Goal: Transaction & Acquisition: Purchase product/service

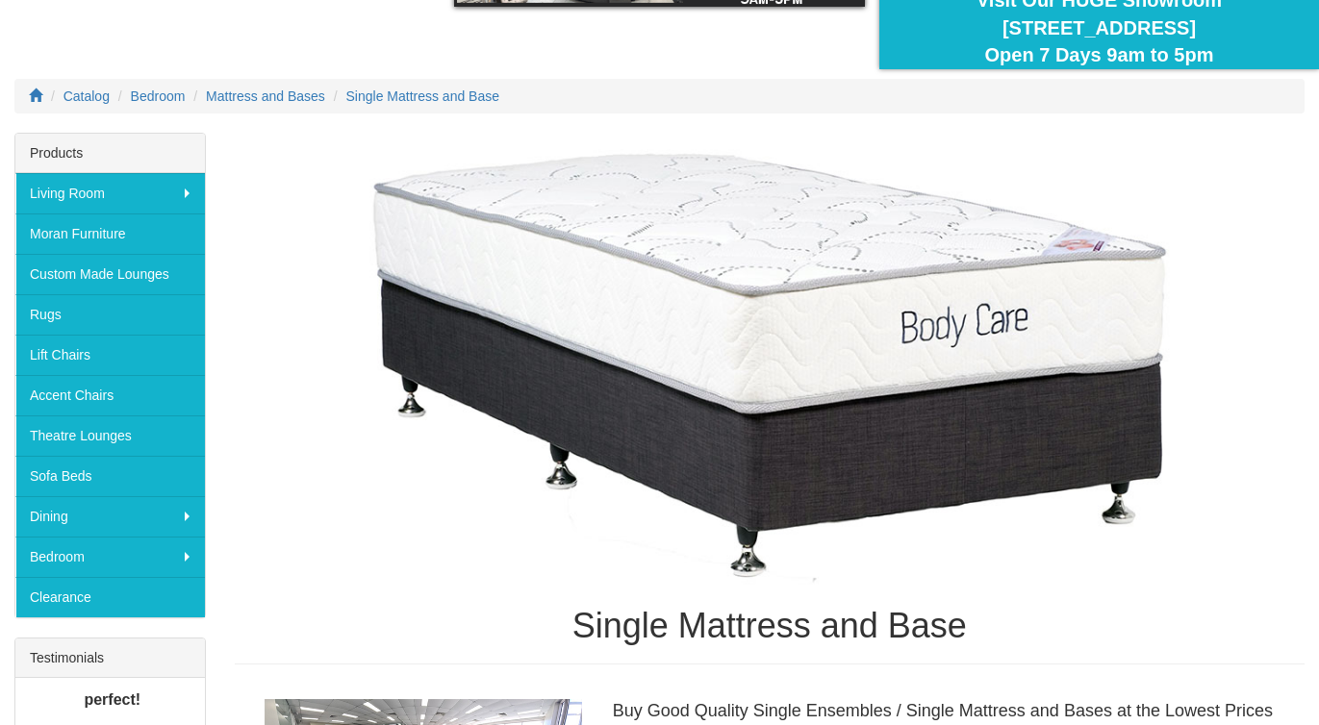
scroll to position [324, 0]
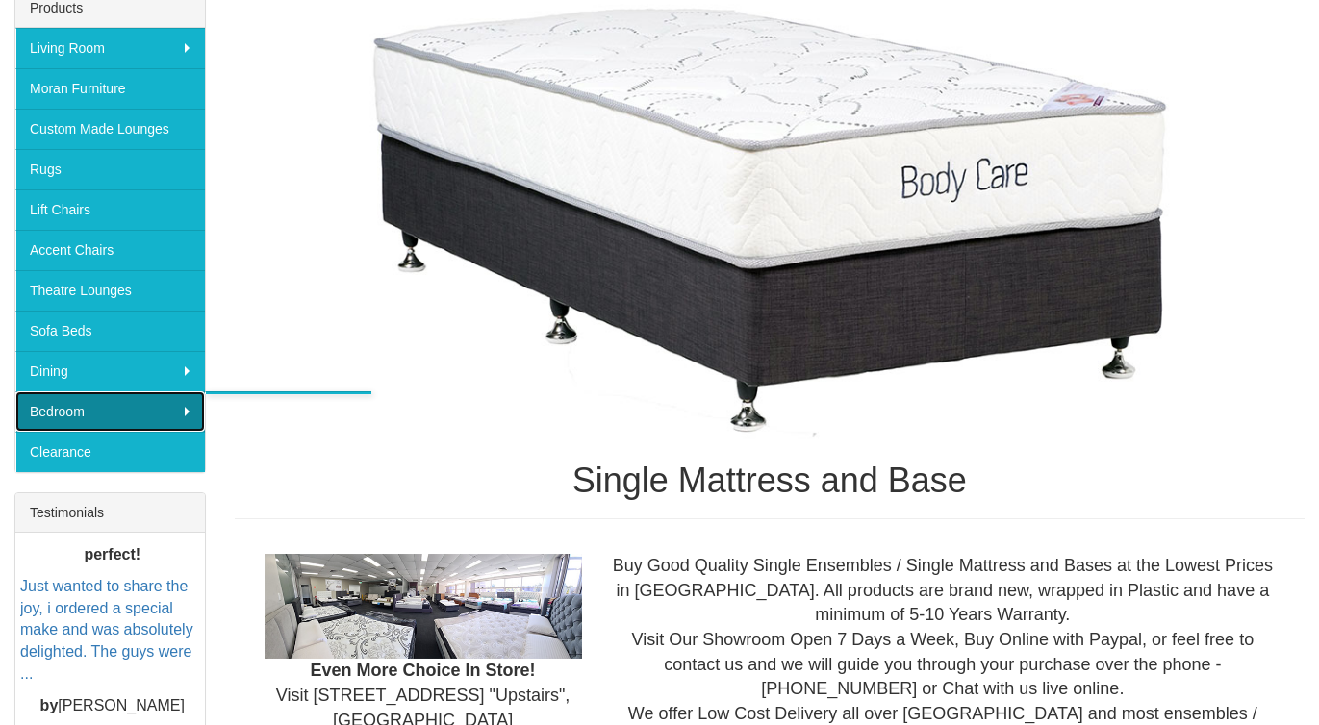
click at [186, 410] on link "Bedroom" at bounding box center [109, 412] width 189 height 40
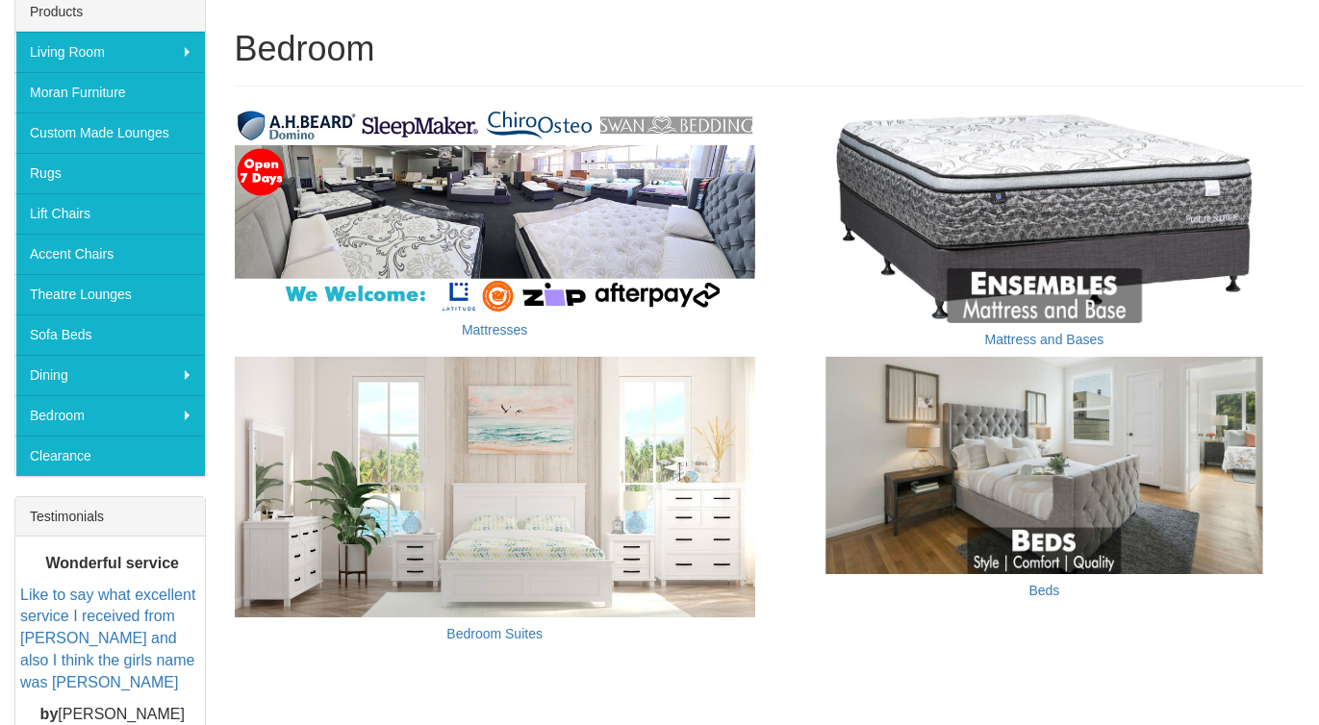
scroll to position [322, 0]
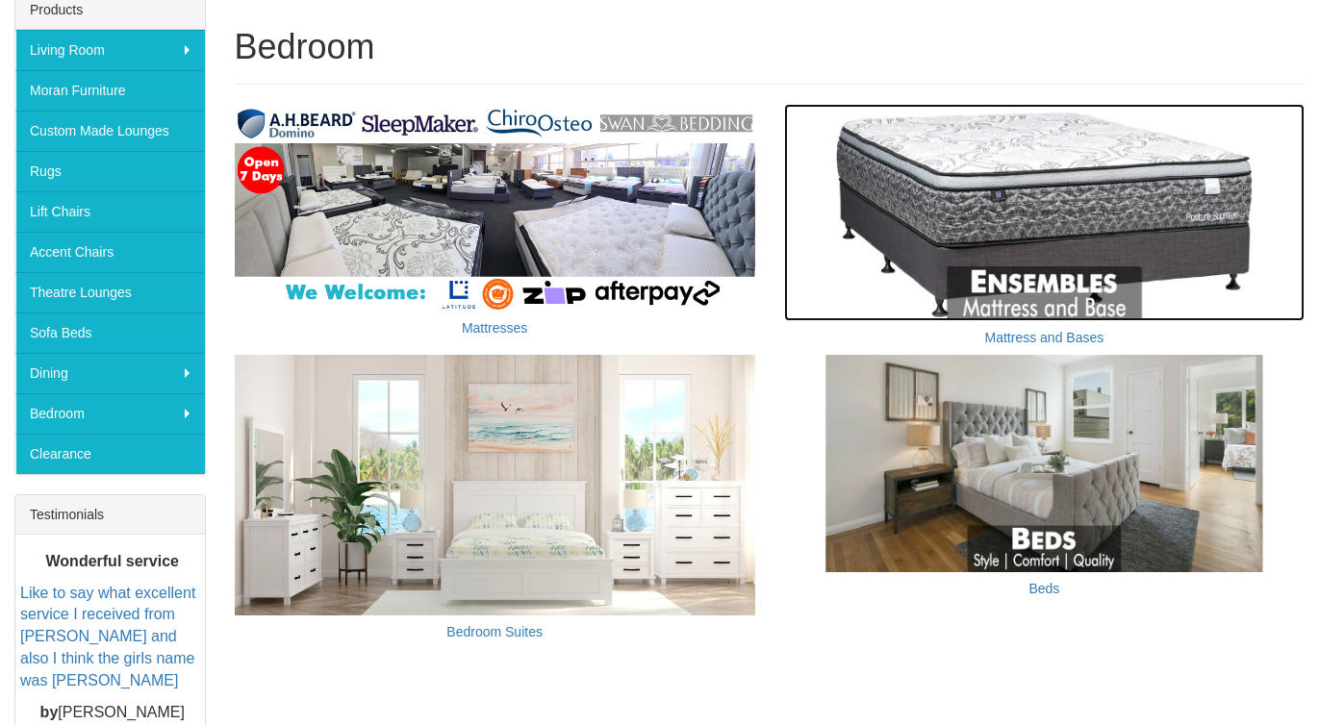
click at [1105, 196] on img at bounding box center [1044, 212] width 520 height 217
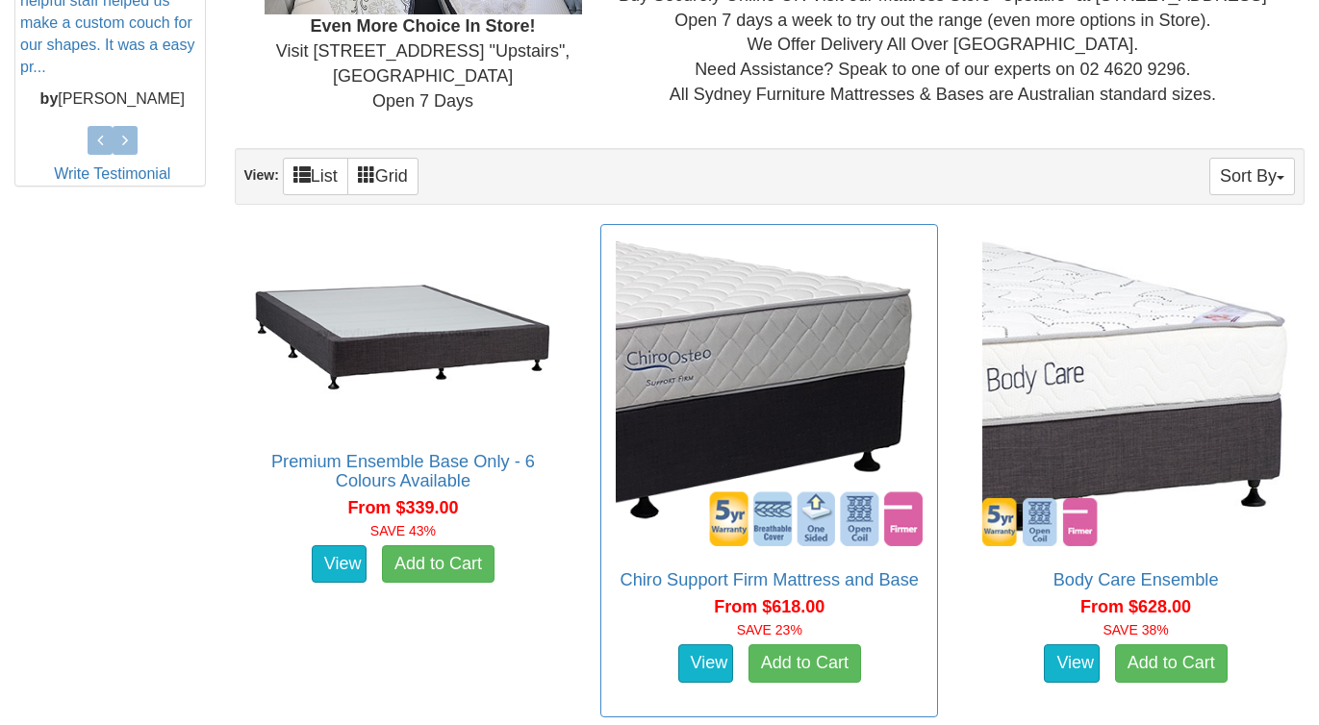
scroll to position [980, 0]
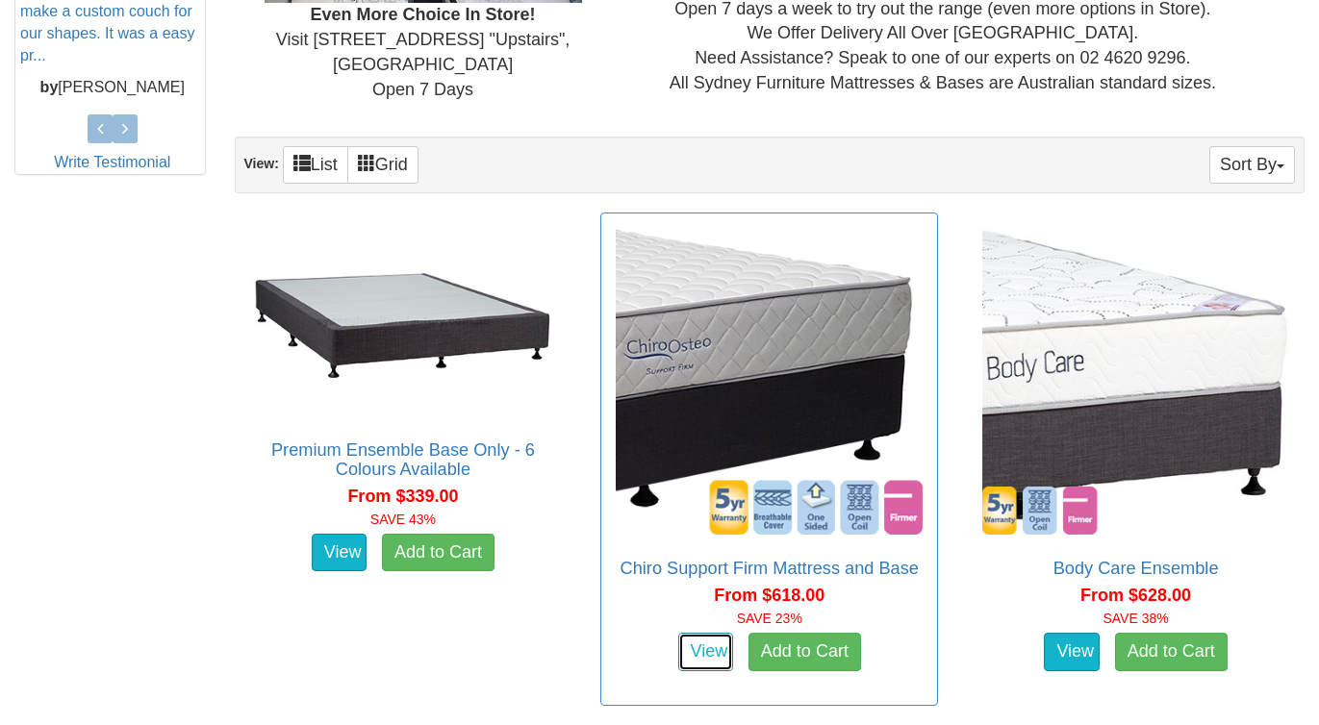
click at [701, 665] on link "View" at bounding box center [706, 652] width 56 height 38
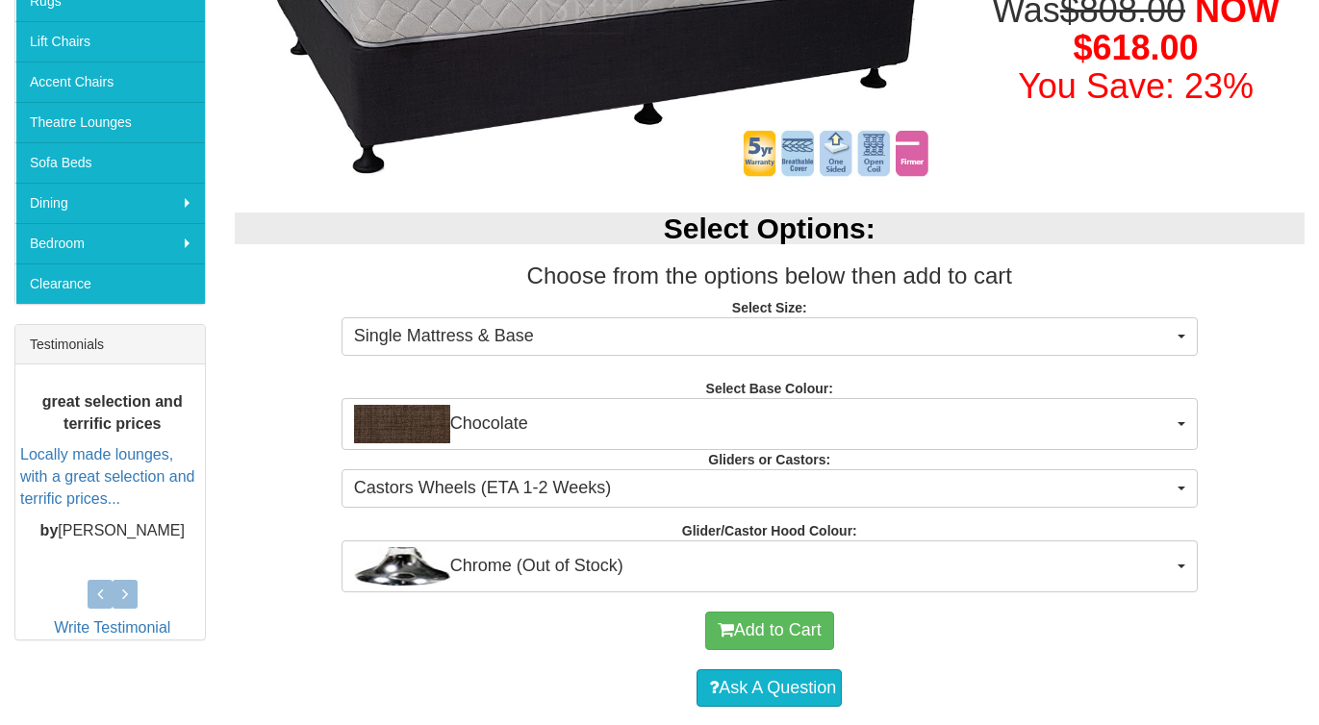
scroll to position [498, 0]
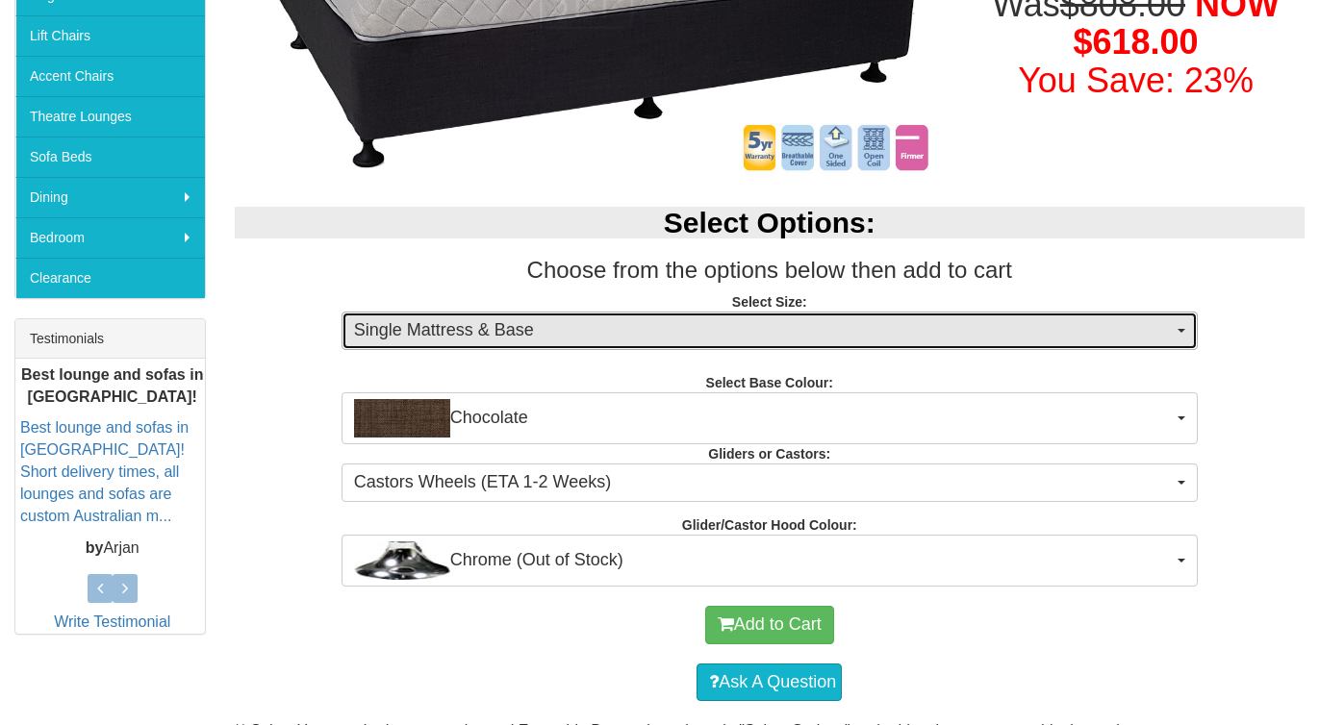
click at [596, 333] on span "Single Mattress & Base" at bounding box center [763, 330] width 819 height 25
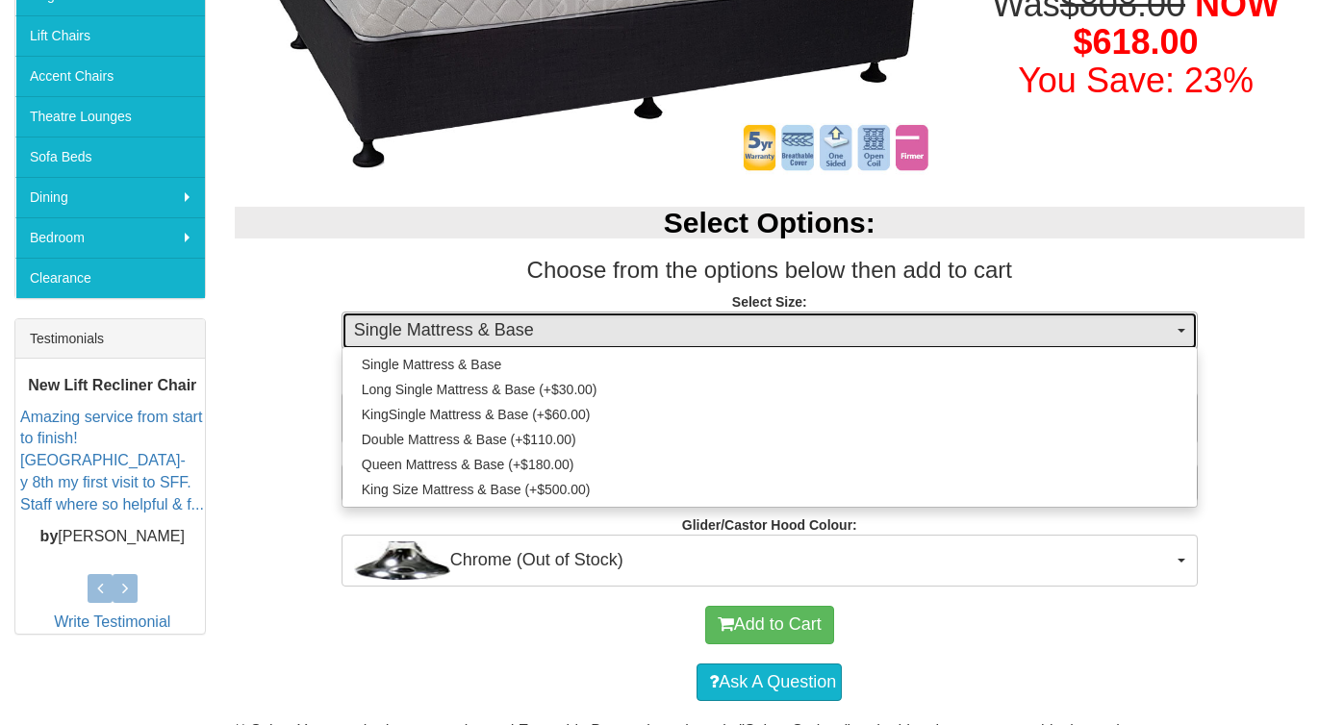
click at [598, 335] on span "Single Mattress & Base" at bounding box center [763, 330] width 819 height 25
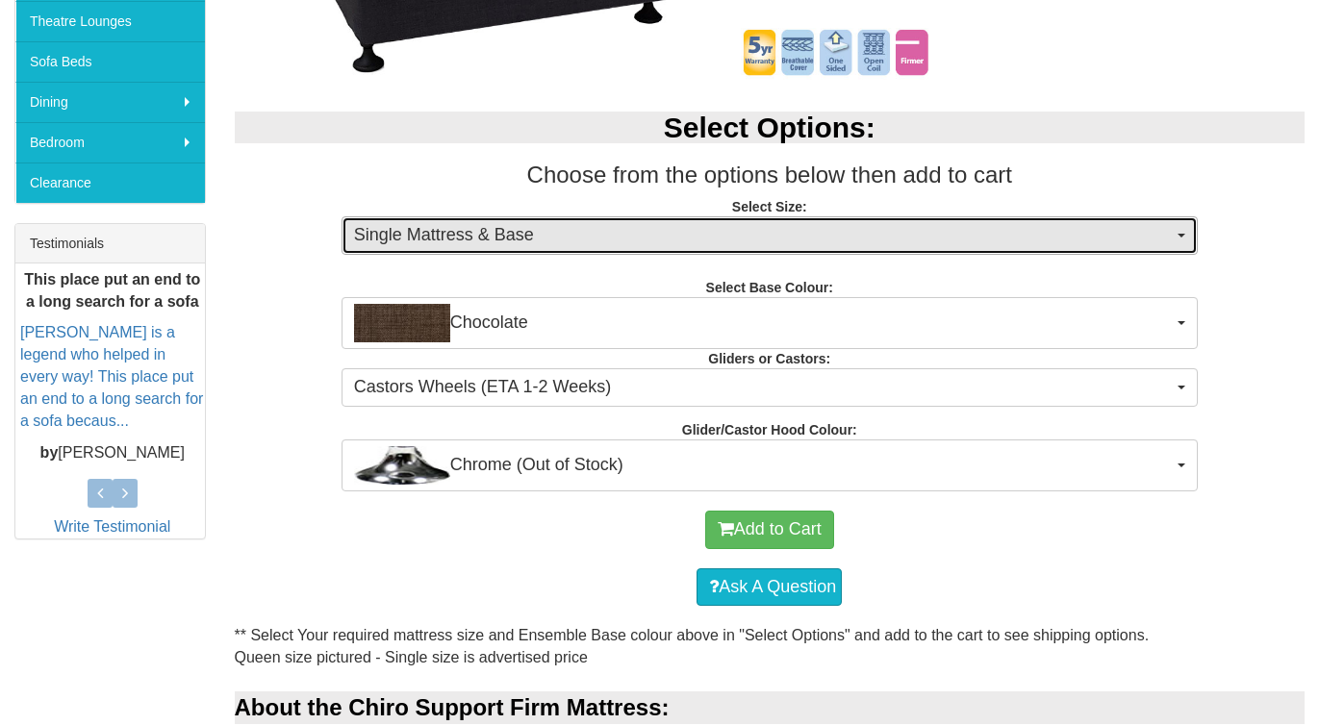
scroll to position [608, 0]
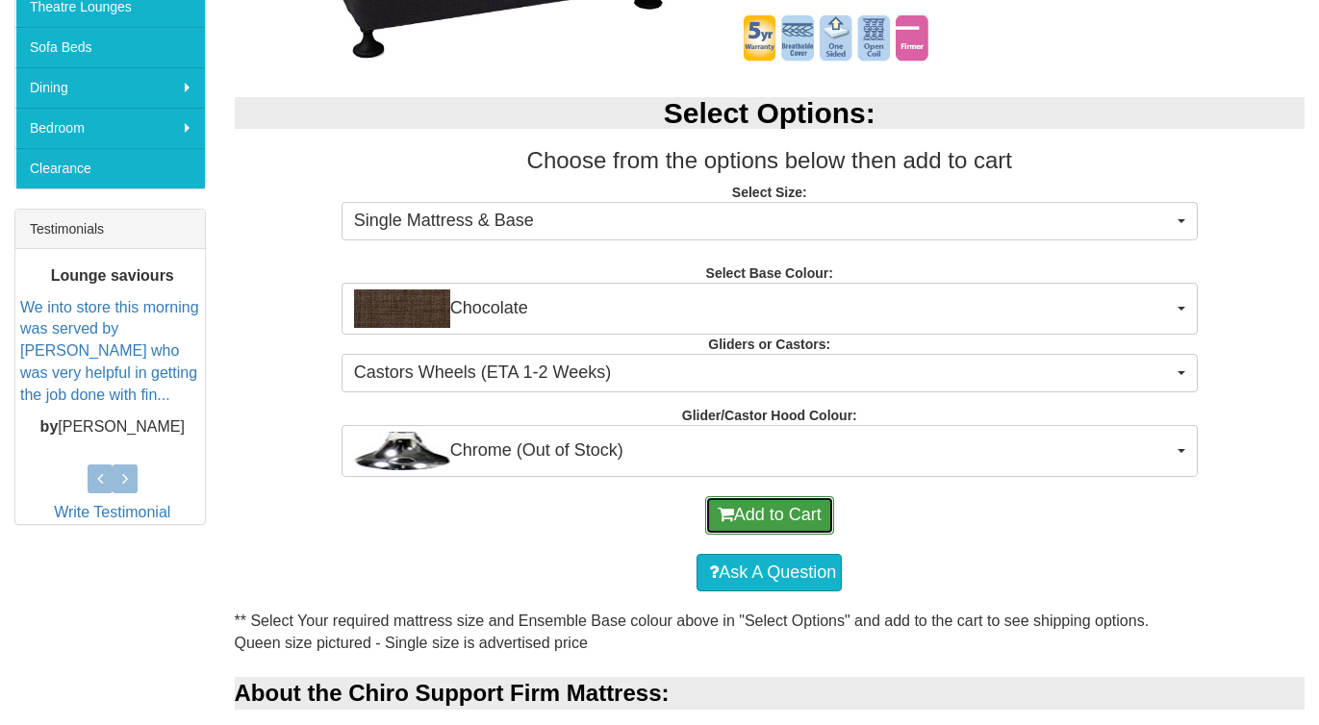
click at [752, 513] on button "Add to Cart" at bounding box center [769, 515] width 129 height 38
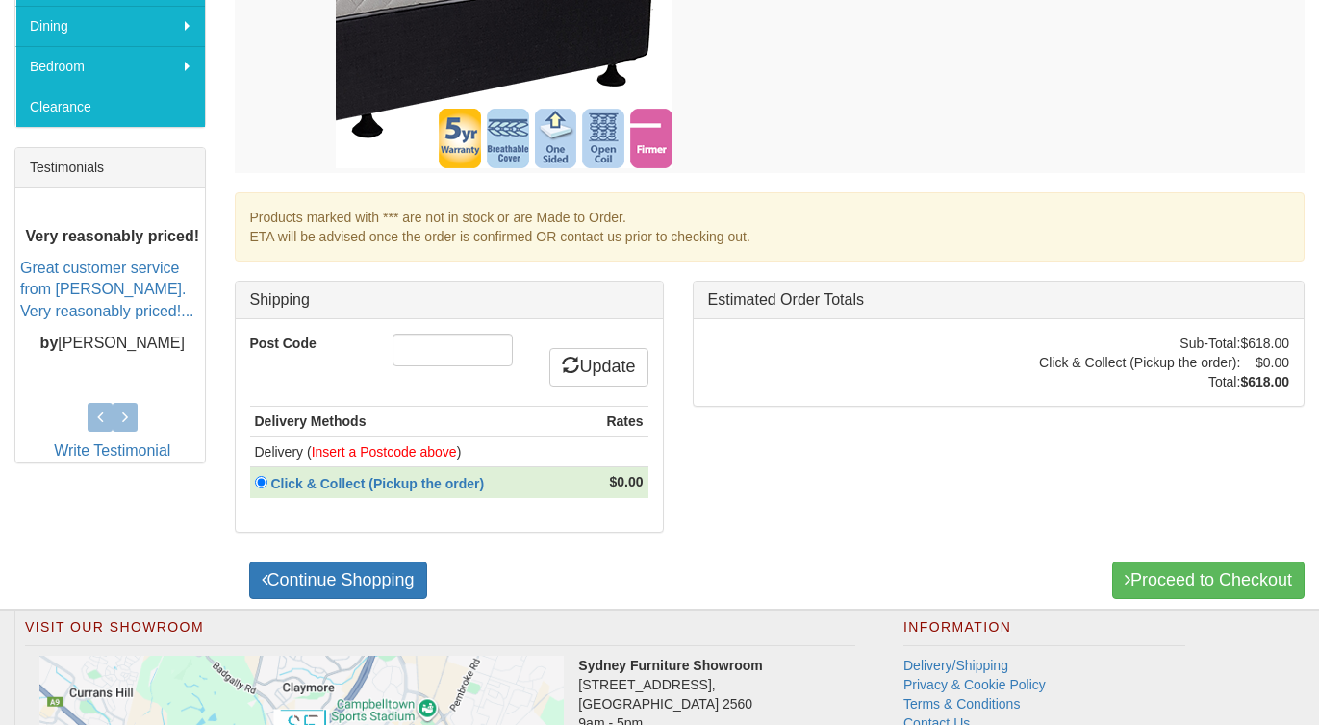
scroll to position [671, 0]
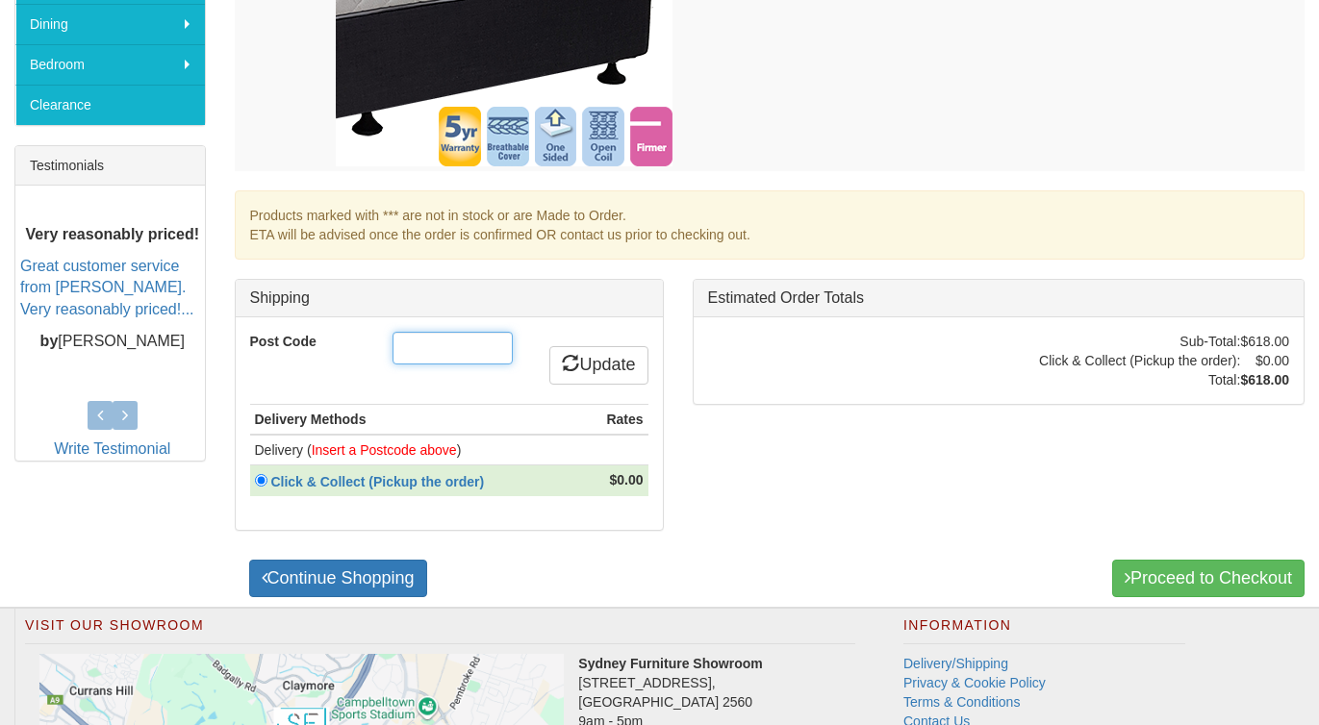
click at [450, 352] on input "Post Code" at bounding box center [452, 348] width 120 height 33
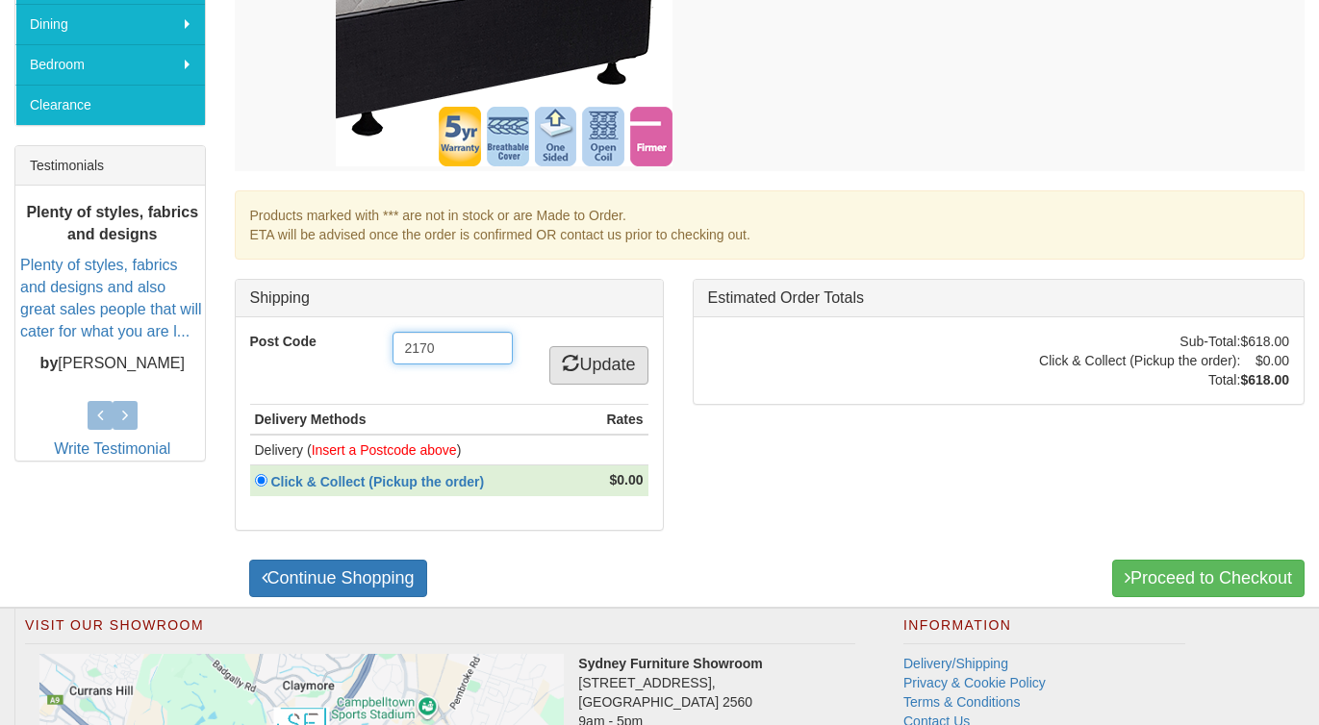
type input "2170"
click at [601, 362] on link "Update" at bounding box center [598, 365] width 98 height 38
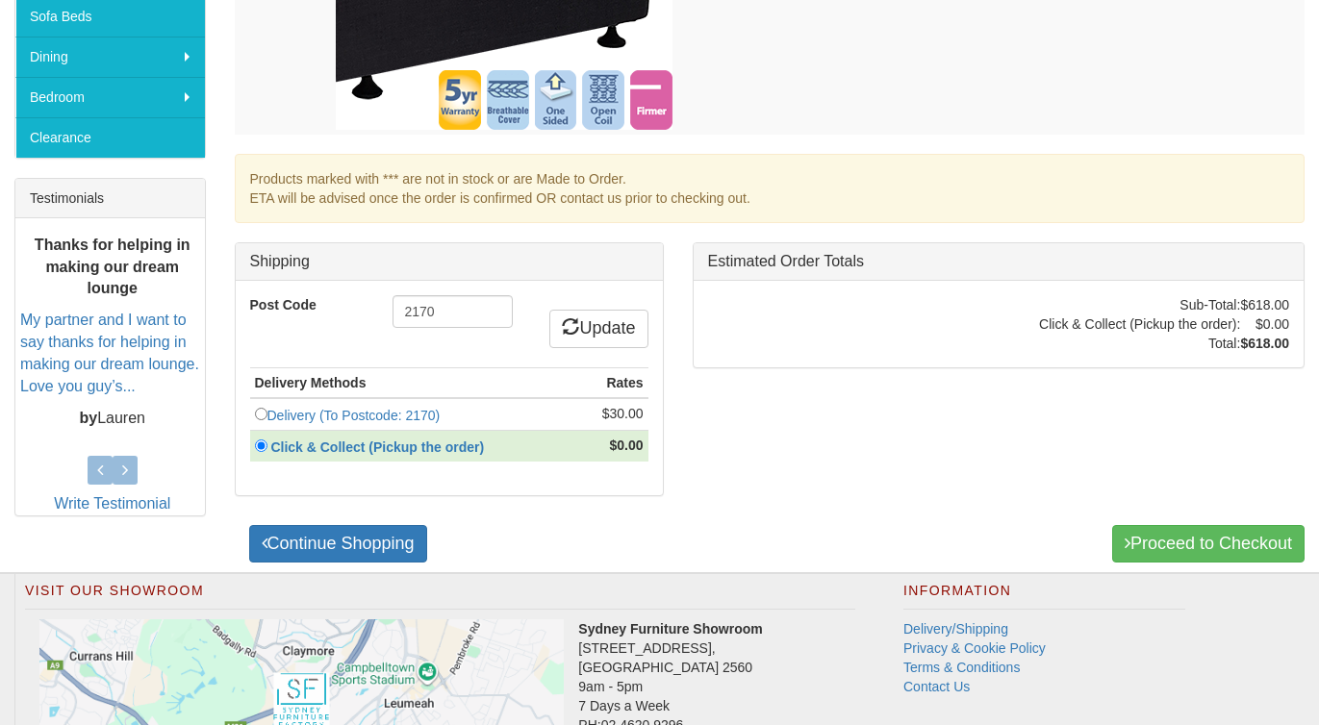
scroll to position [664, 0]
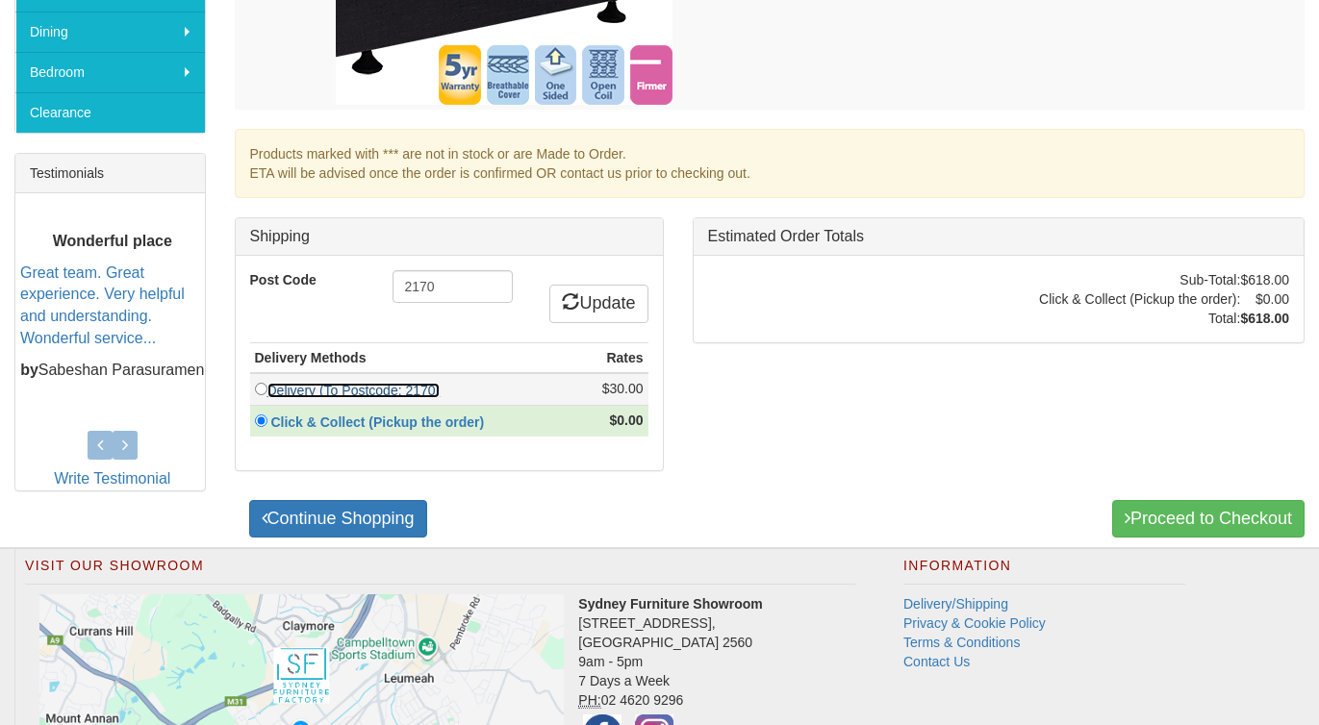
click at [399, 393] on link "Delivery (To Postcode: 2170)" at bounding box center [353, 390] width 173 height 15
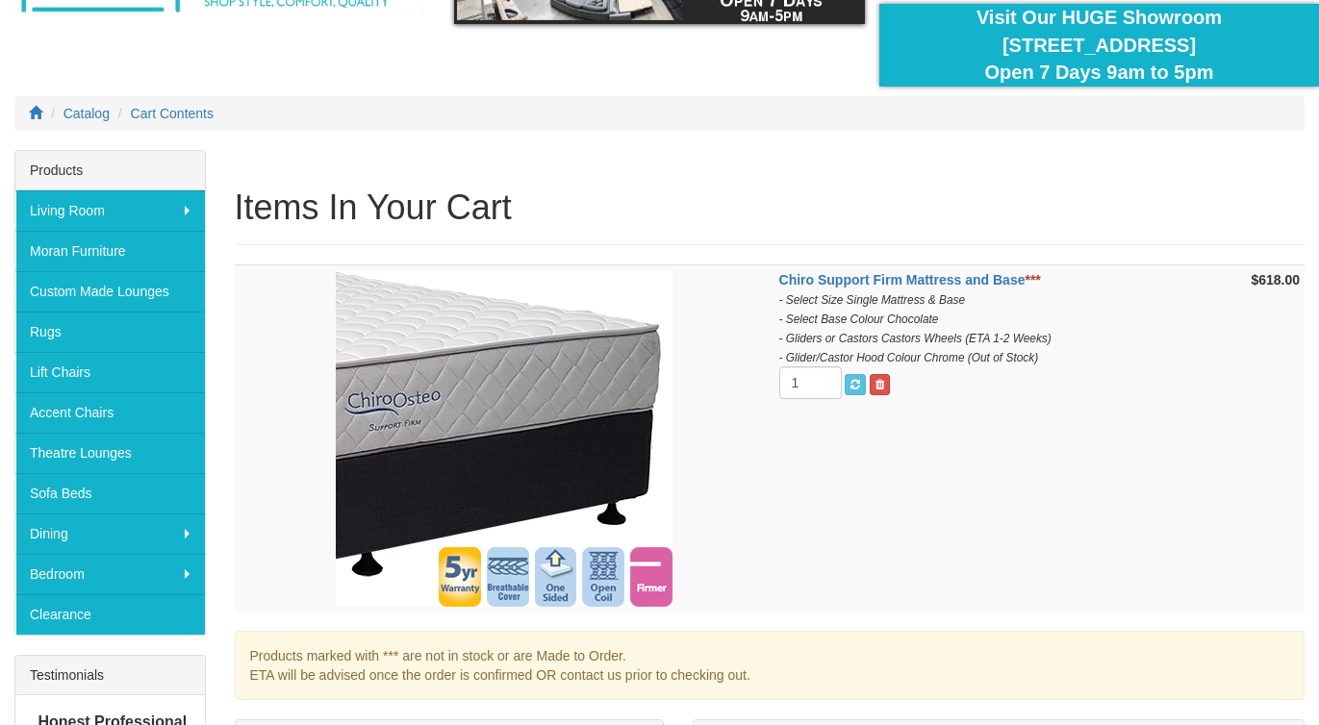
scroll to position [78, 0]
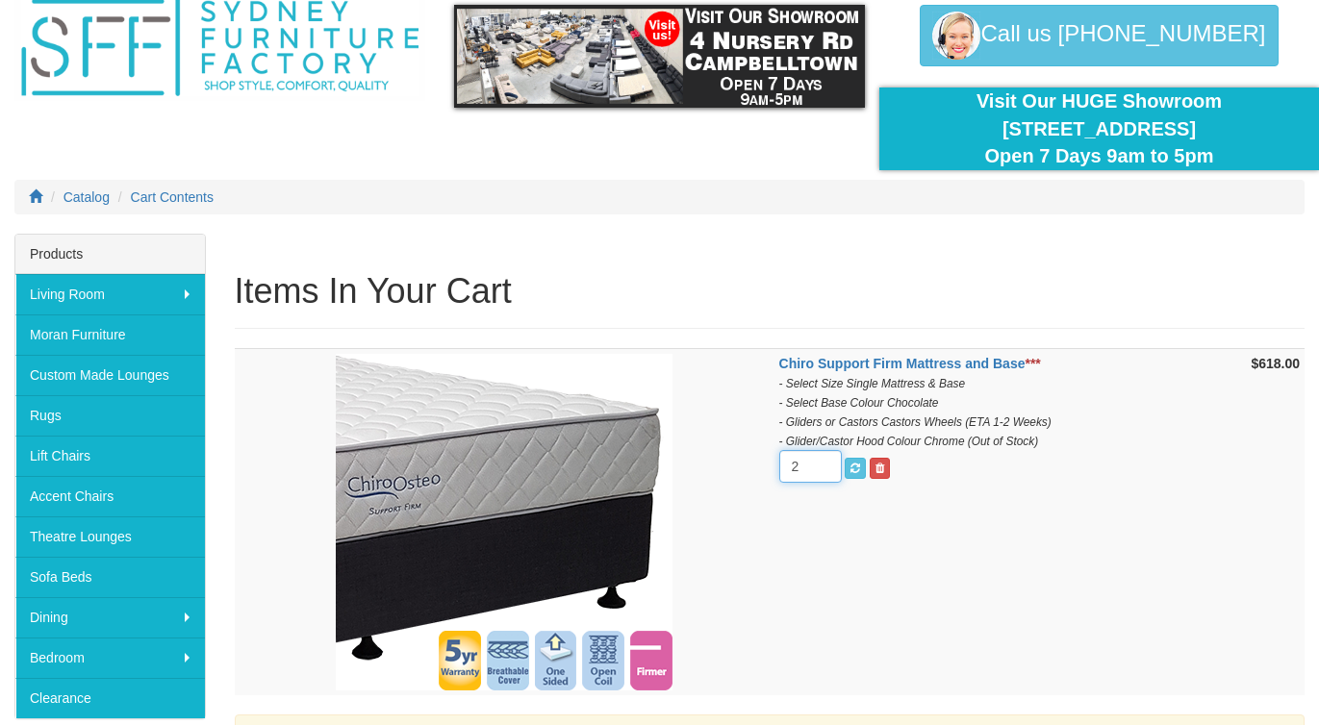
type input "2"
click at [825, 463] on input "2" at bounding box center [810, 466] width 63 height 33
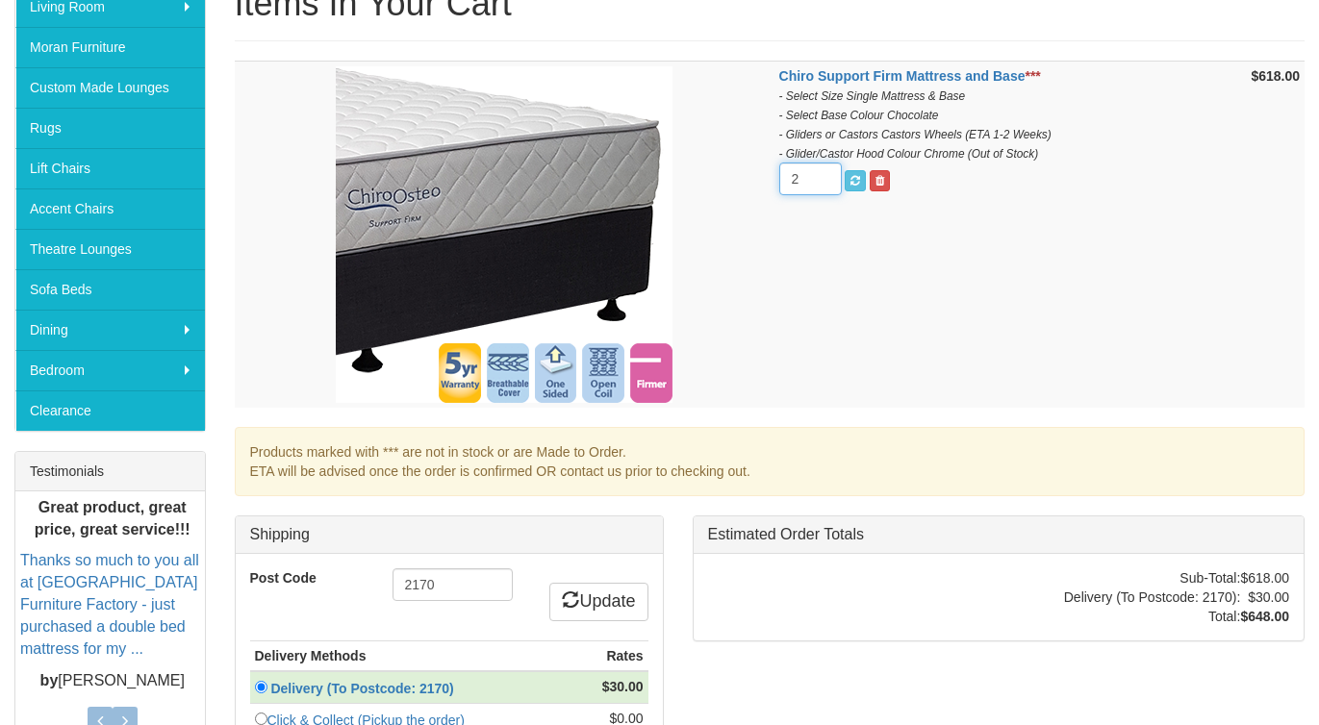
scroll to position [389, 0]
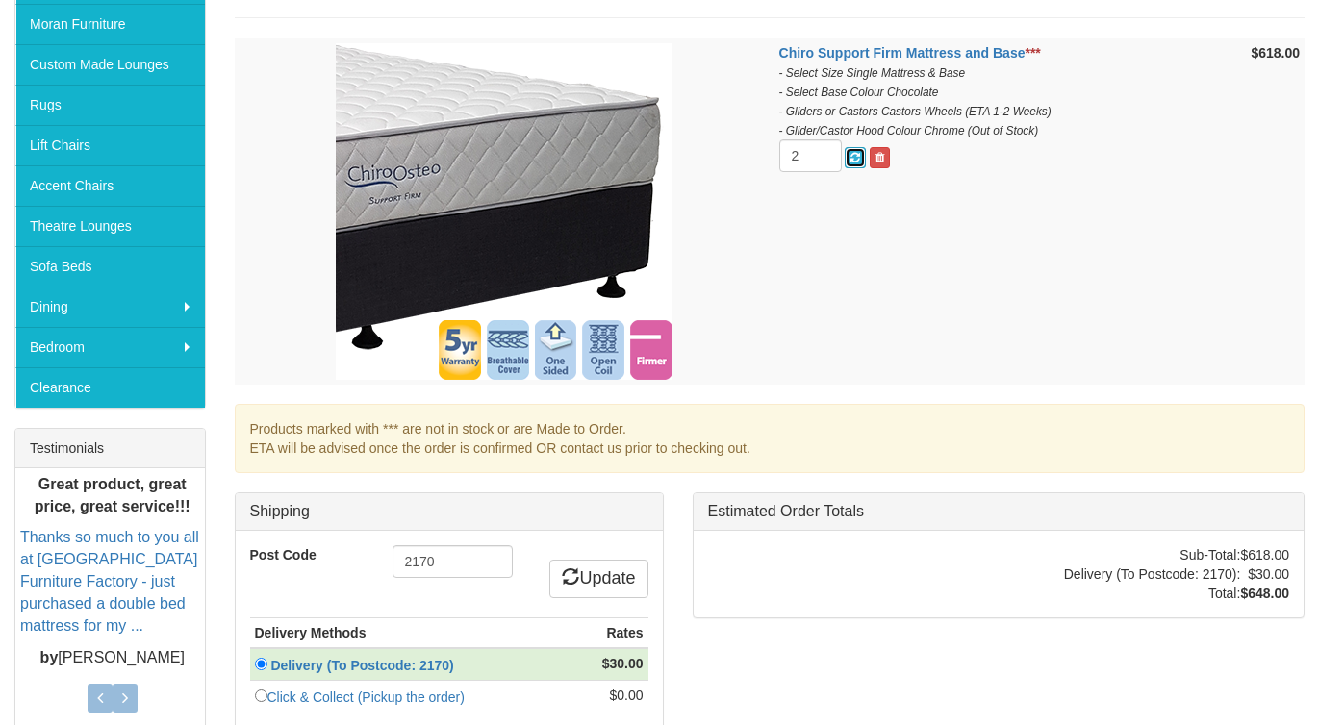
click at [860, 157] on span "submit" at bounding box center [855, 158] width 10 height 12
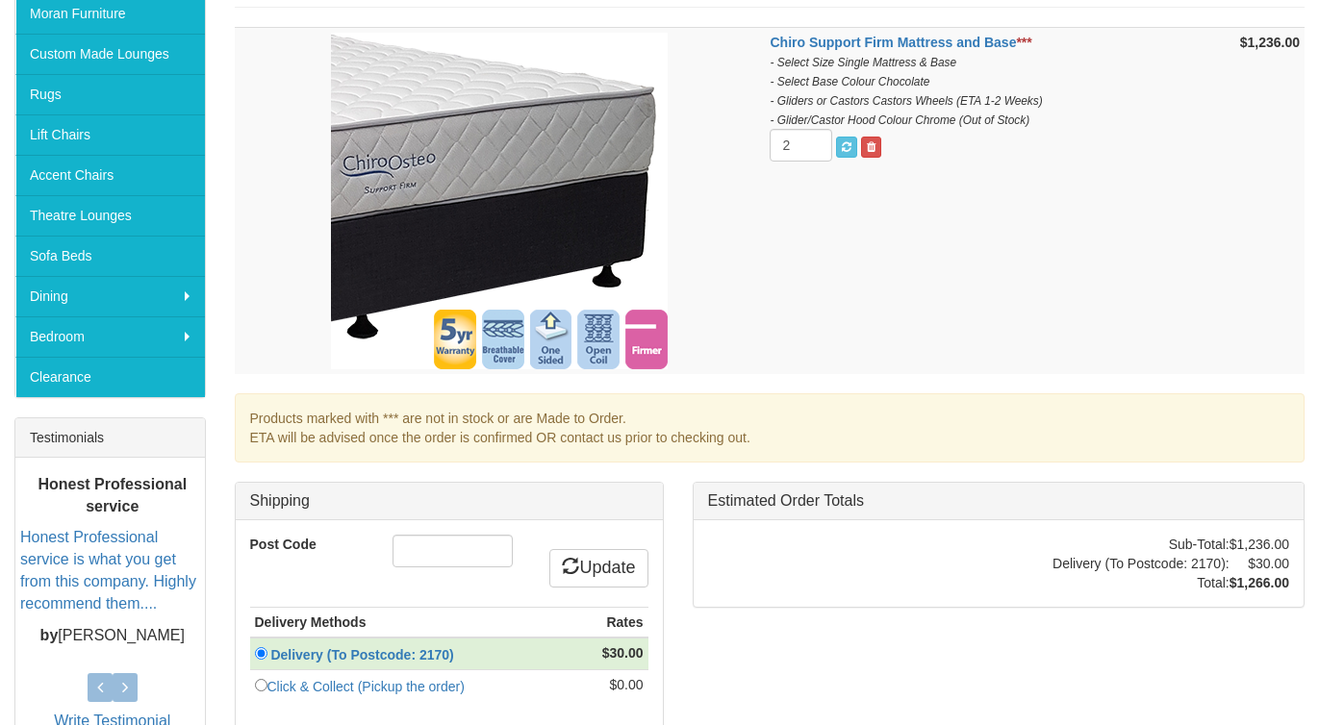
scroll to position [394, 0]
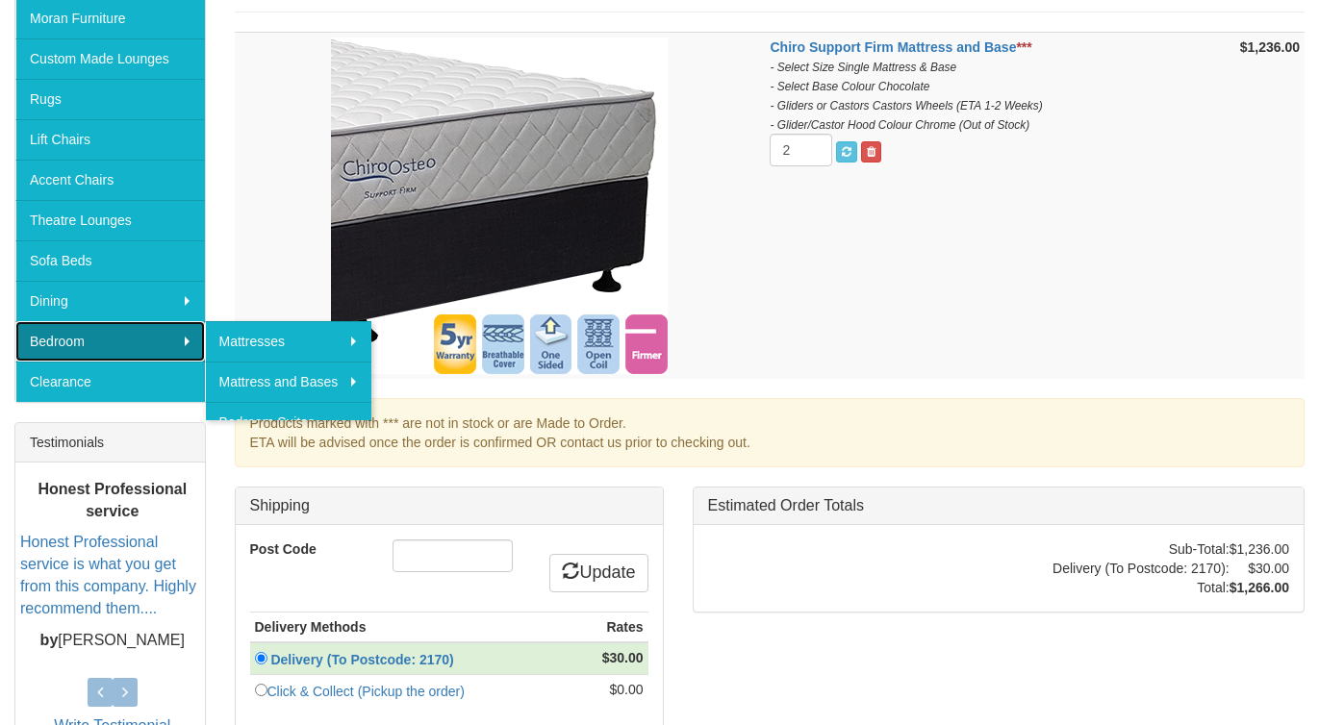
click at [183, 335] on link "Bedroom" at bounding box center [109, 341] width 189 height 40
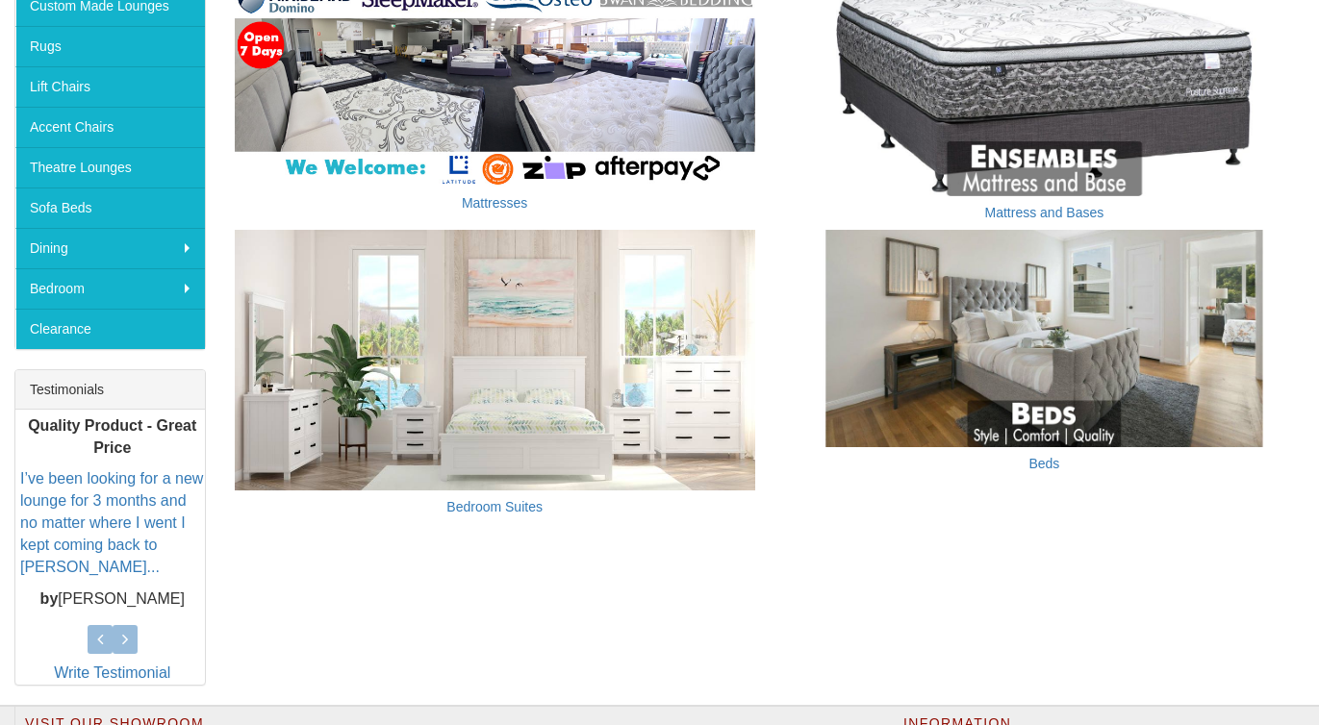
scroll to position [298, 0]
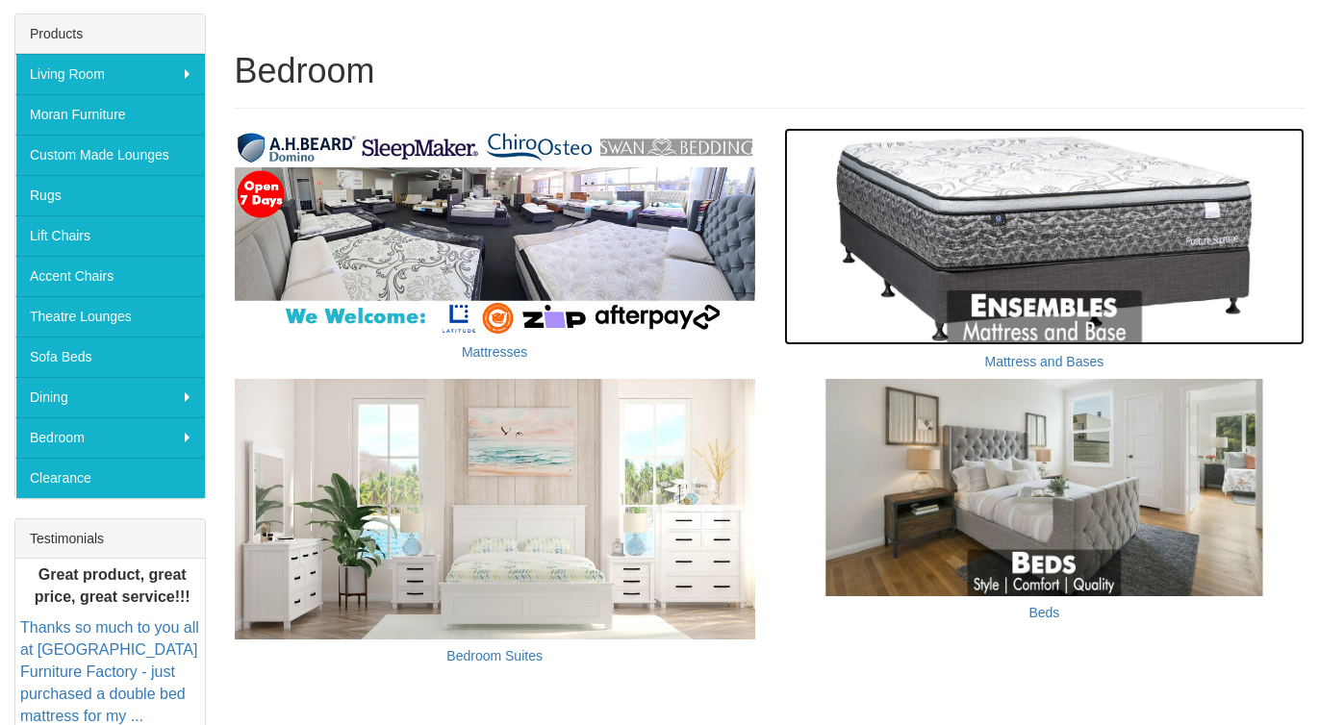
click at [1058, 205] on img at bounding box center [1044, 236] width 520 height 217
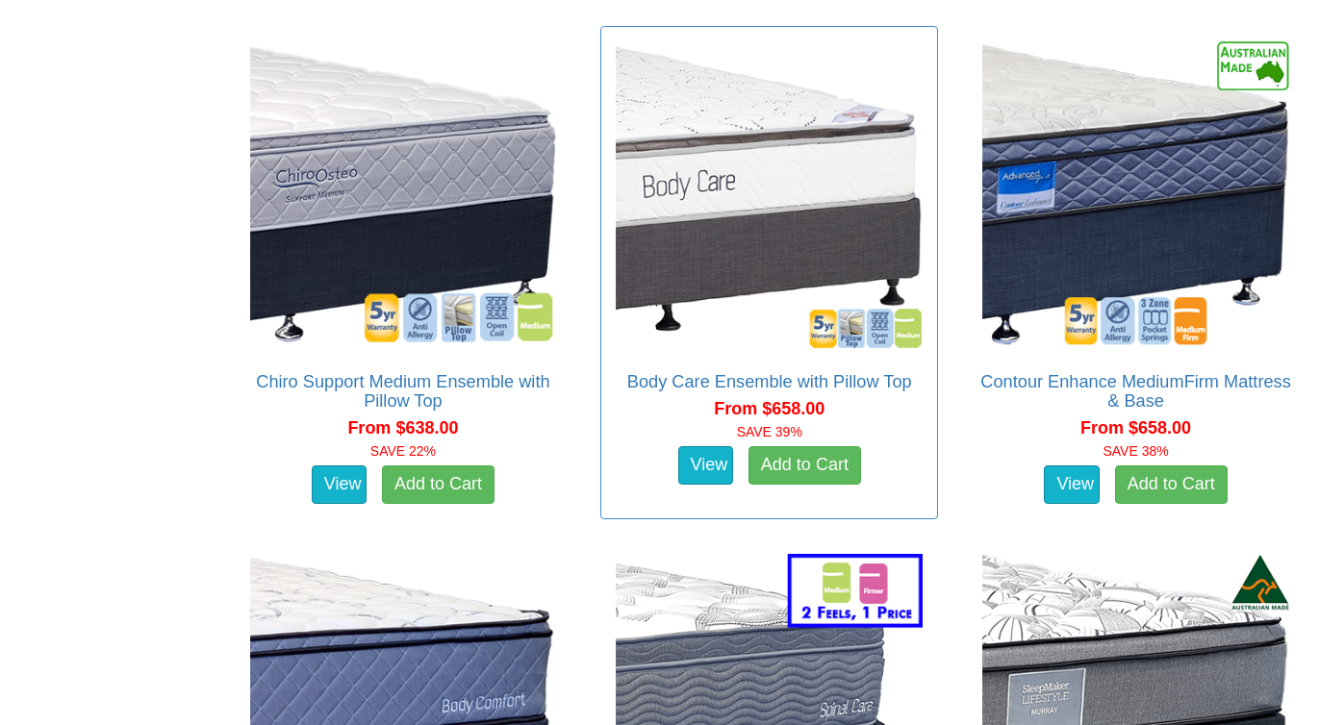
scroll to position [1705, 0]
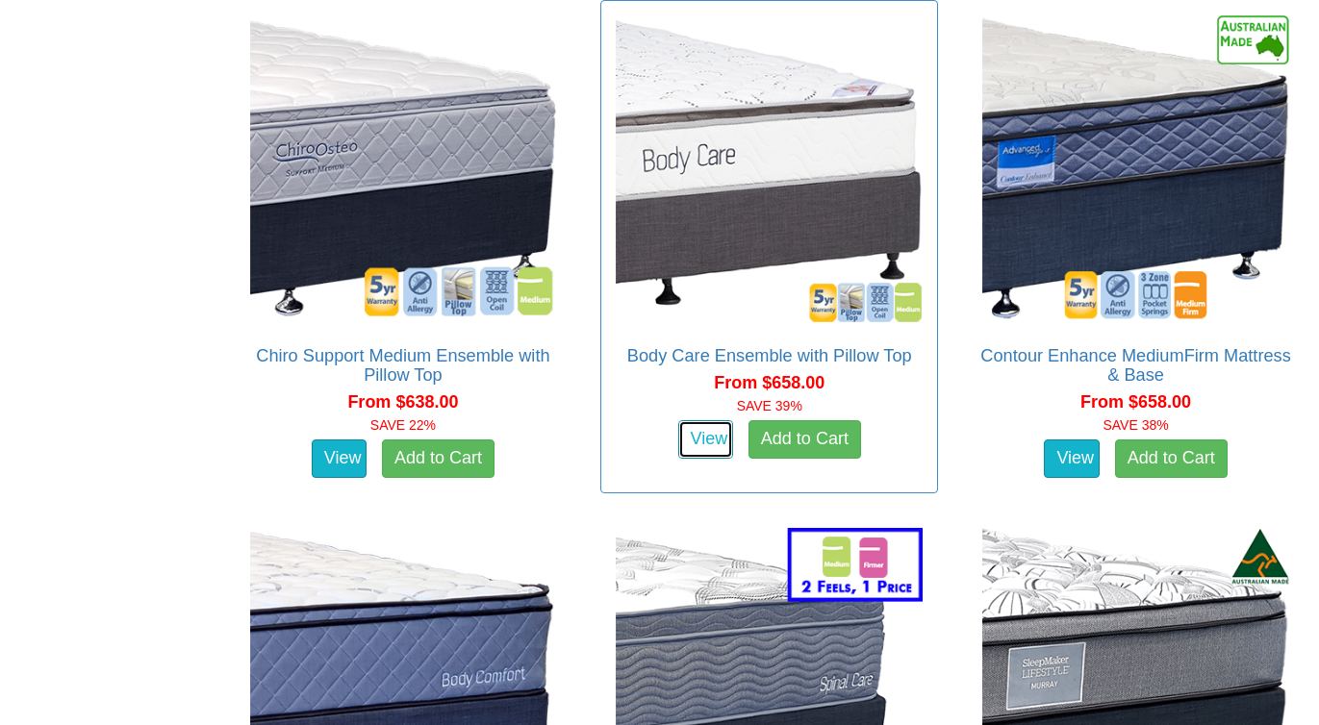
click at [701, 448] on link "View" at bounding box center [706, 439] width 56 height 38
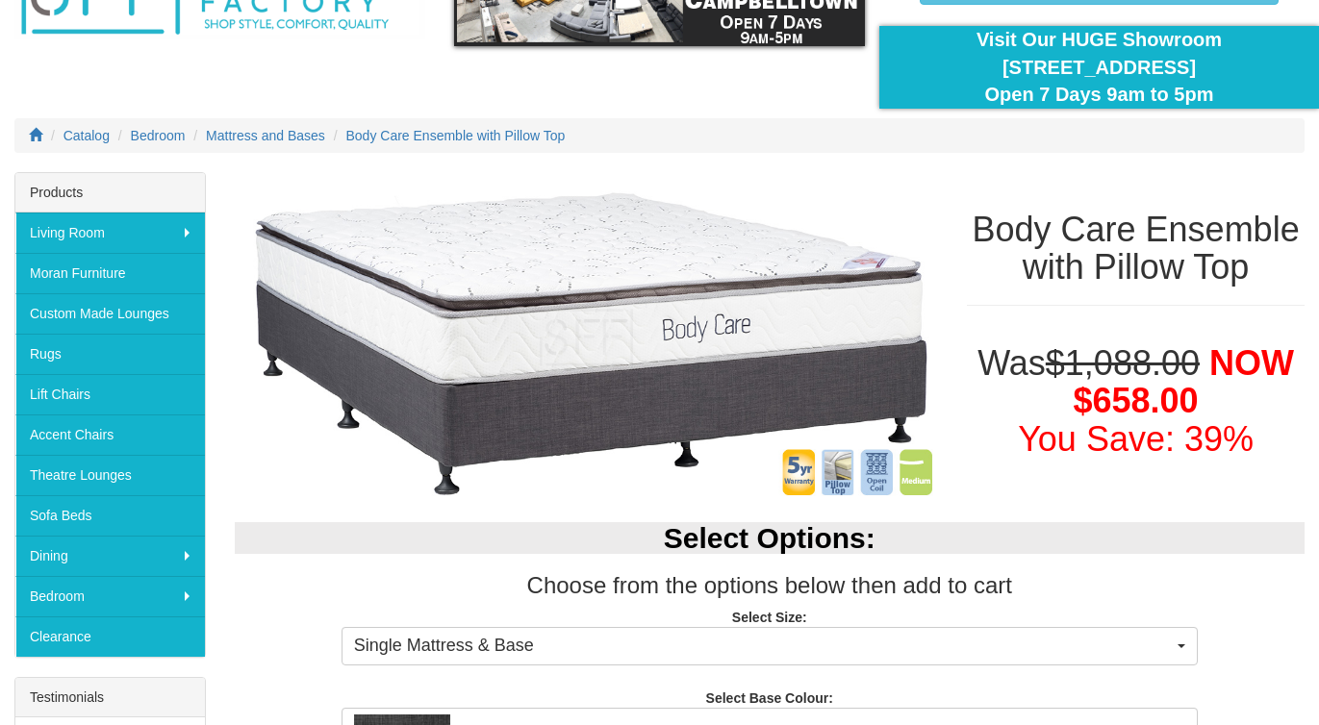
scroll to position [120, 0]
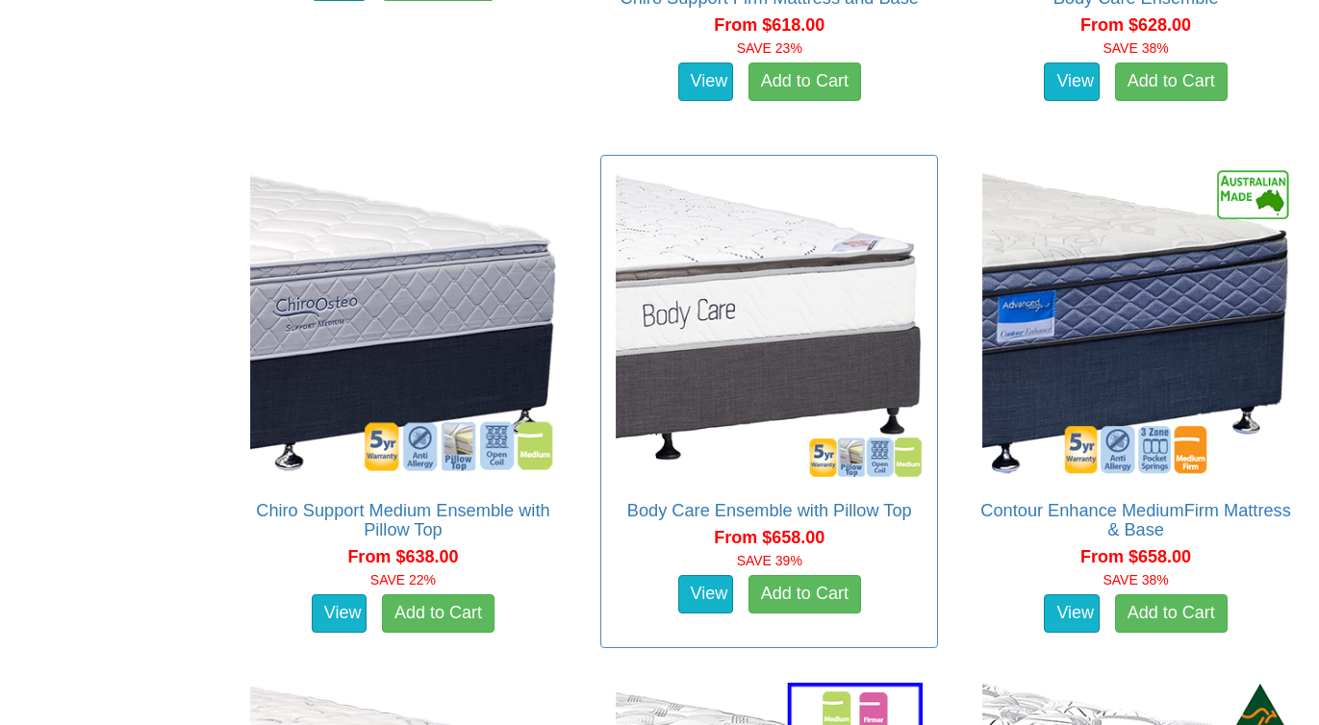
scroll to position [1554, 0]
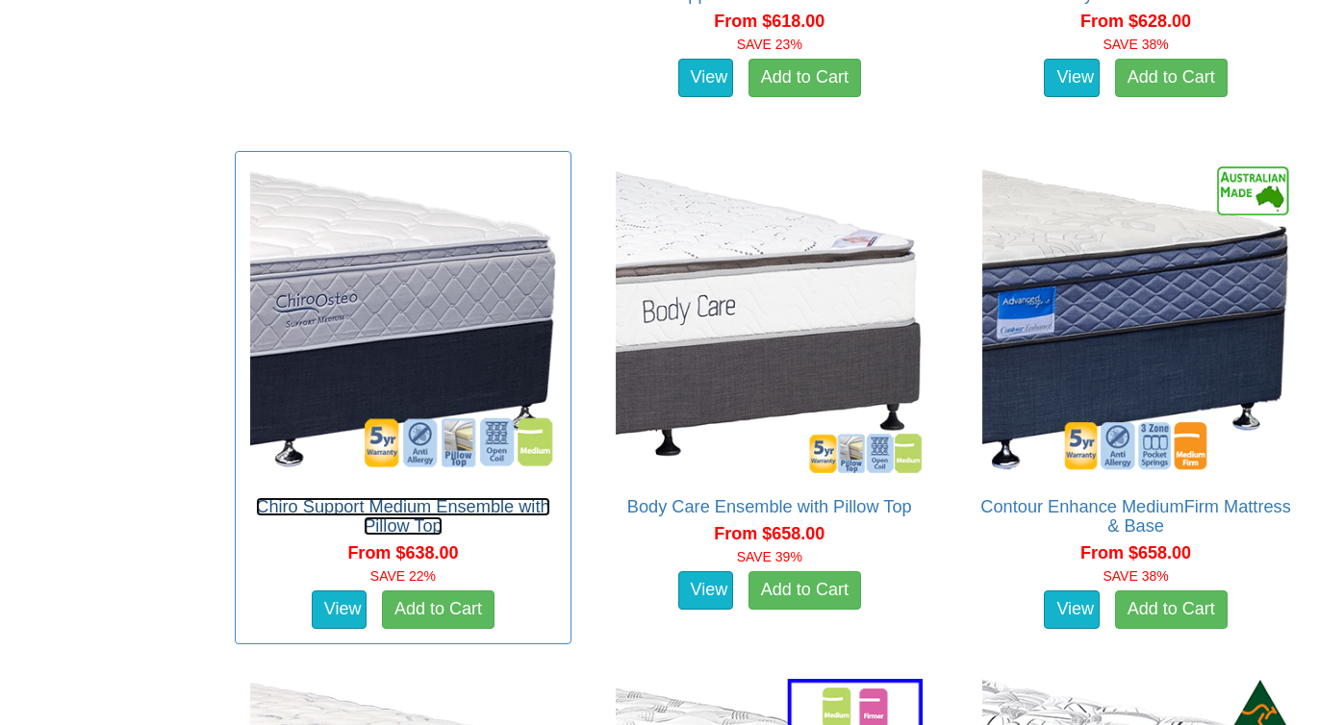
click at [408, 509] on link "Chiro Support Medium Ensemble with Pillow Top" at bounding box center [402, 516] width 293 height 38
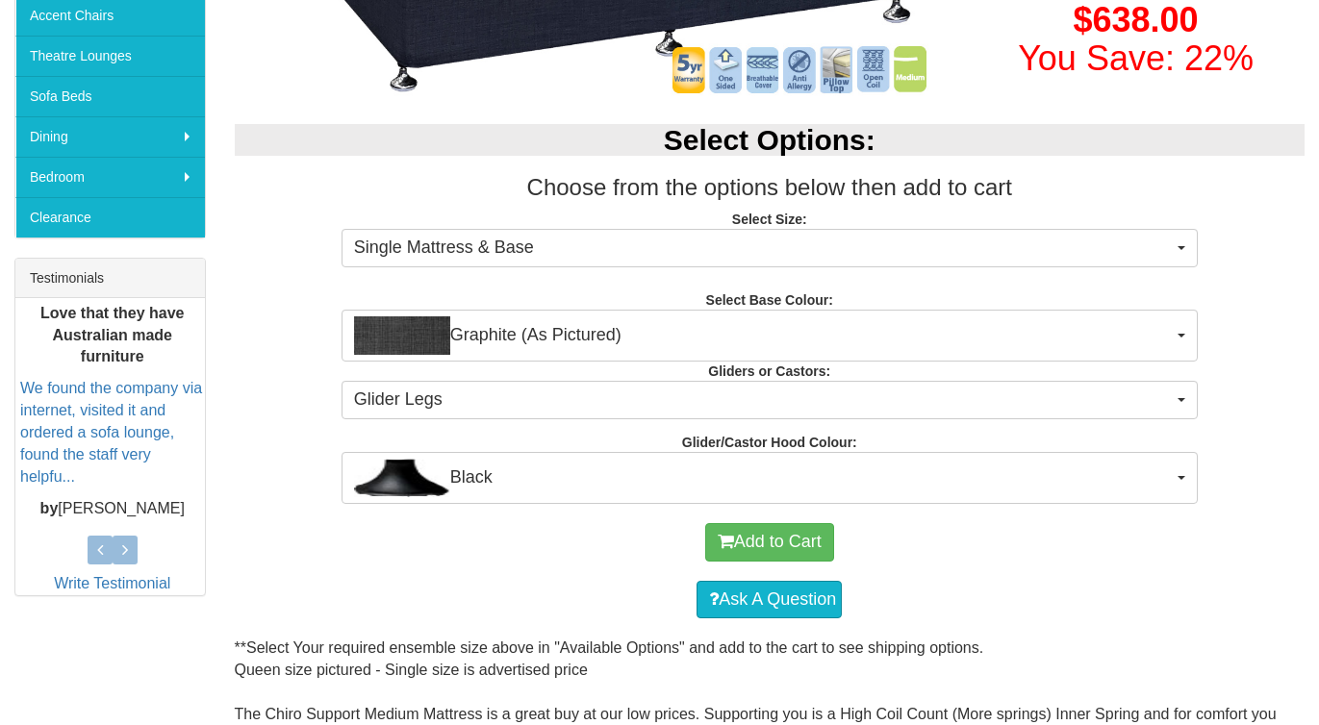
scroll to position [549, 0]
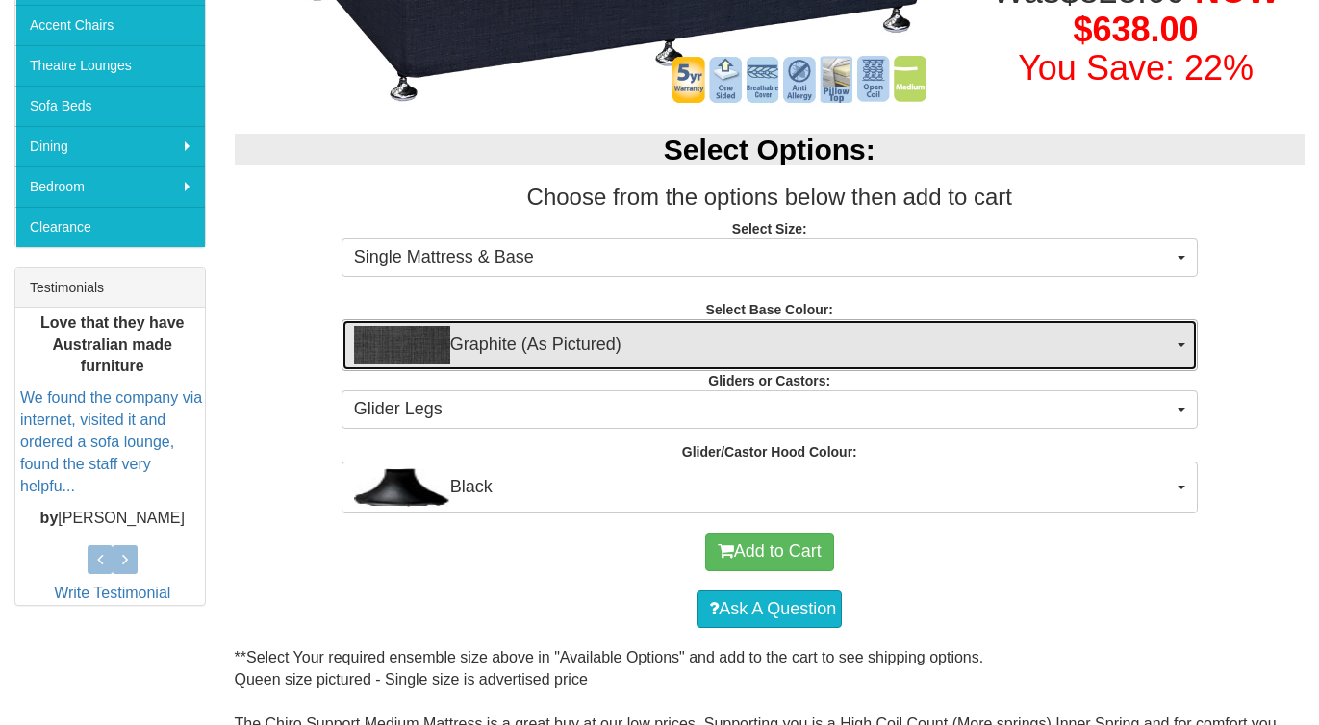
click at [686, 344] on span "Graphite (As Pictured)" at bounding box center [763, 345] width 819 height 38
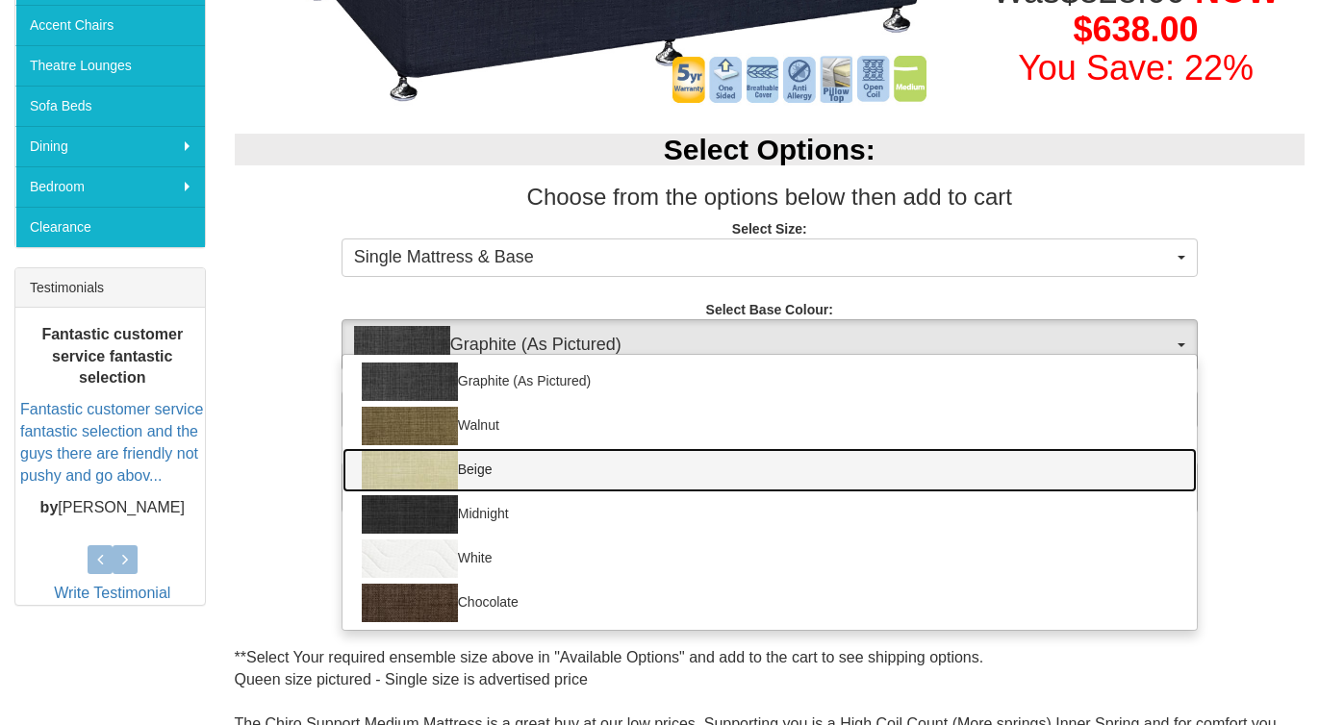
click at [423, 471] on img at bounding box center [410, 470] width 96 height 38
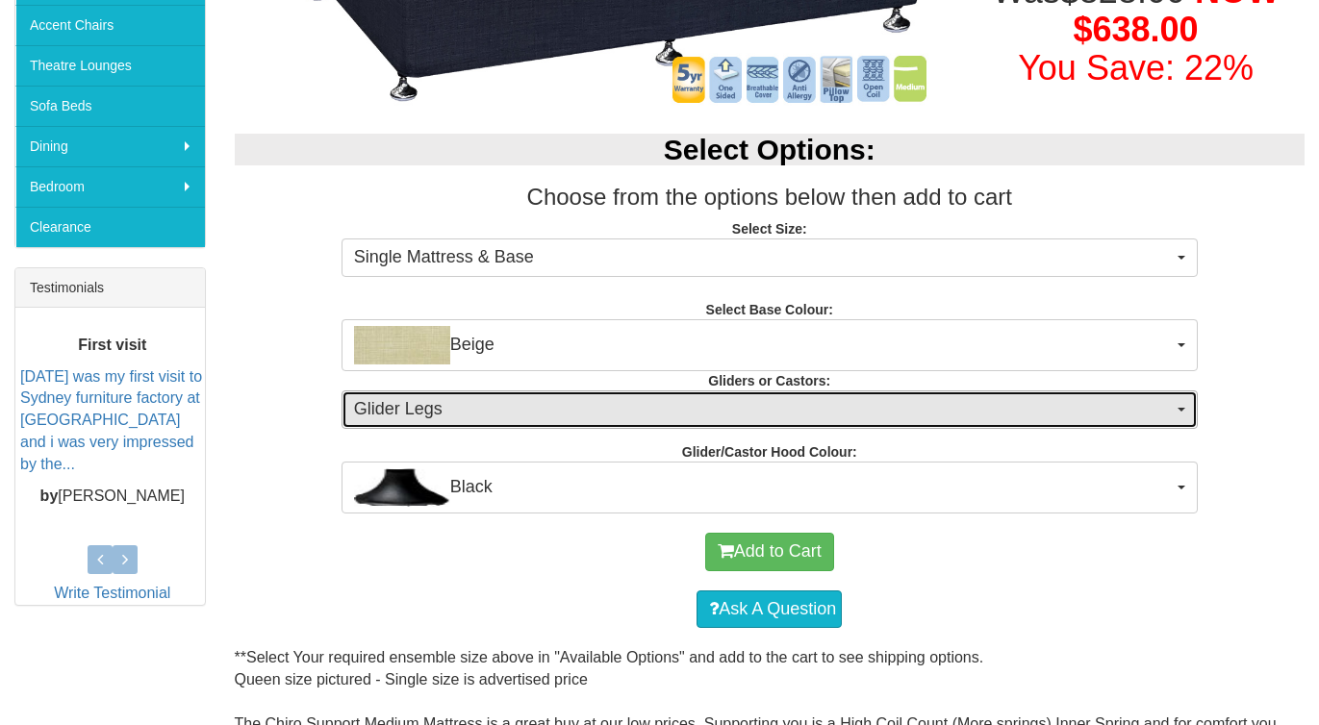
click at [644, 411] on span "Glider Legs" at bounding box center [763, 409] width 819 height 25
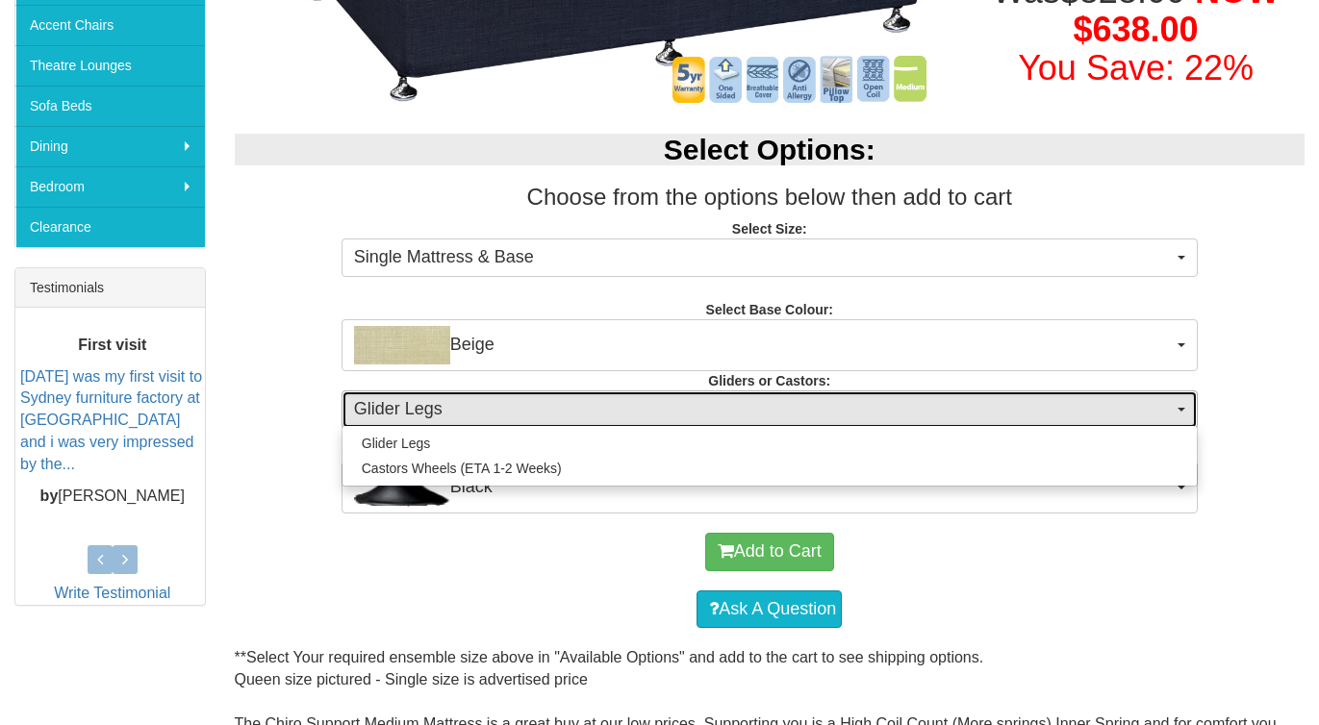
click at [642, 413] on span "Glider Legs" at bounding box center [763, 409] width 819 height 25
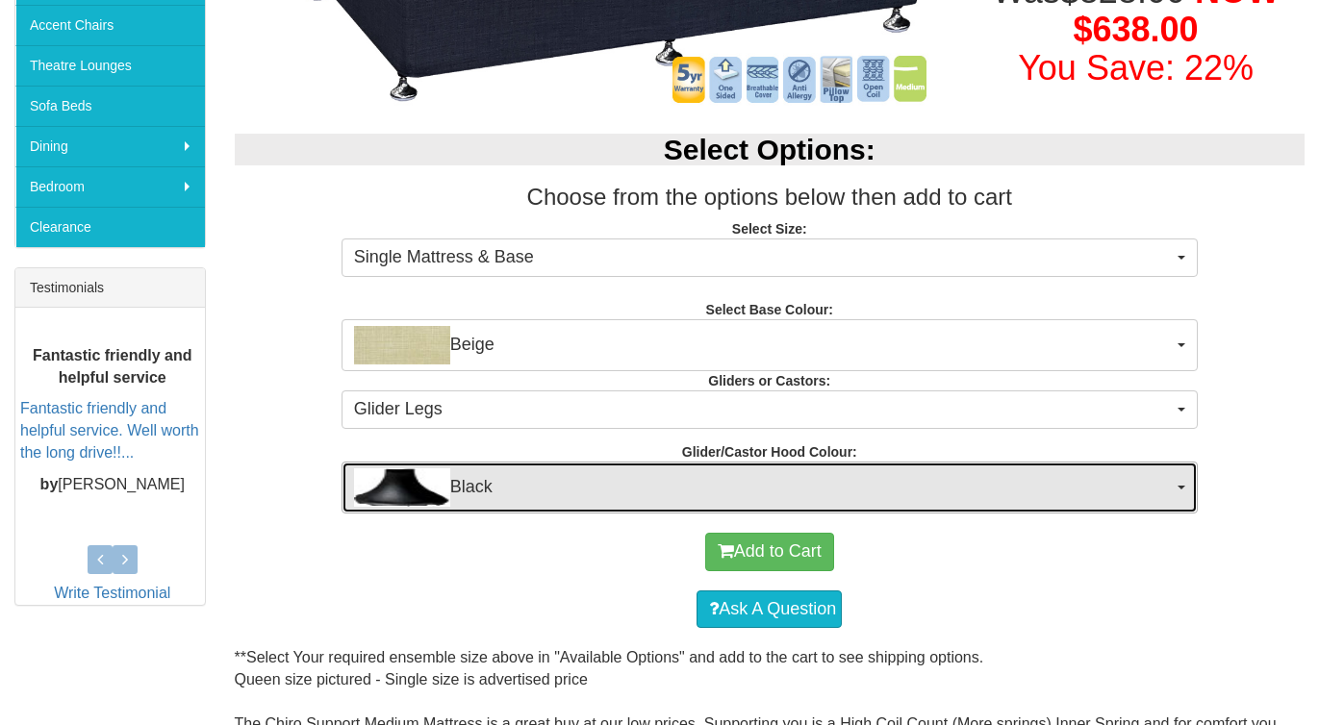
click at [542, 488] on span "Black" at bounding box center [763, 487] width 819 height 38
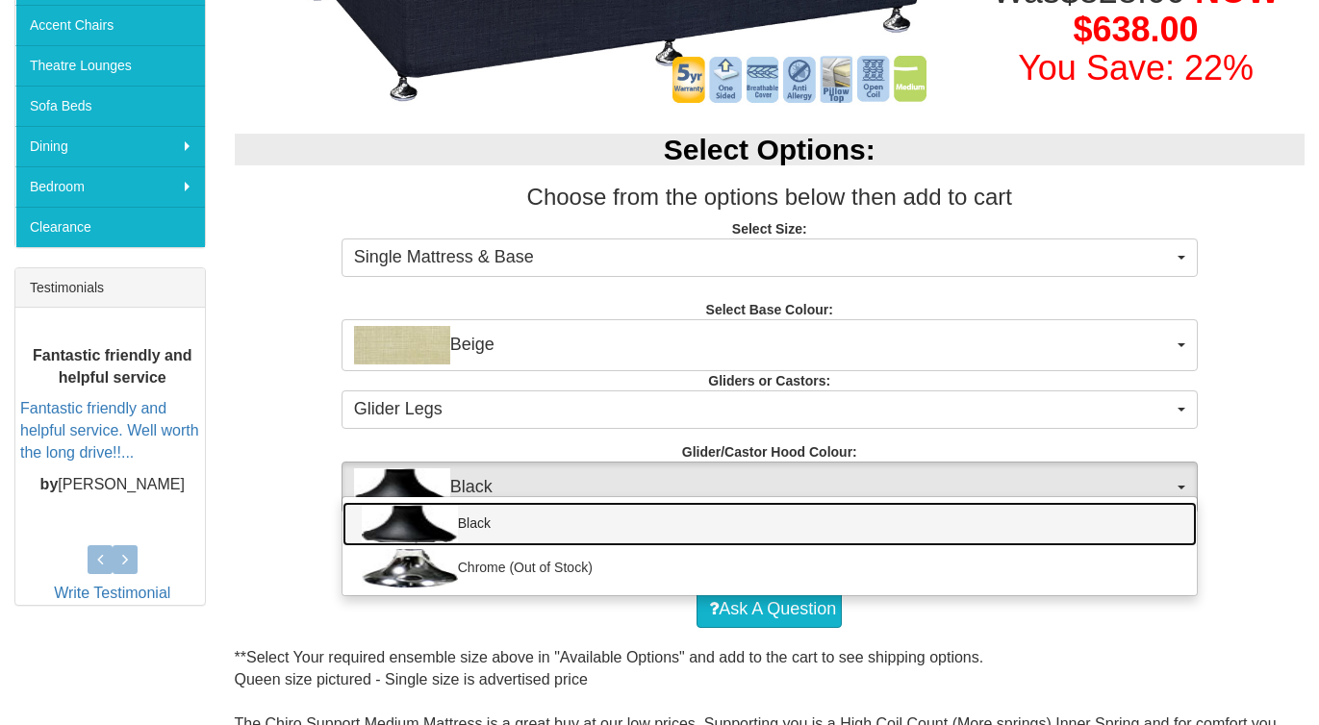
click at [518, 526] on link "Black" at bounding box center [769, 524] width 854 height 44
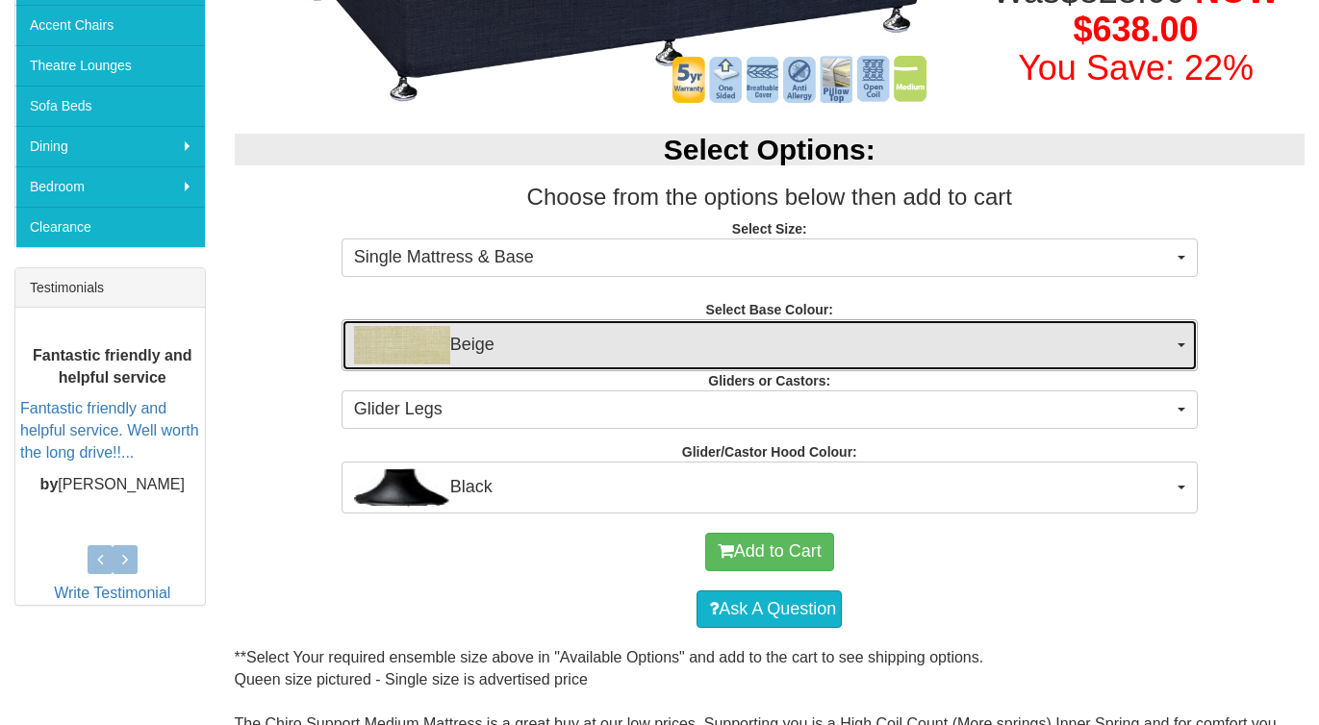
click at [475, 350] on span "Beige" at bounding box center [763, 345] width 819 height 38
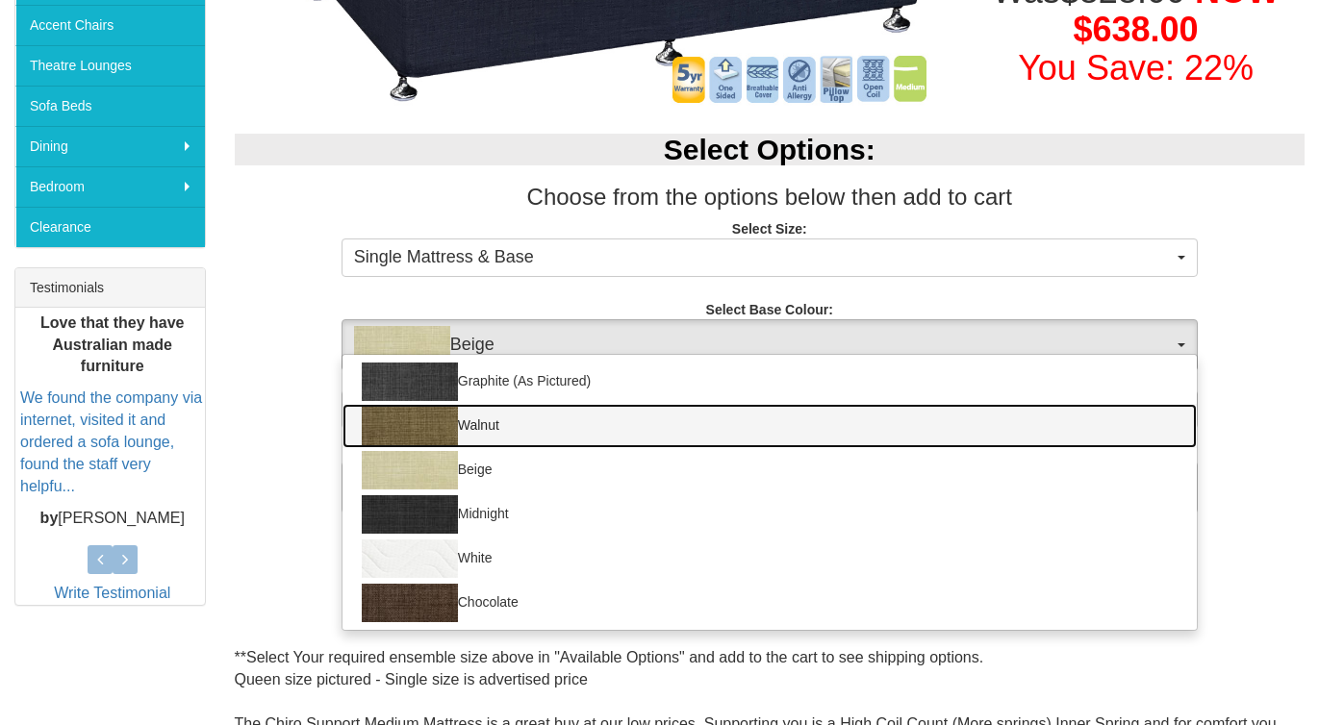
click at [470, 420] on link "Walnut" at bounding box center [769, 426] width 854 height 44
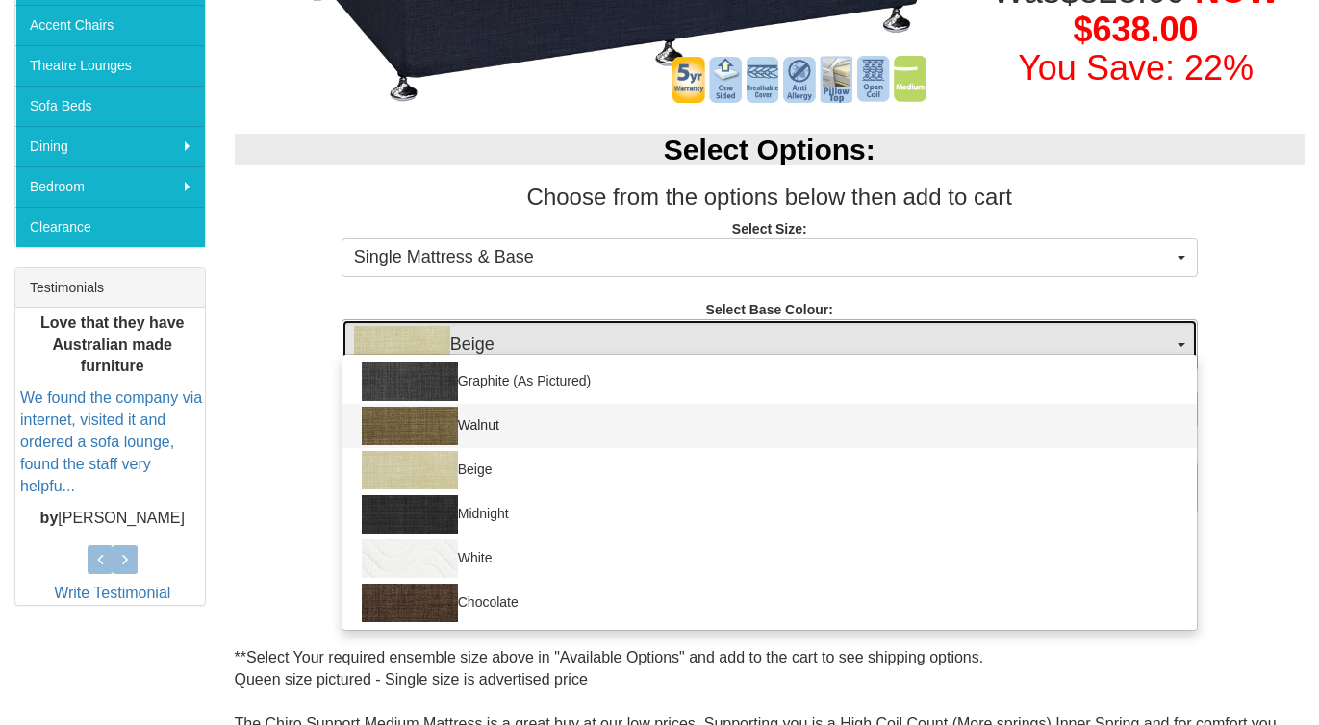
select select "1208"
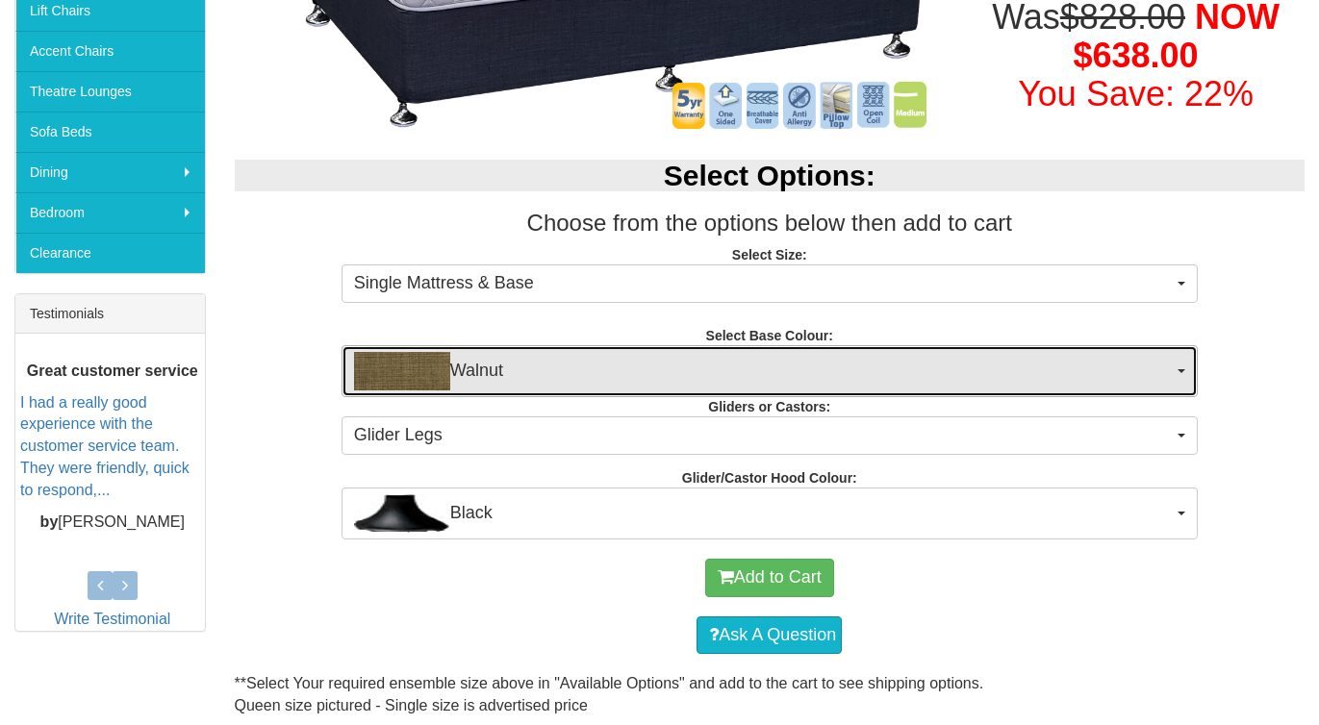
scroll to position [534, 0]
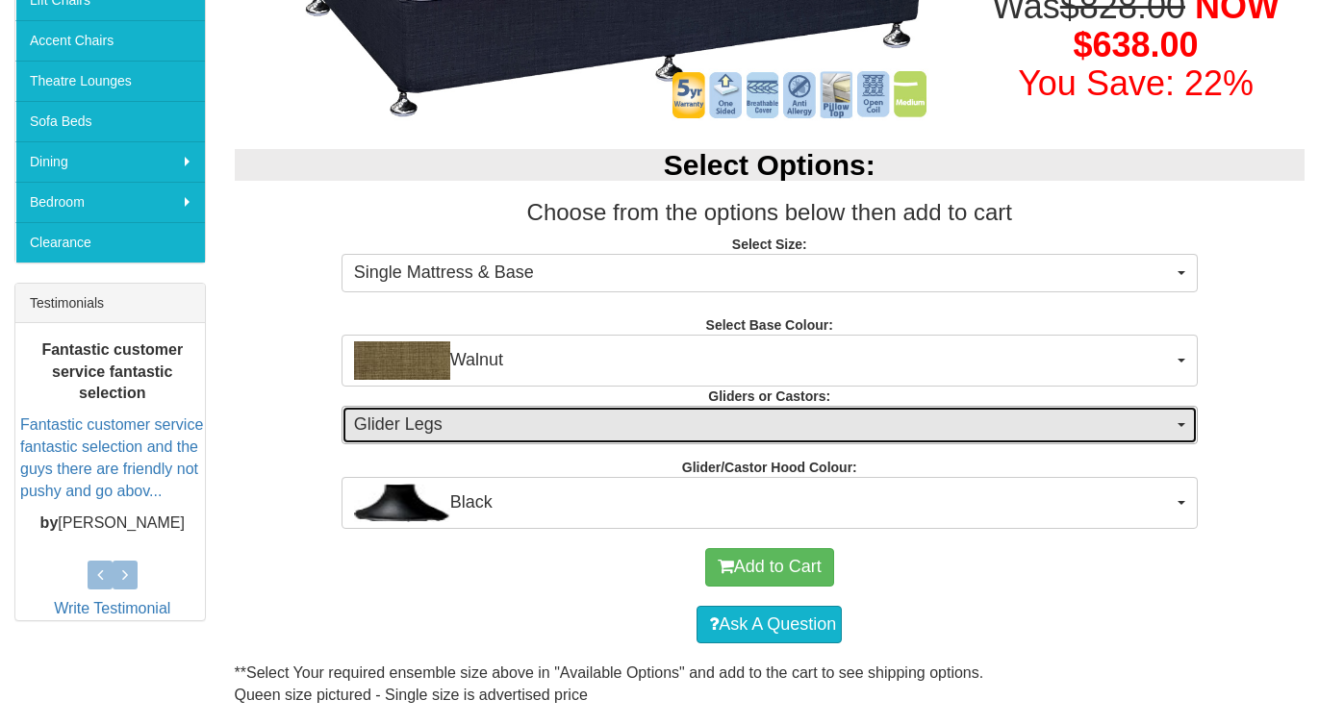
click at [1181, 423] on span "button" at bounding box center [1181, 425] width 8 height 4
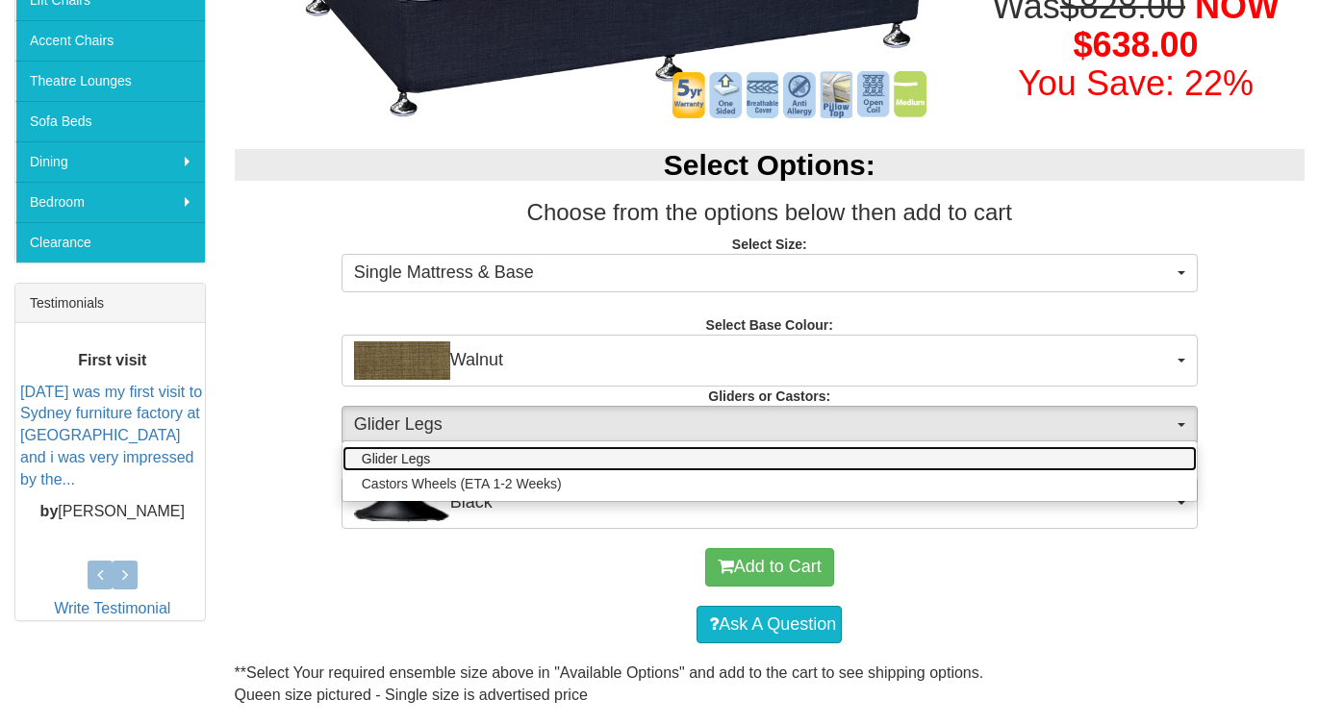
click at [524, 458] on link "Glider Legs" at bounding box center [769, 458] width 854 height 25
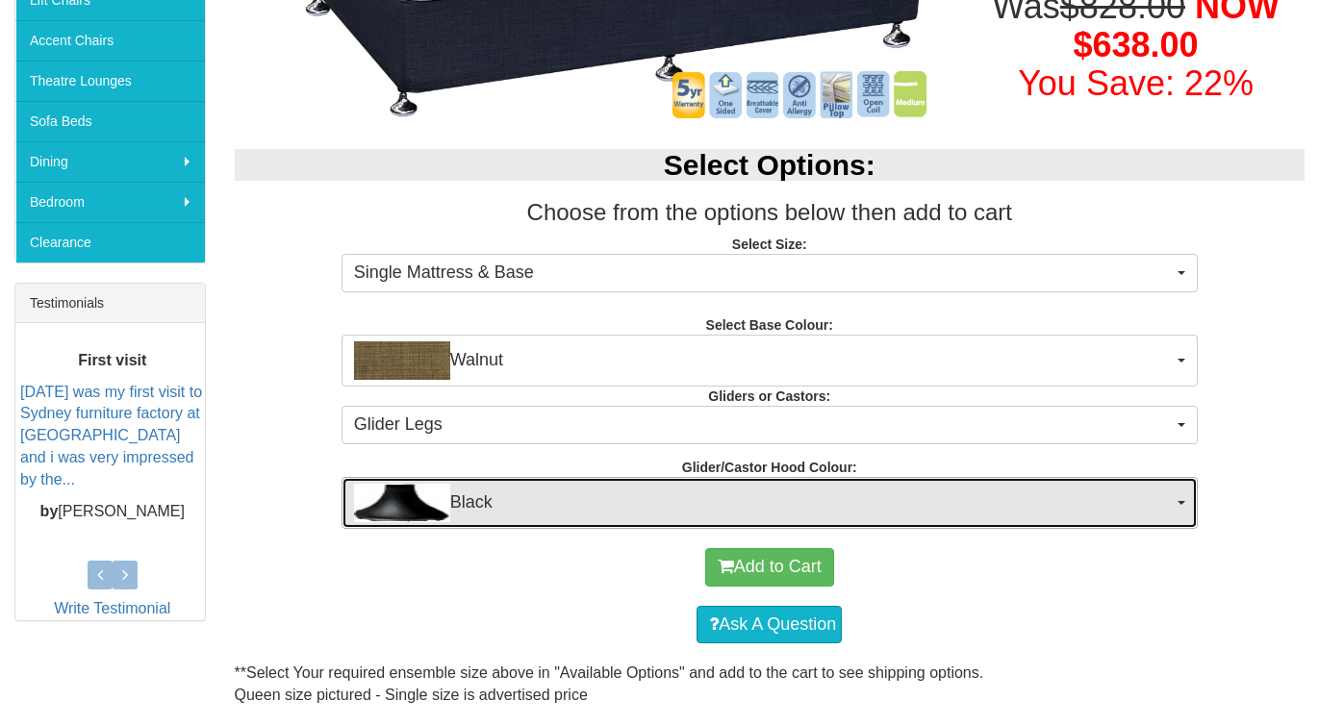
click at [546, 494] on span "Black" at bounding box center [763, 503] width 819 height 38
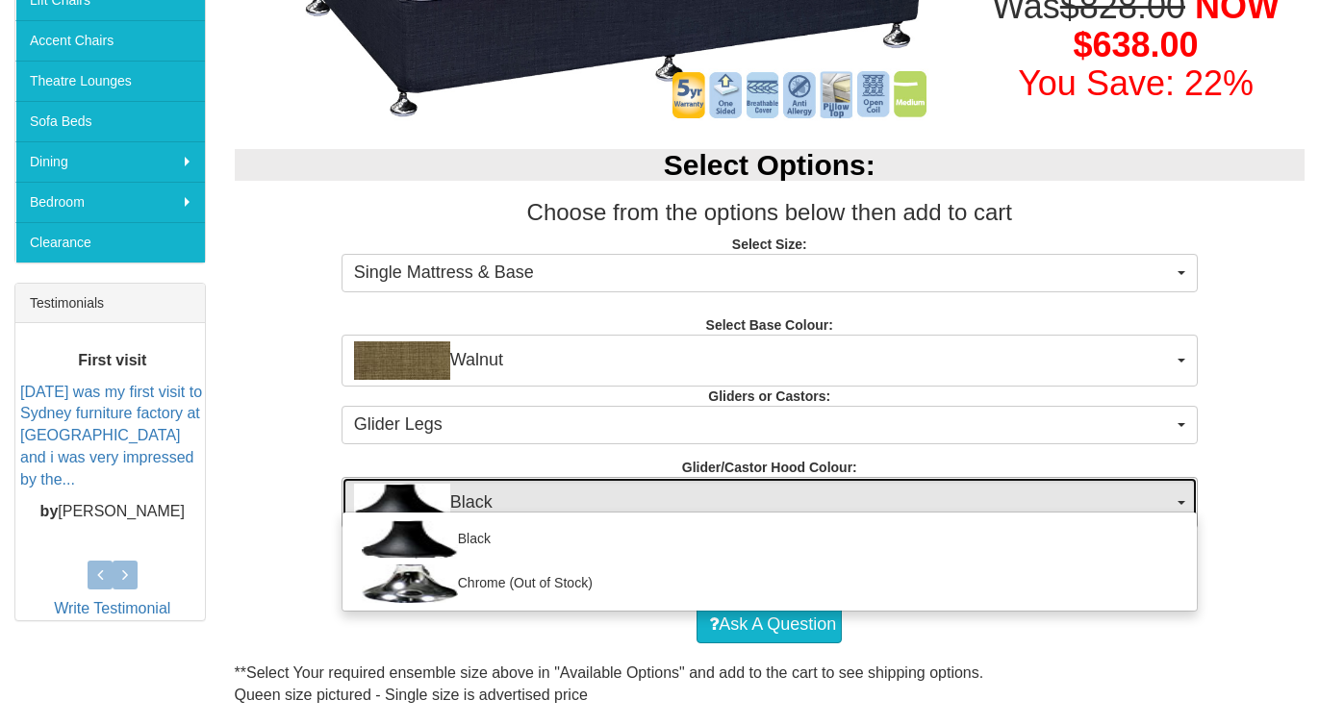
click at [546, 494] on span "Black" at bounding box center [763, 503] width 819 height 38
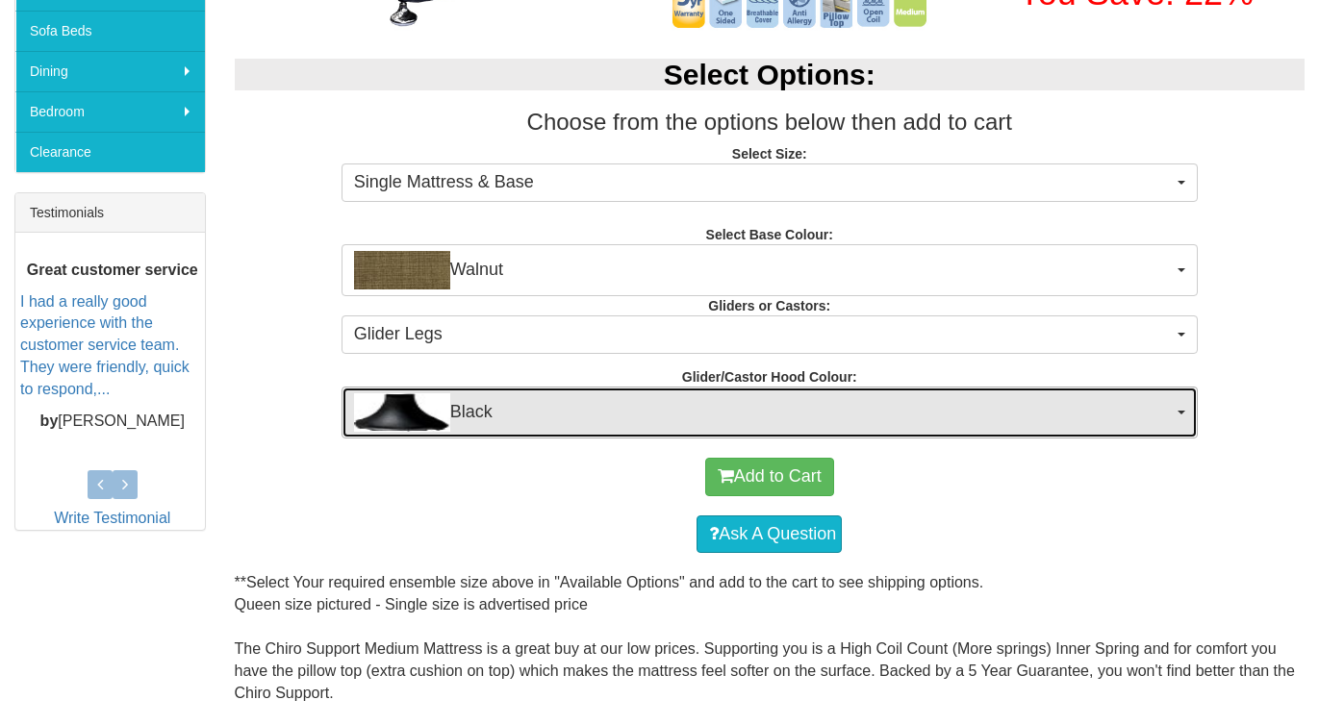
scroll to position [630, 0]
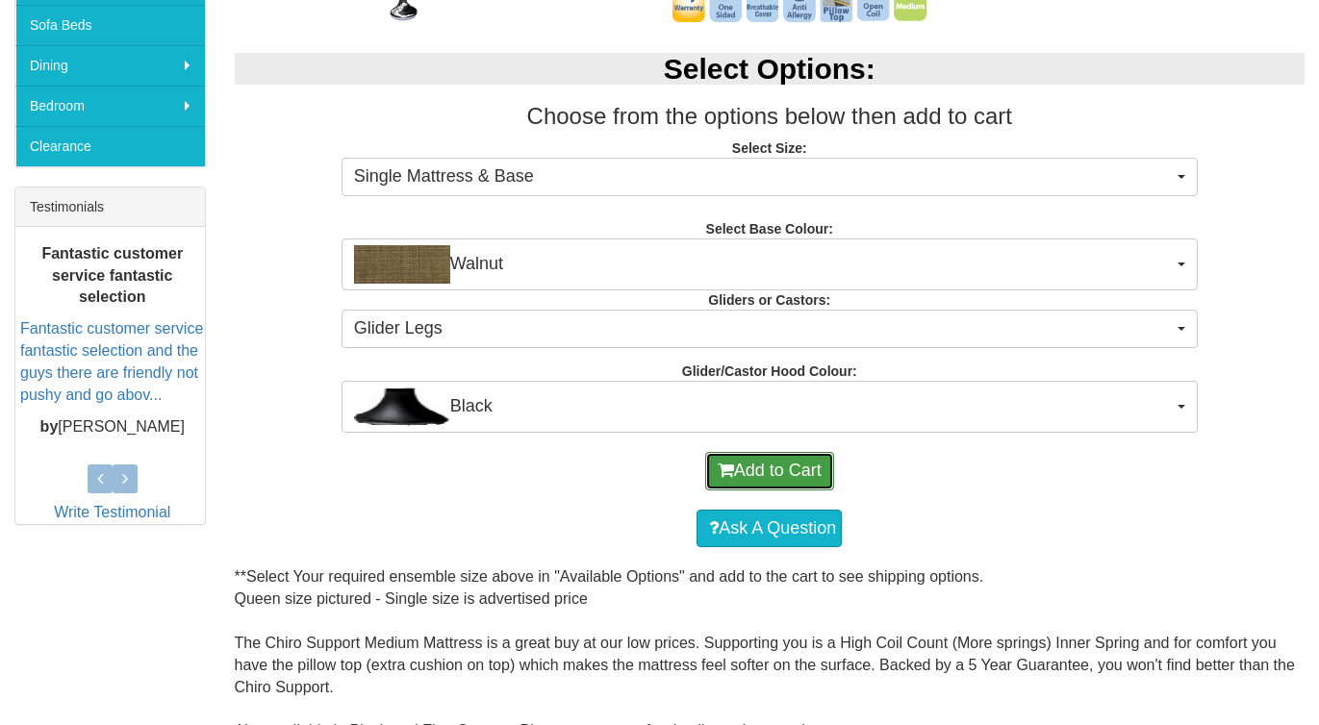
click at [767, 473] on button "Add to Cart" at bounding box center [769, 471] width 129 height 38
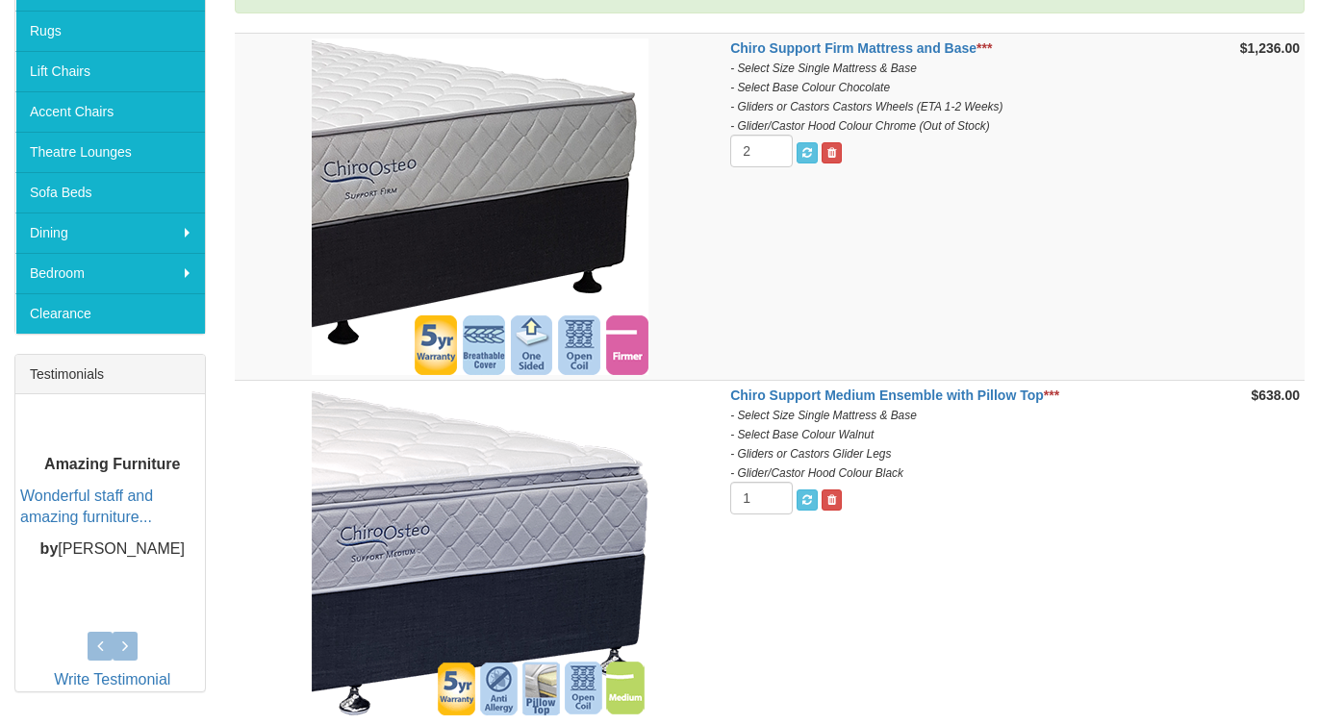
scroll to position [473, 0]
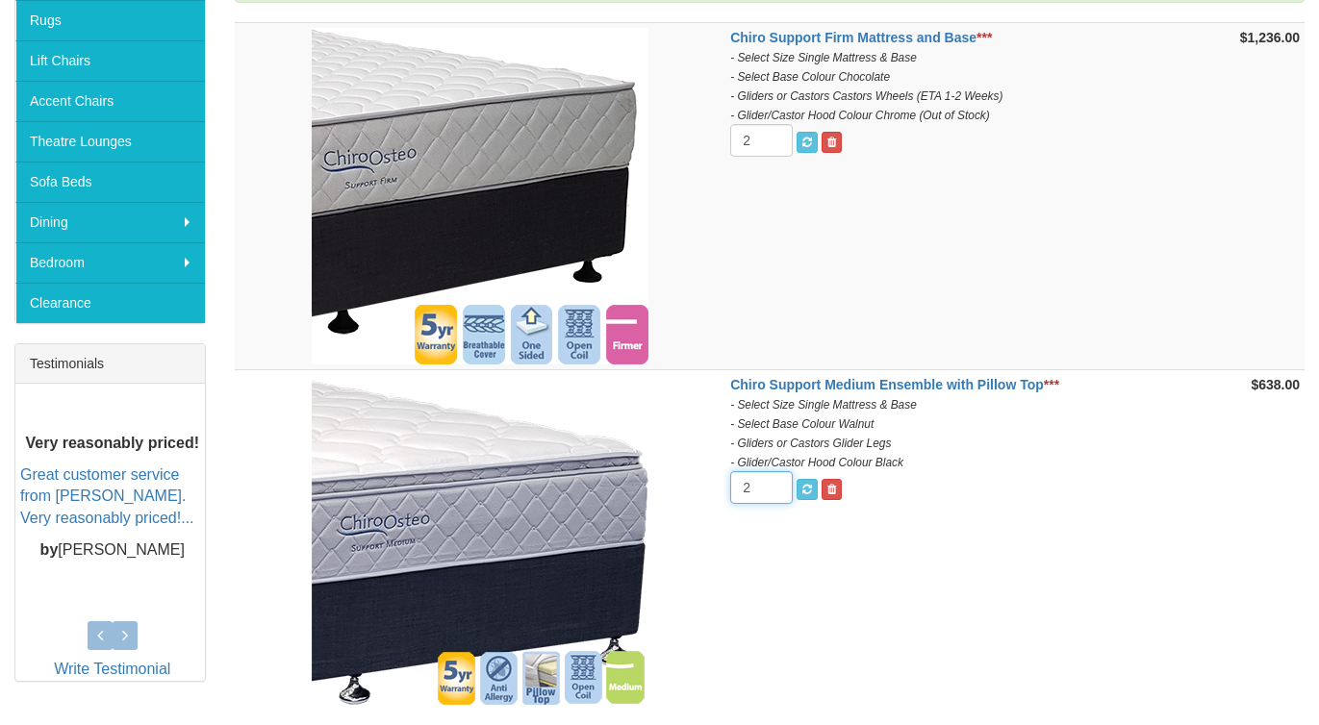
type input "2"
click at [771, 486] on input "2" at bounding box center [761, 487] width 63 height 33
click at [811, 489] on span "submit" at bounding box center [807, 490] width 10 height 12
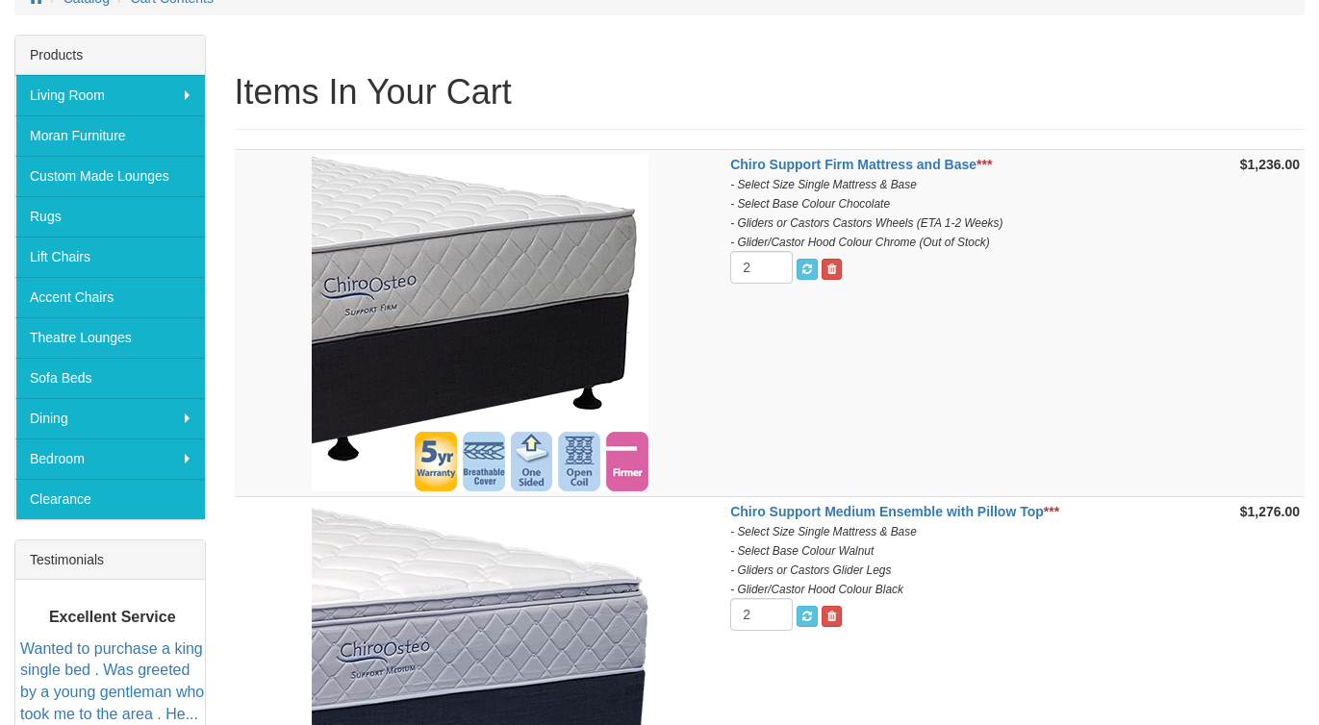
scroll to position [281, 0]
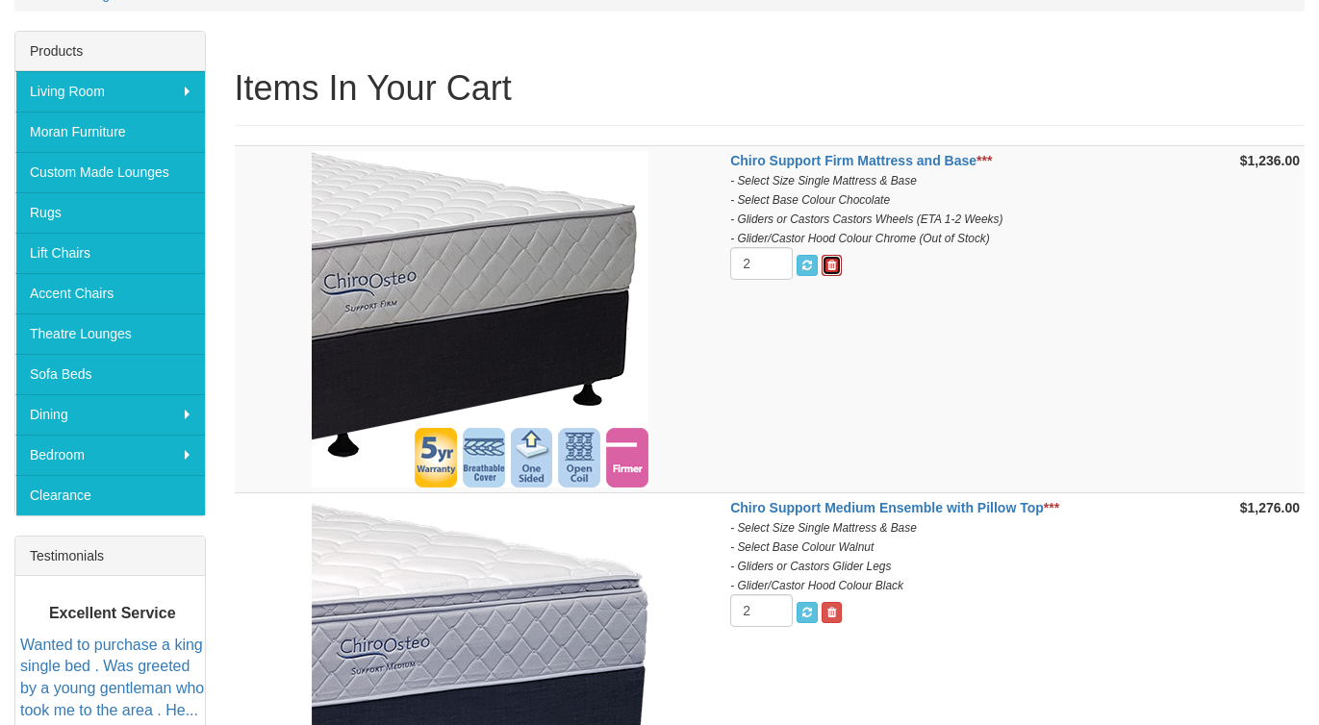
click at [831, 265] on span at bounding box center [831, 266] width 9 height 12
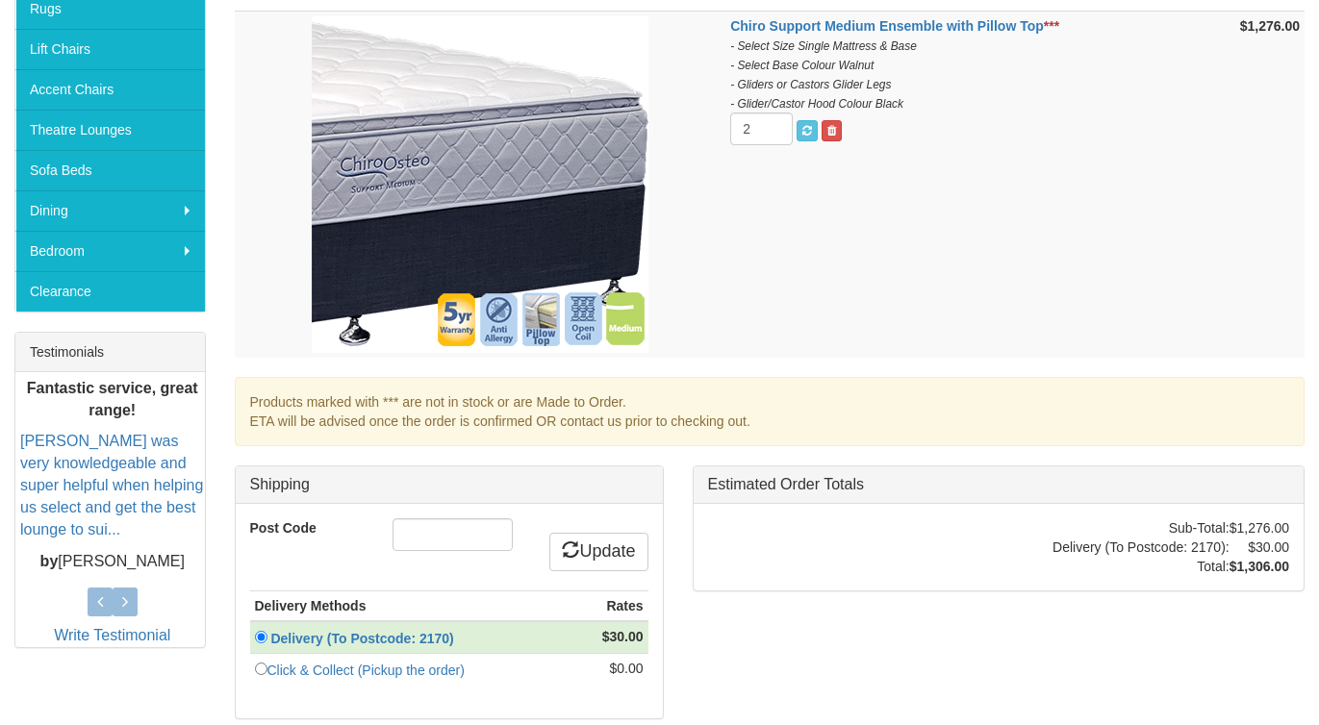
scroll to position [541, 0]
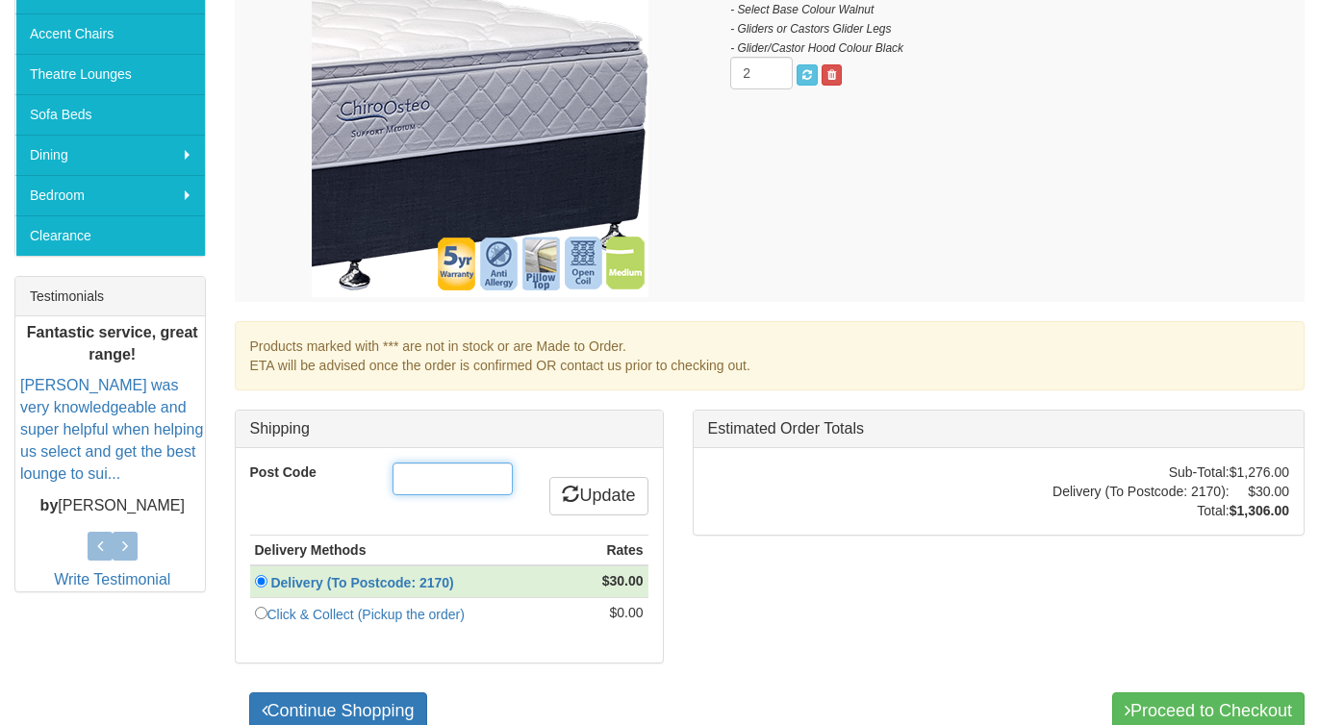
click at [458, 485] on input "Post Code" at bounding box center [452, 479] width 120 height 33
type input "2170"
click at [591, 499] on link "Update" at bounding box center [598, 496] width 98 height 38
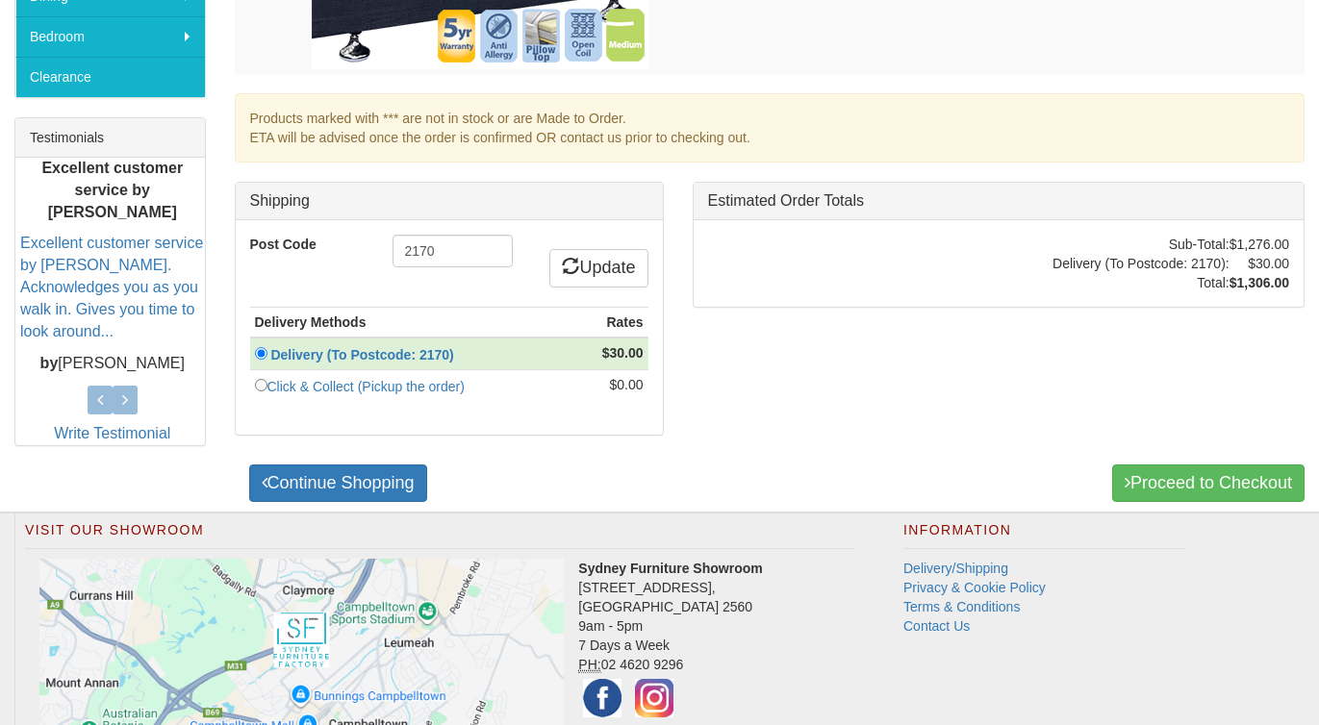
scroll to position [848, 0]
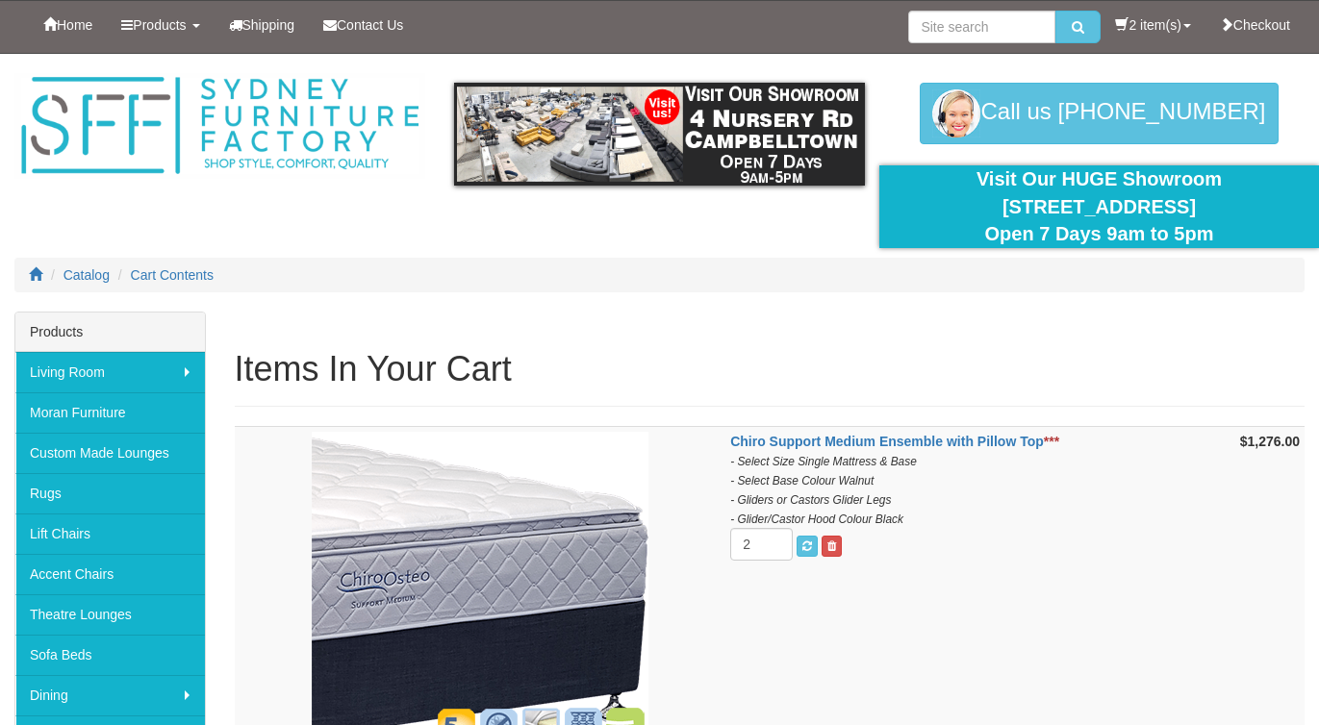
scroll to position [471, 0]
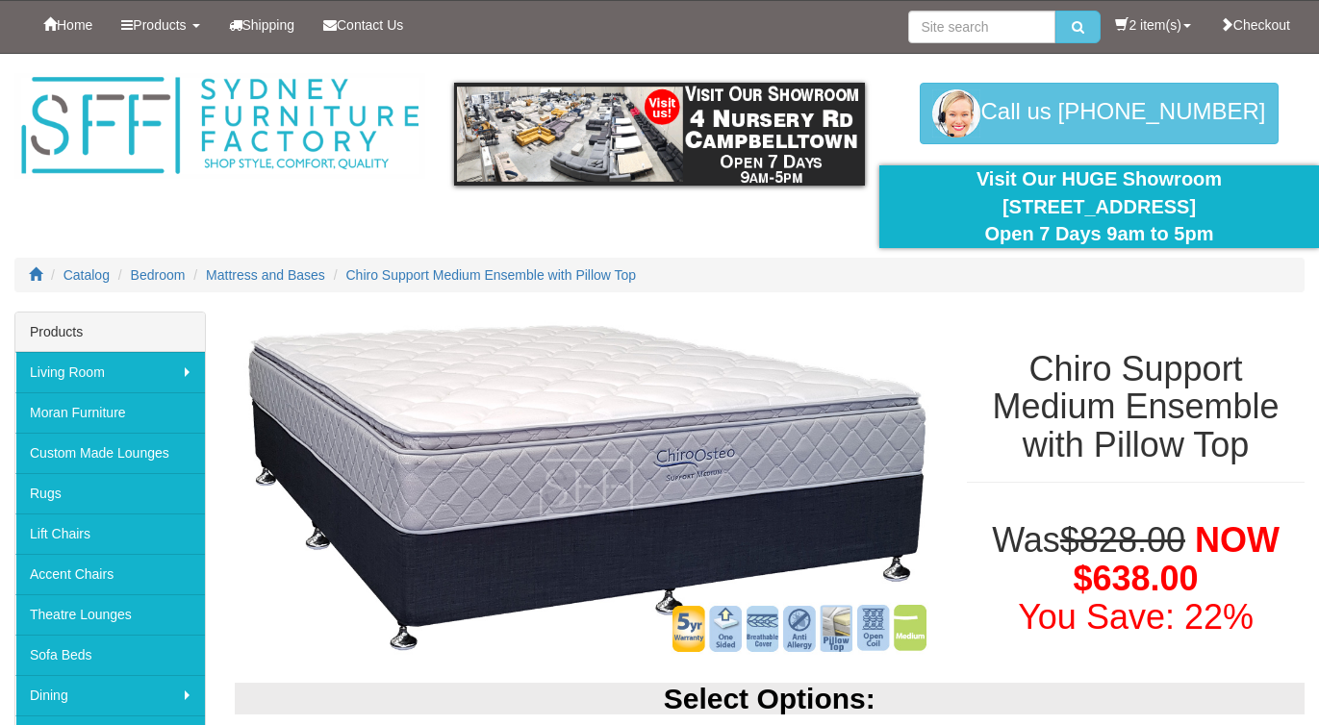
select select "1208"
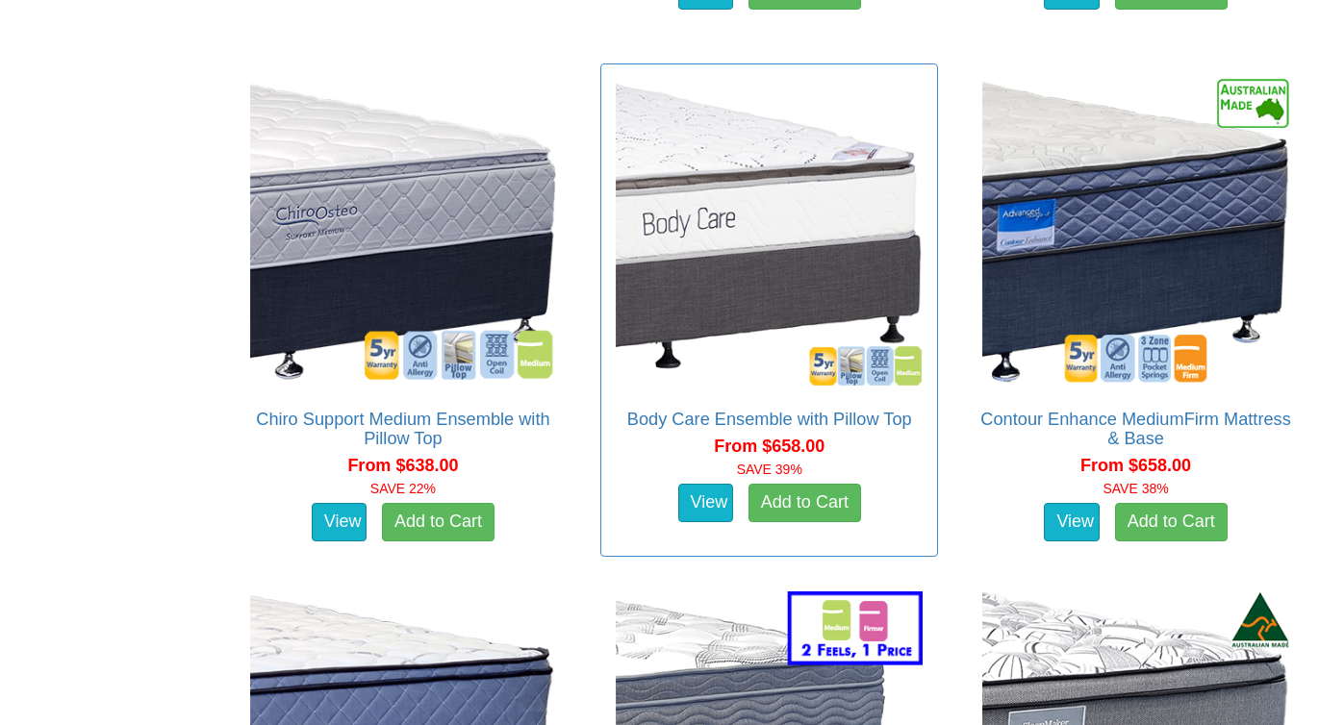
scroll to position [1652, 0]
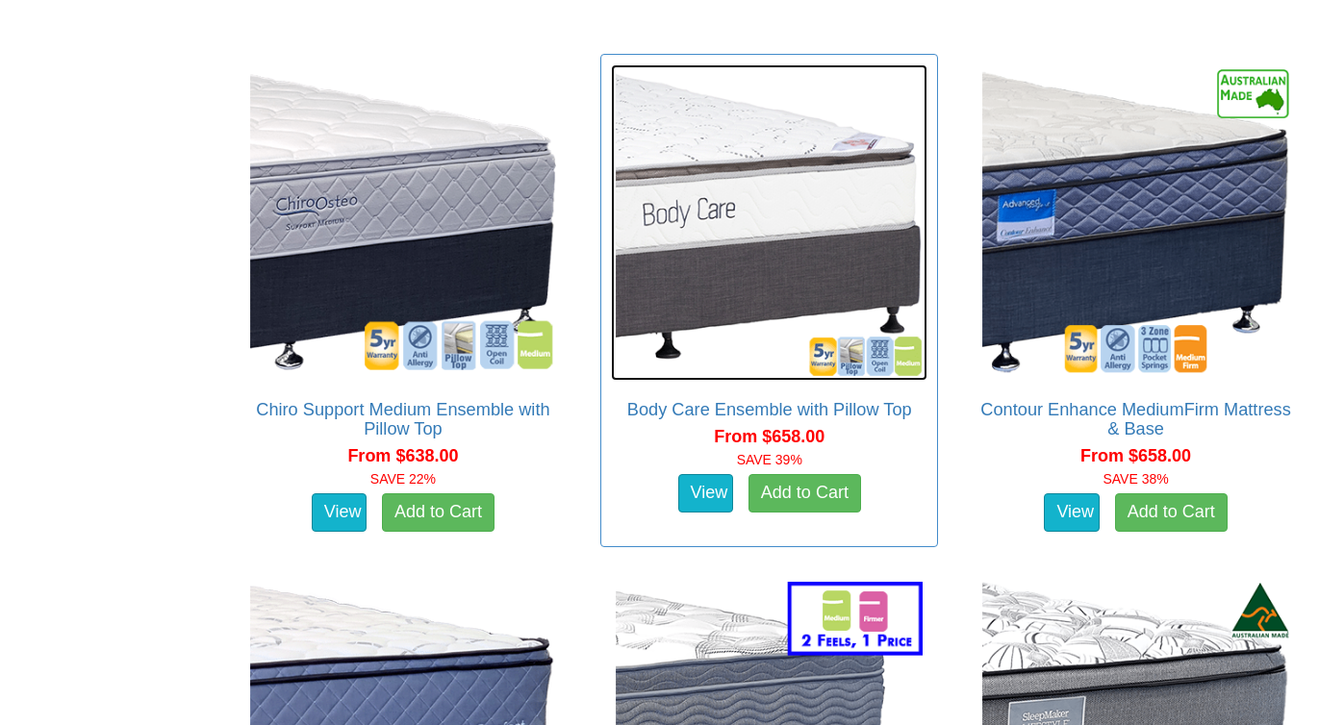
click at [780, 209] on img at bounding box center [769, 222] width 316 height 316
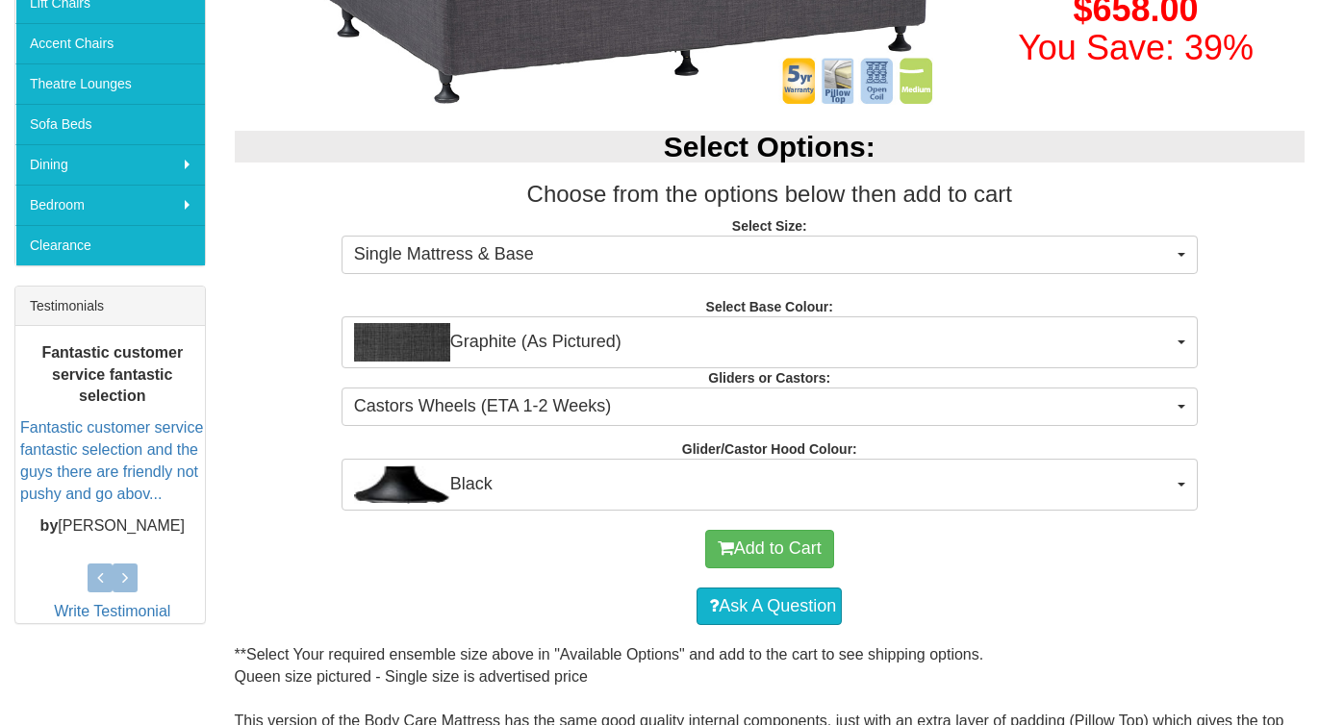
scroll to position [522, 0]
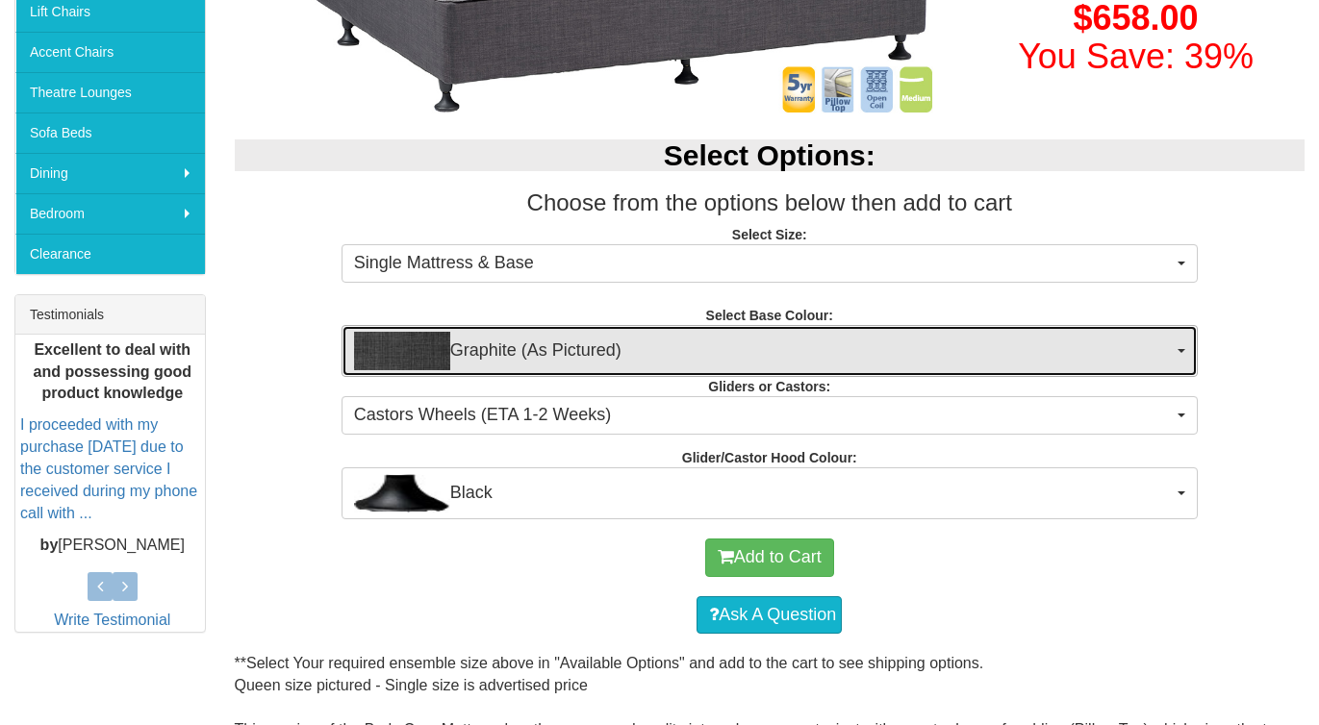
click at [557, 347] on span "Graphite (As Pictured)" at bounding box center [763, 351] width 819 height 38
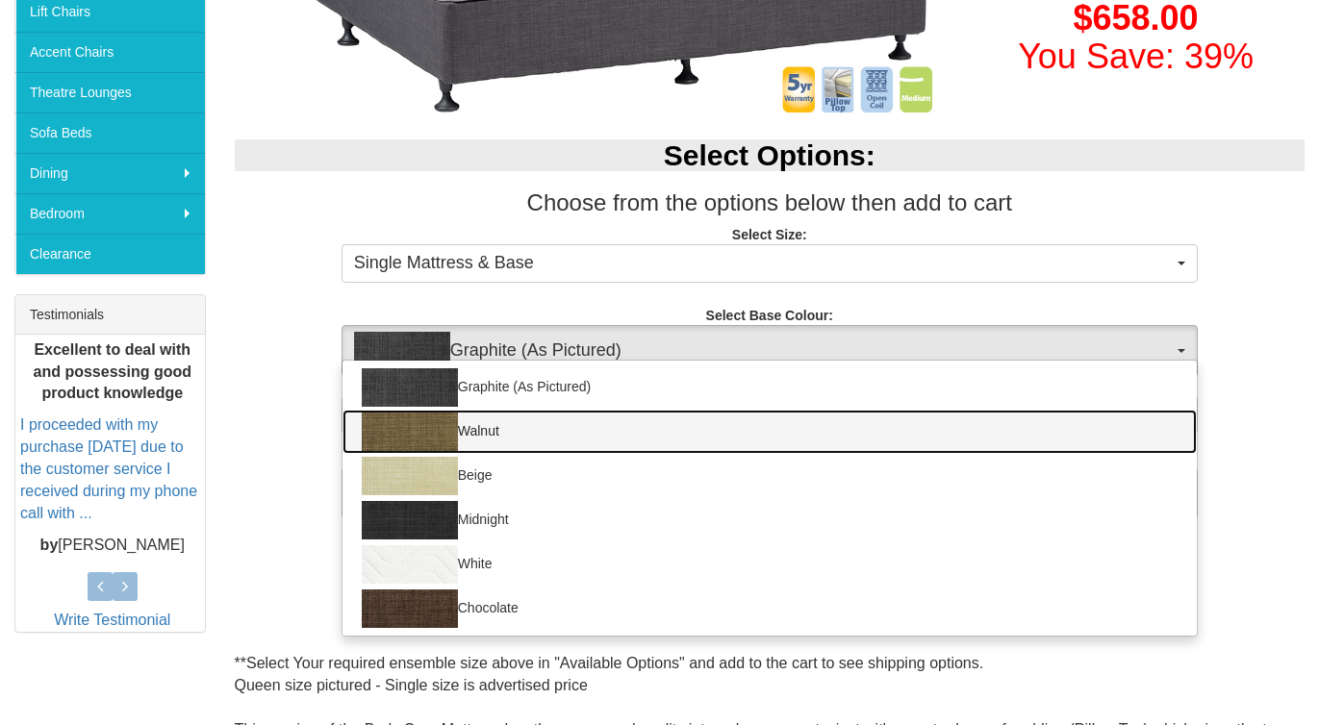
click at [484, 434] on link "Walnut" at bounding box center [769, 432] width 854 height 44
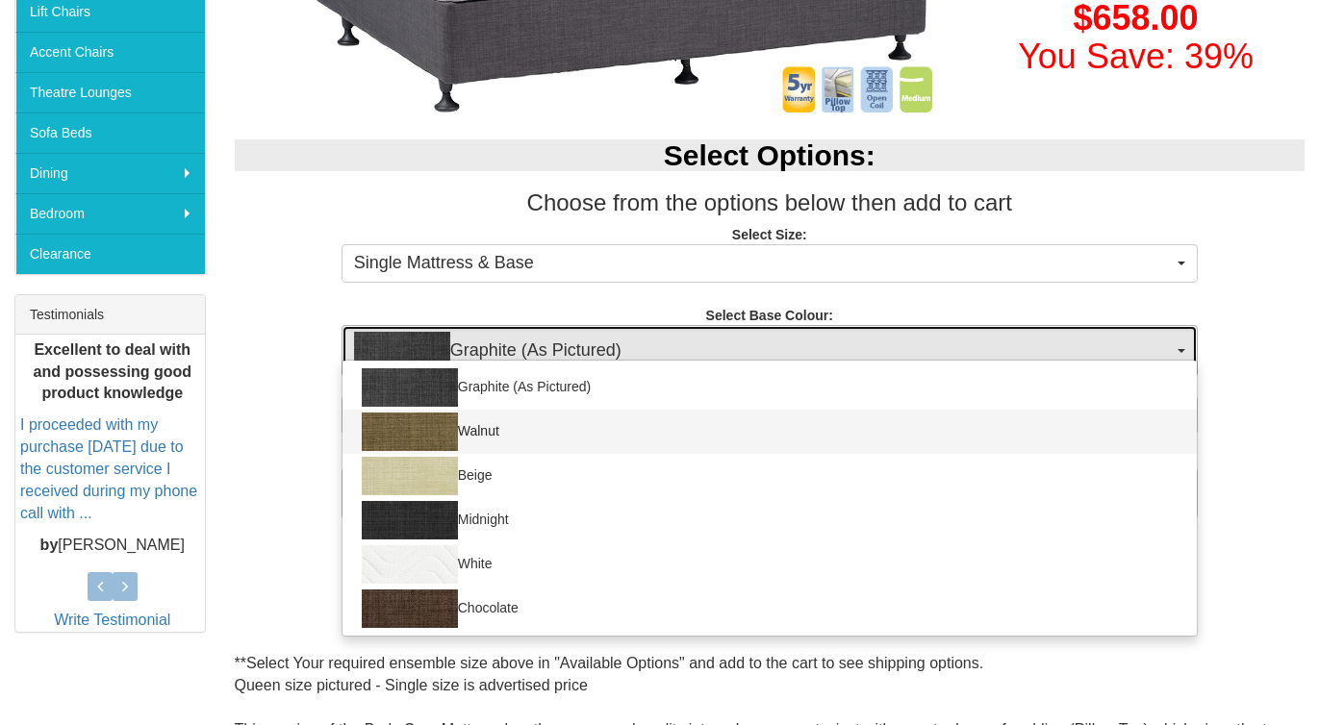
select select "1208"
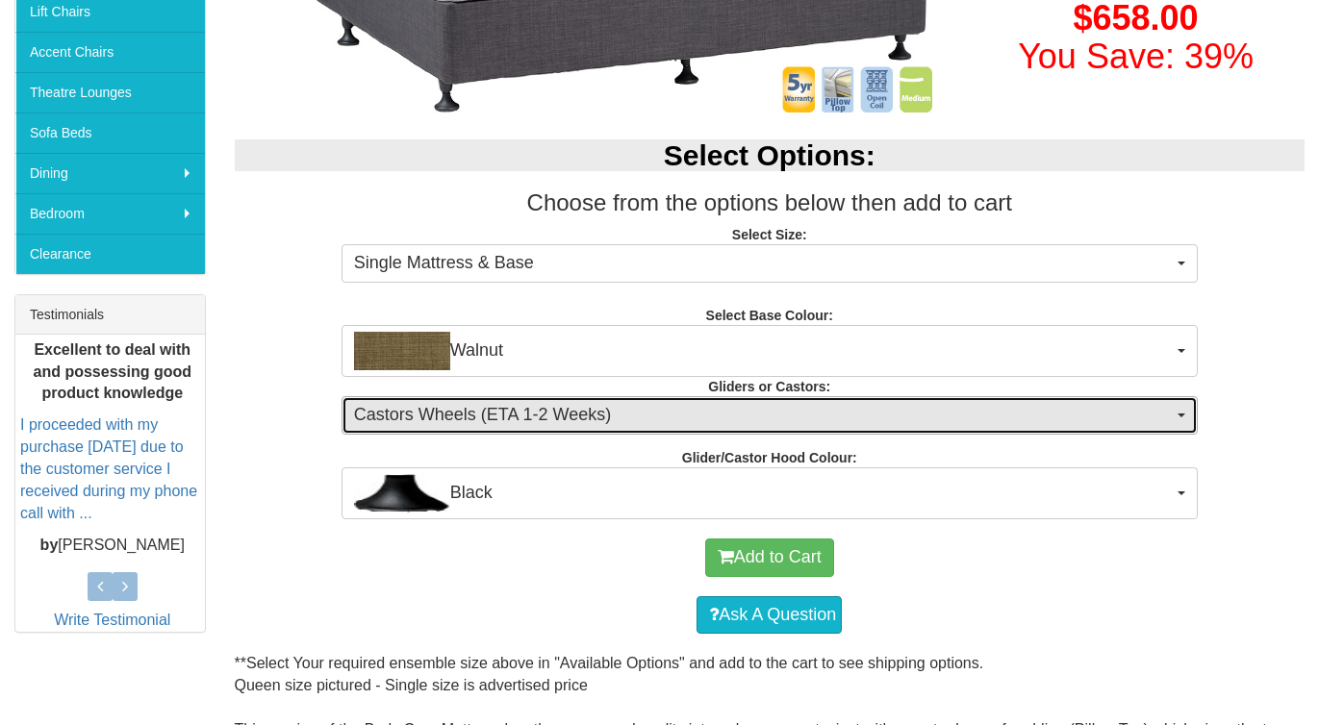
click at [566, 418] on span "Castors Wheels (ETA 1-2 Weeks)" at bounding box center [763, 415] width 819 height 25
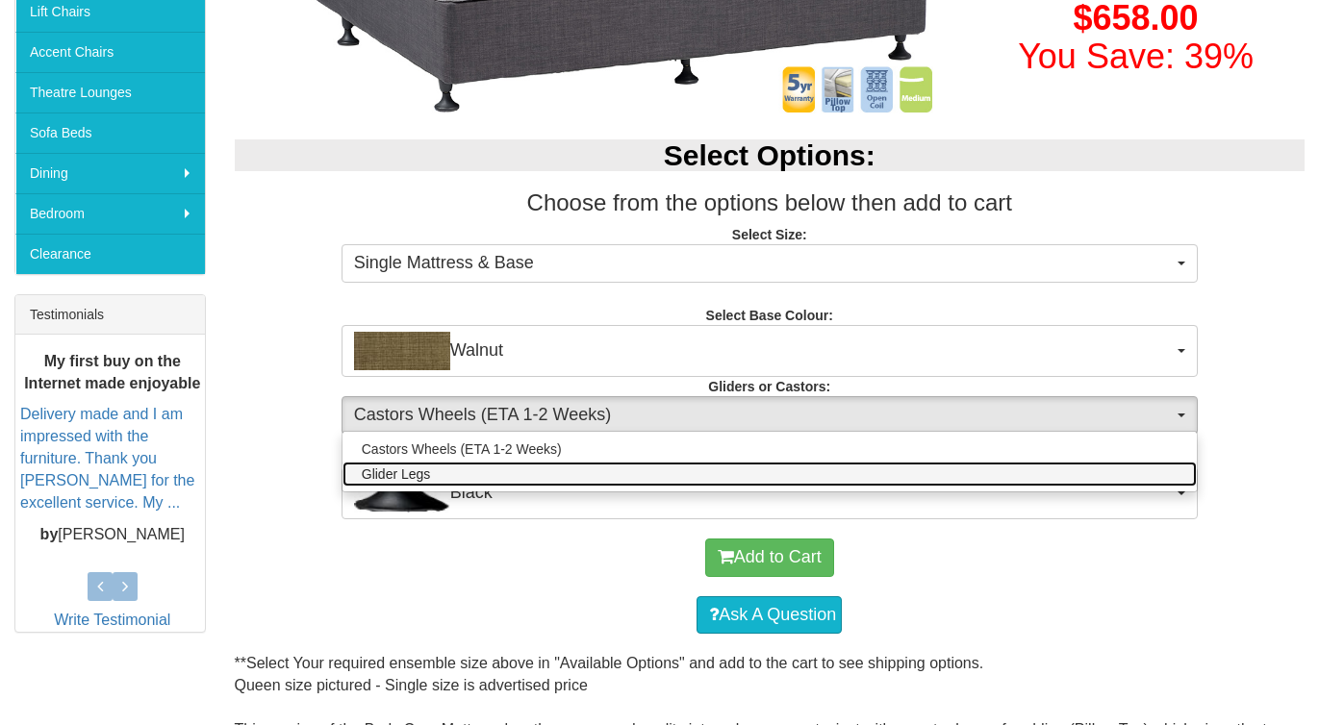
click at [516, 472] on link "Glider Legs" at bounding box center [769, 474] width 854 height 25
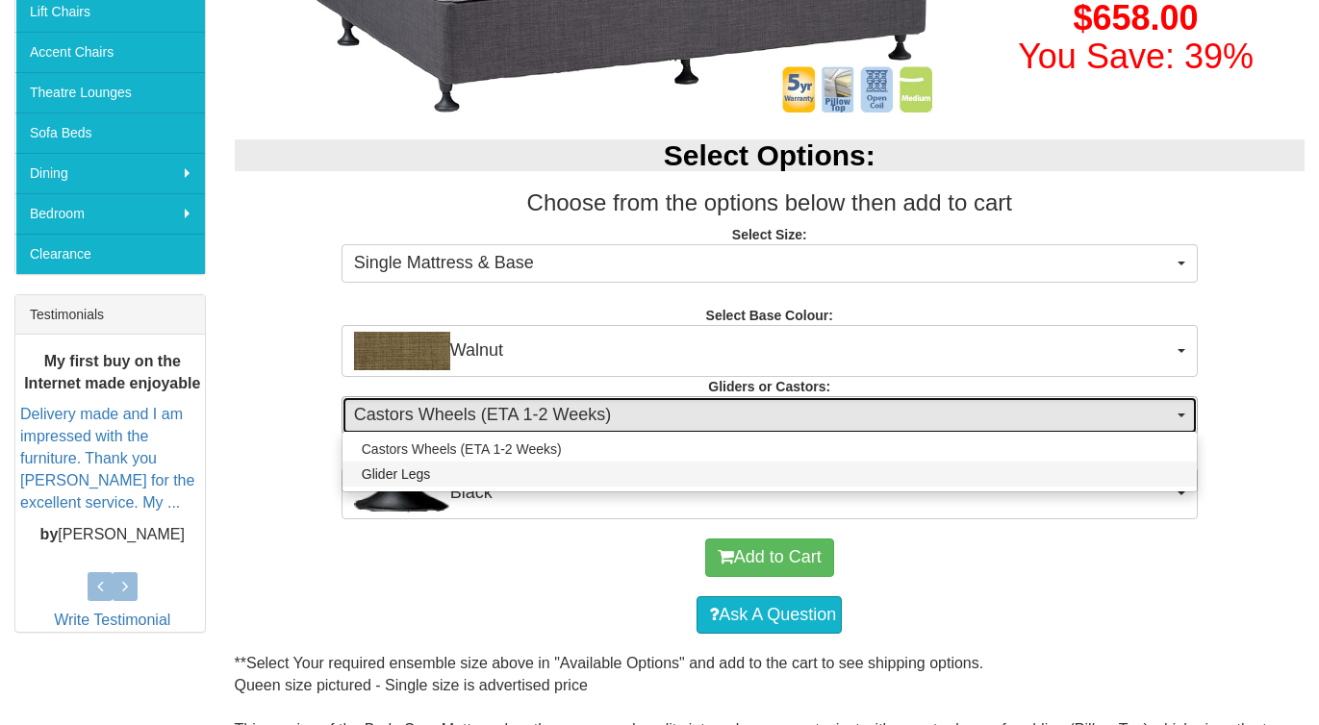
select select "1161"
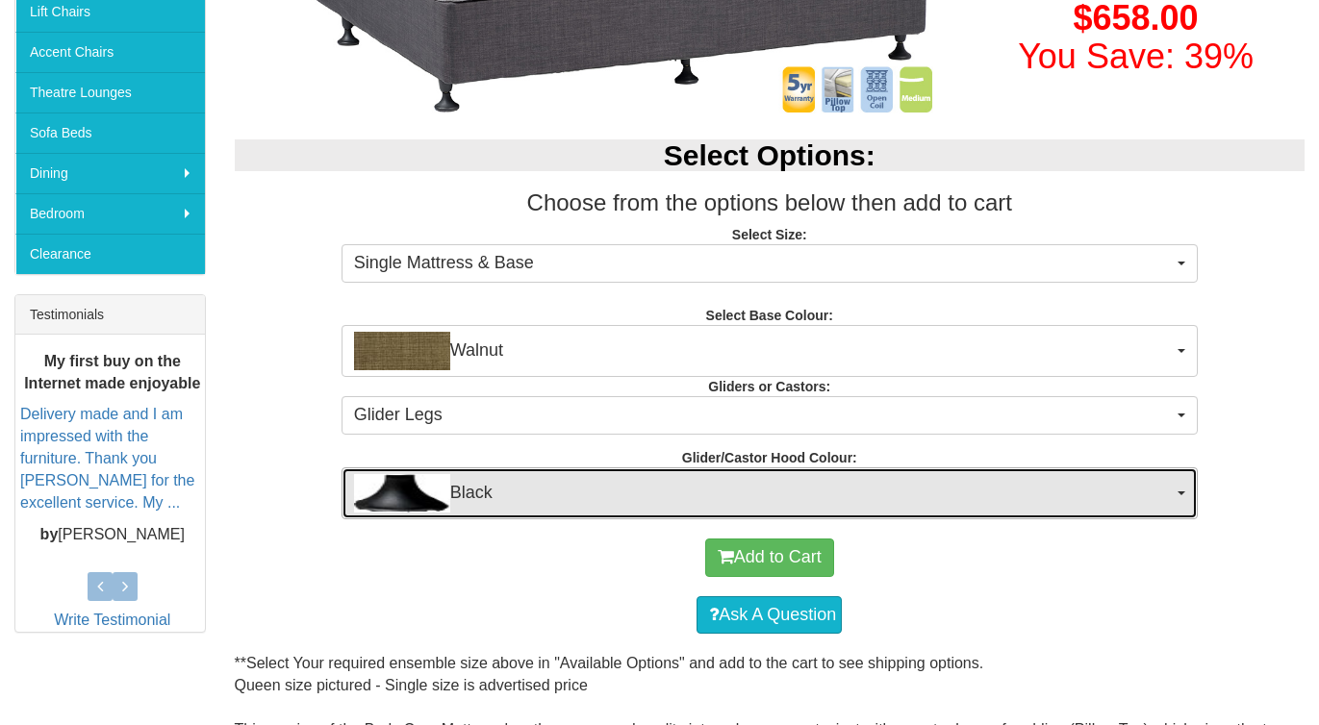
click at [631, 489] on span "Black" at bounding box center [763, 493] width 819 height 38
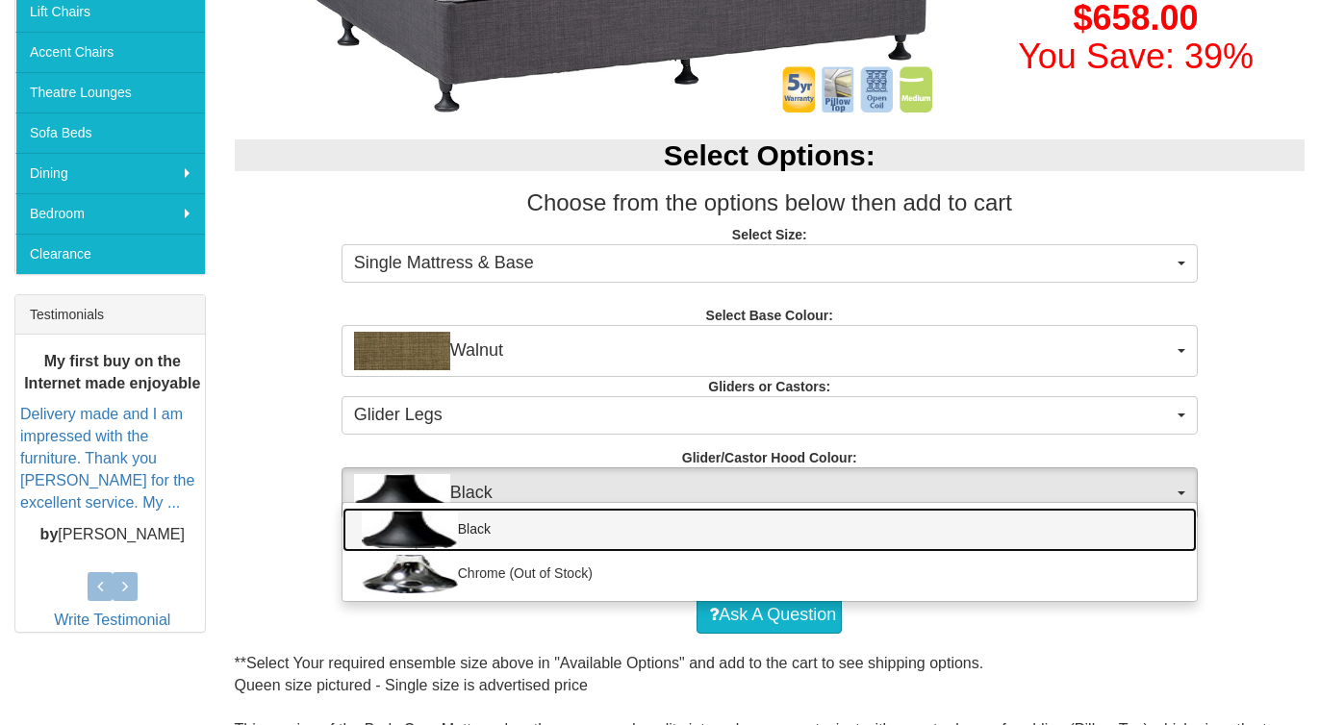
click at [618, 536] on link "Black" at bounding box center [769, 530] width 854 height 44
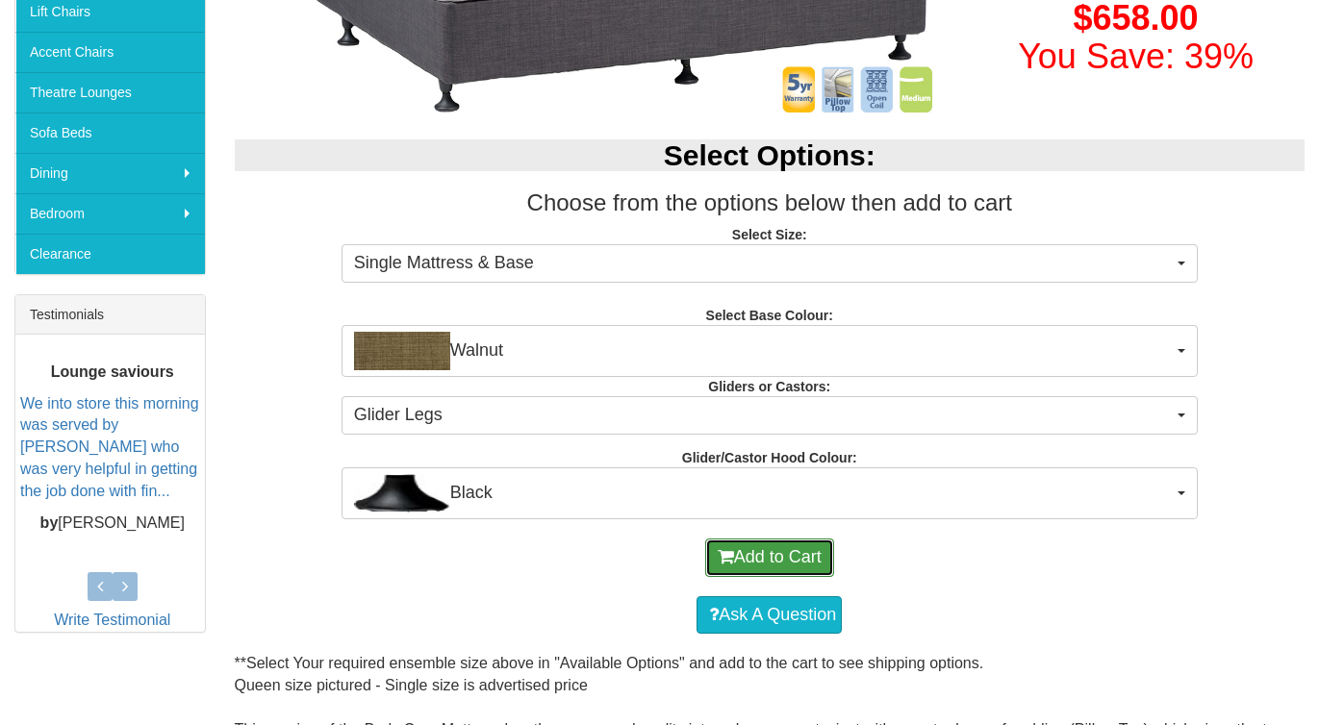
click at [767, 556] on button "Add to Cart" at bounding box center [769, 558] width 129 height 38
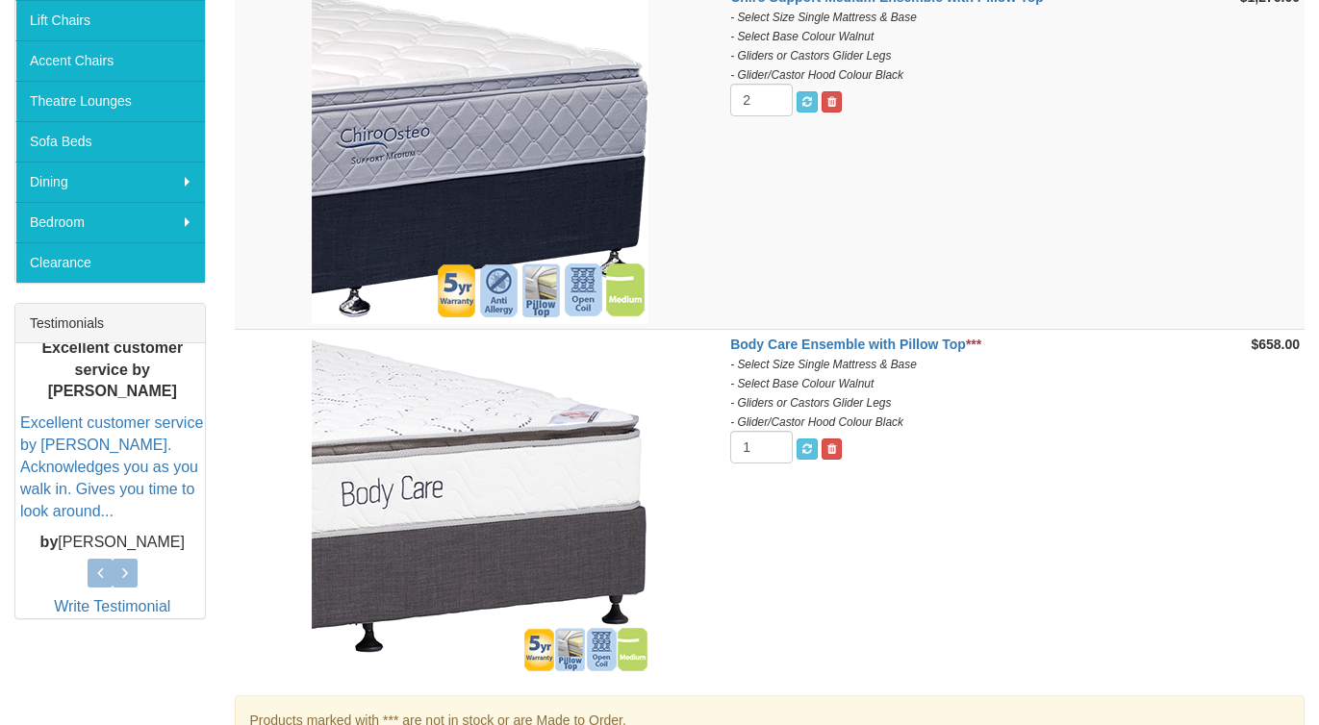
scroll to position [519, 0]
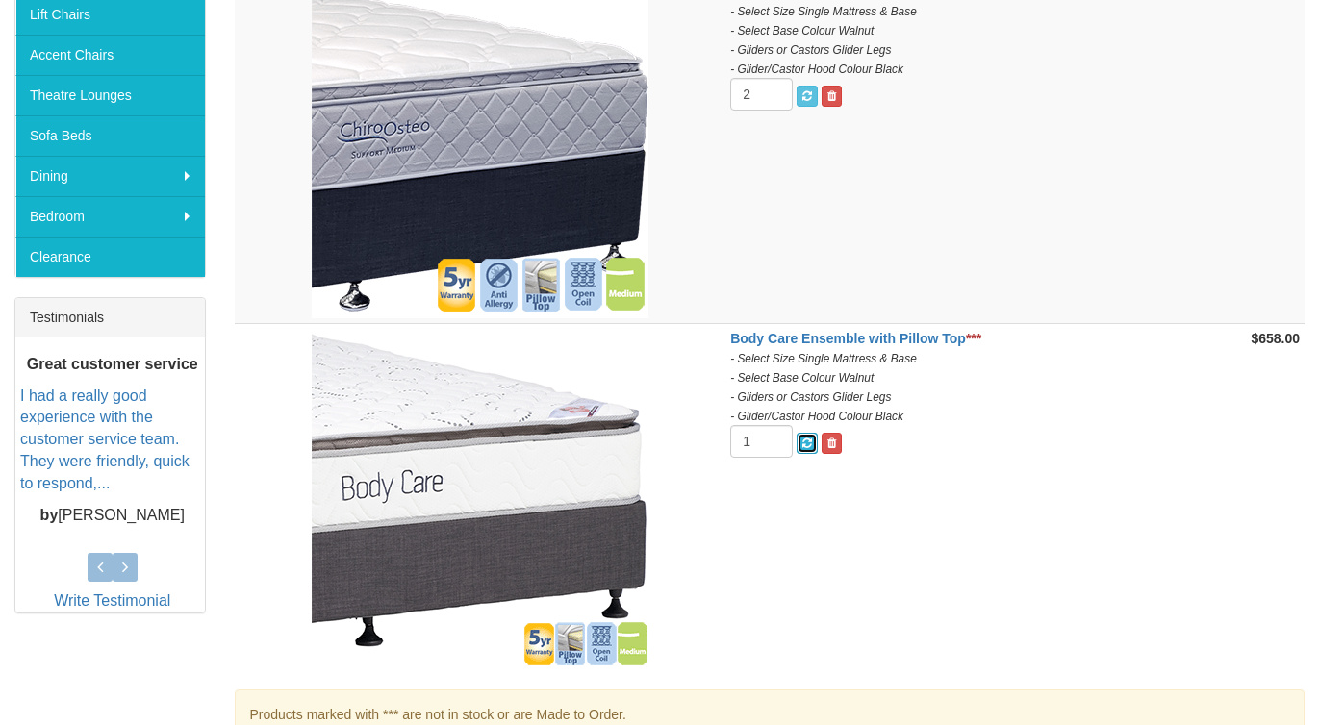
click at [807, 438] on span "submit" at bounding box center [807, 444] width 10 height 12
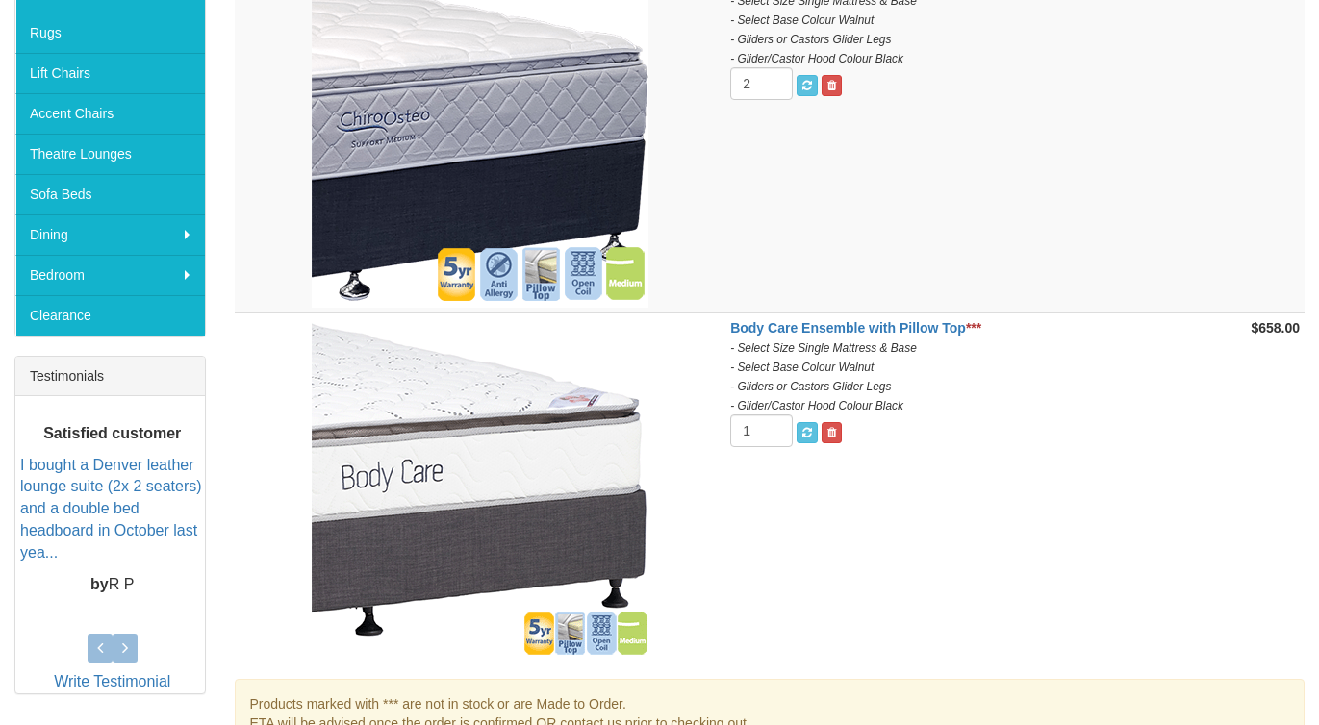
scroll to position [471, 0]
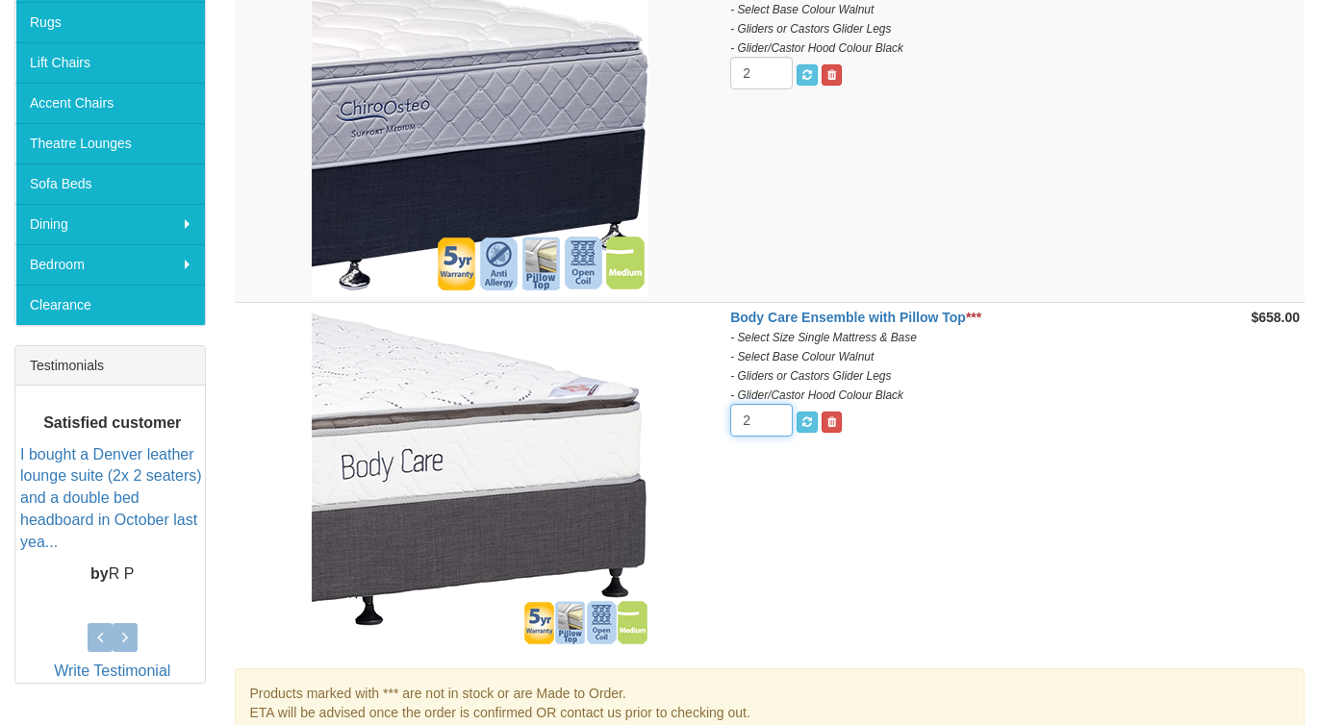
type input "2"
click at [772, 417] on input "2" at bounding box center [761, 420] width 63 height 33
click at [806, 421] on span "submit" at bounding box center [807, 423] width 10 height 12
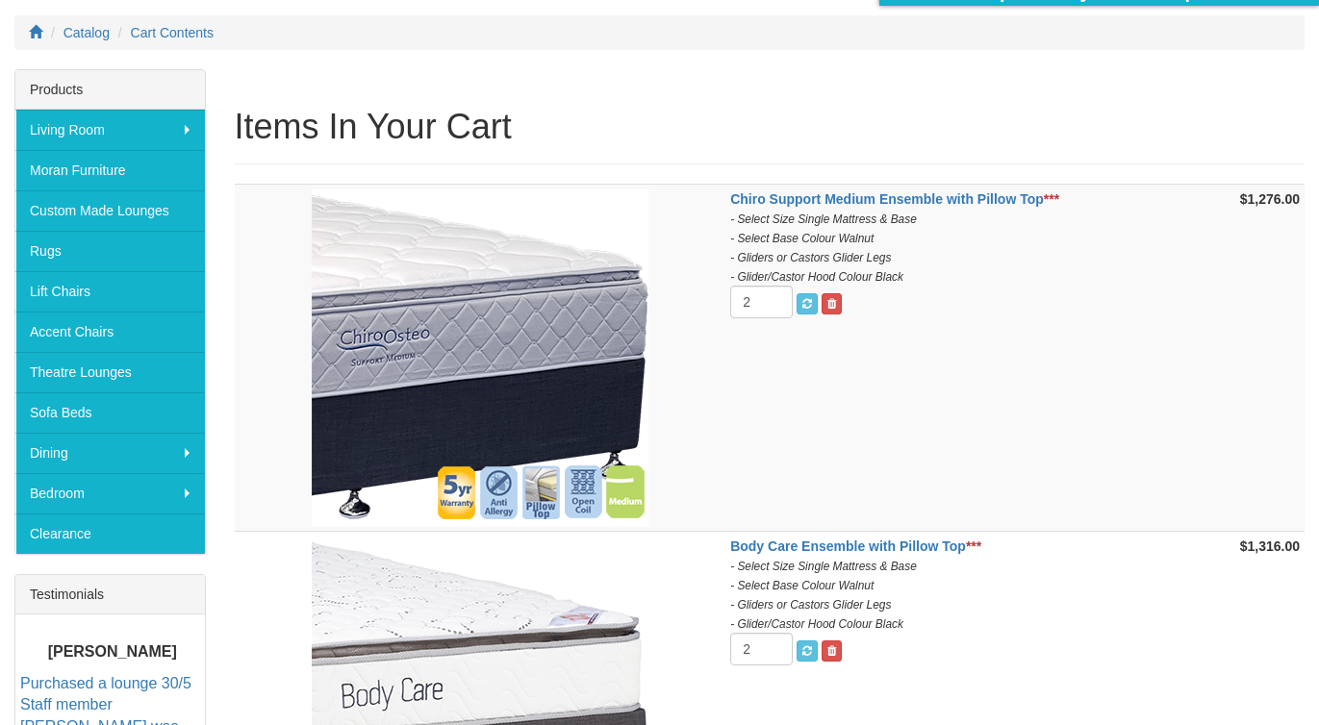
scroll to position [235, 0]
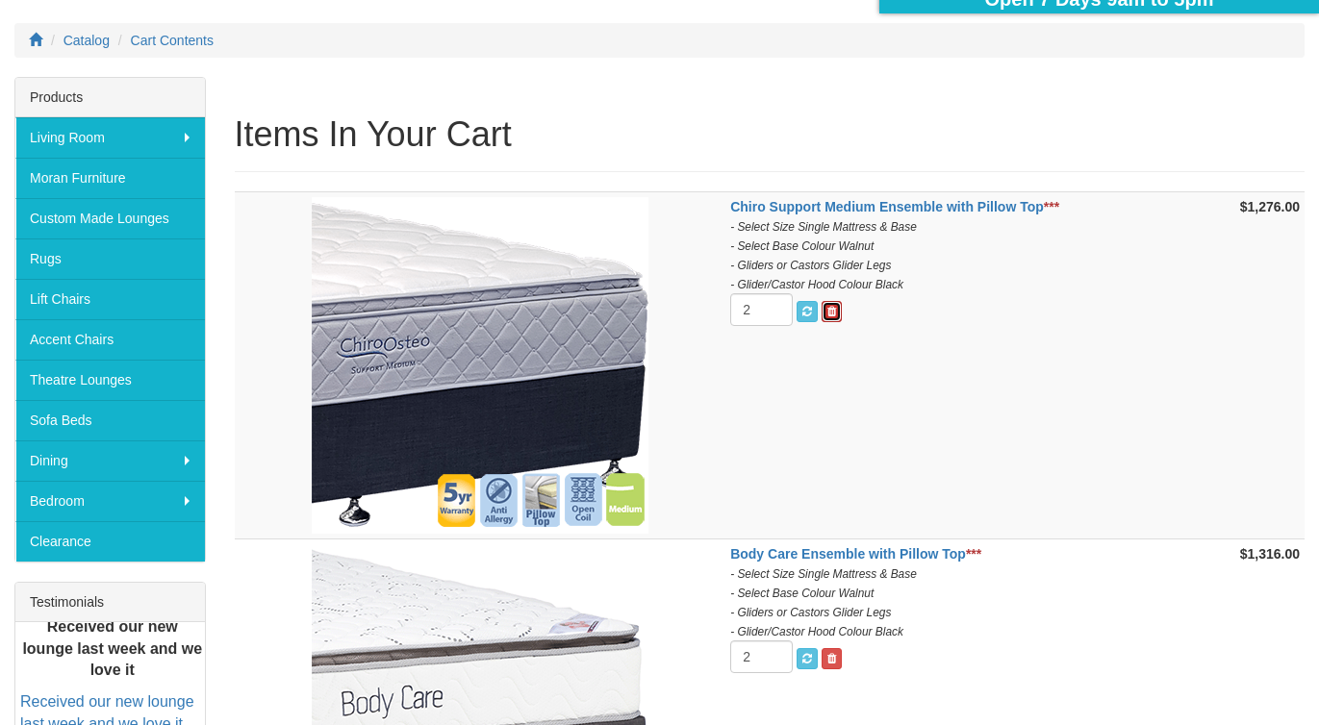
click at [836, 312] on link at bounding box center [831, 311] width 20 height 21
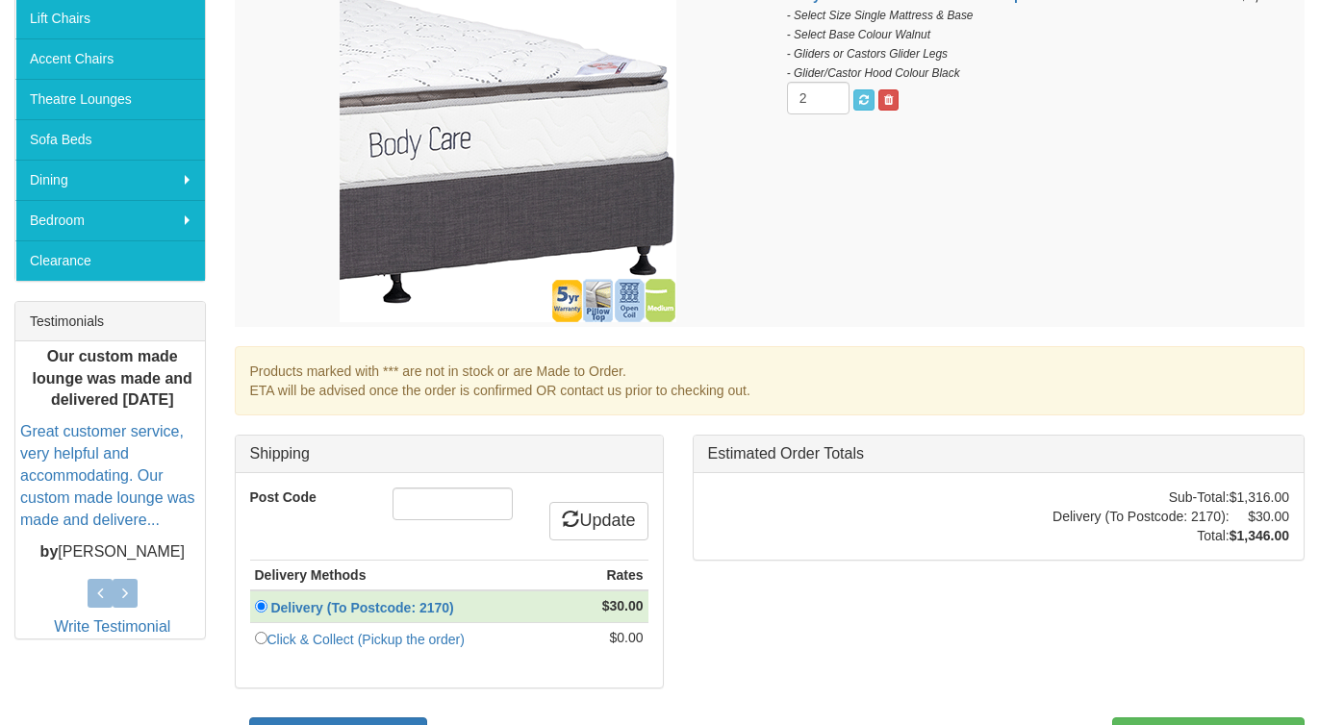
scroll to position [547, 0]
